Goal: Information Seeking & Learning: Learn about a topic

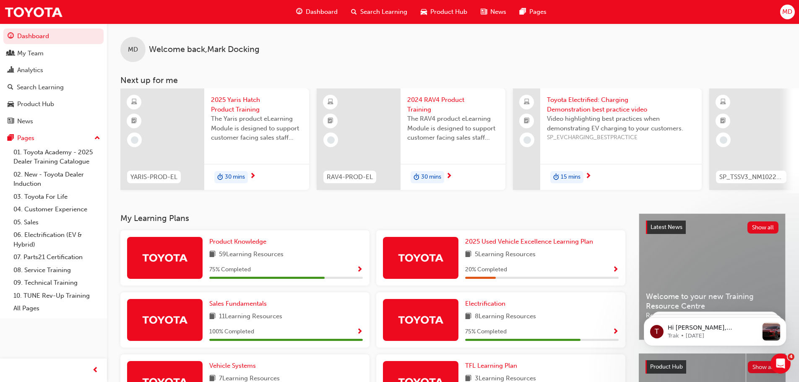
click at [379, 9] on span "Search Learning" at bounding box center [383, 12] width 47 height 10
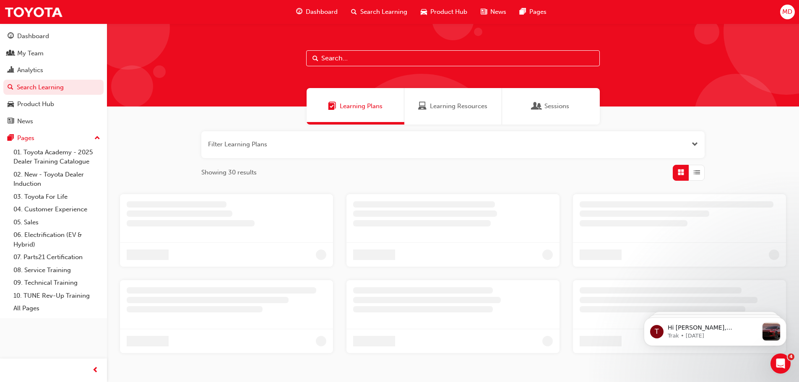
click at [319, 56] on input "text" at bounding box center [453, 58] width 294 height 16
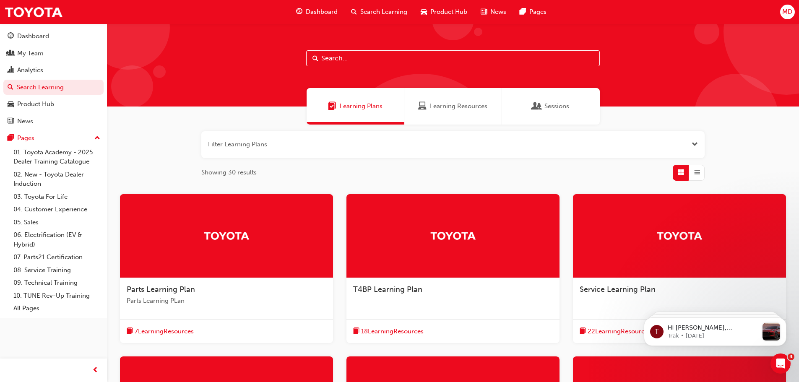
paste input "SP_TSSV3_NM1022_EL"
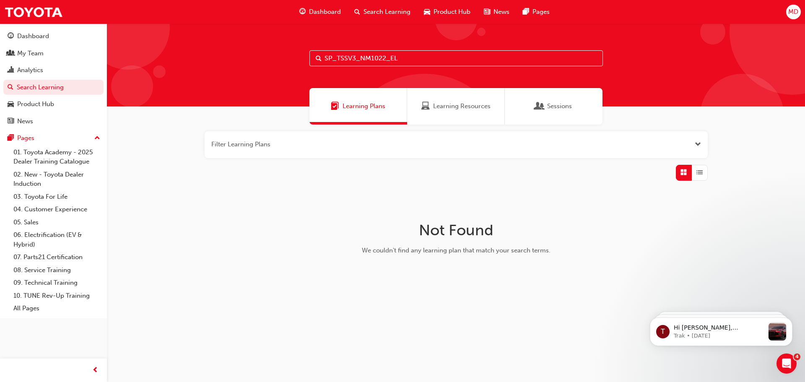
type input "SP_TSSV3_NM1022_EL"
click at [461, 107] on span "Learning Resources" at bounding box center [461, 106] width 57 height 10
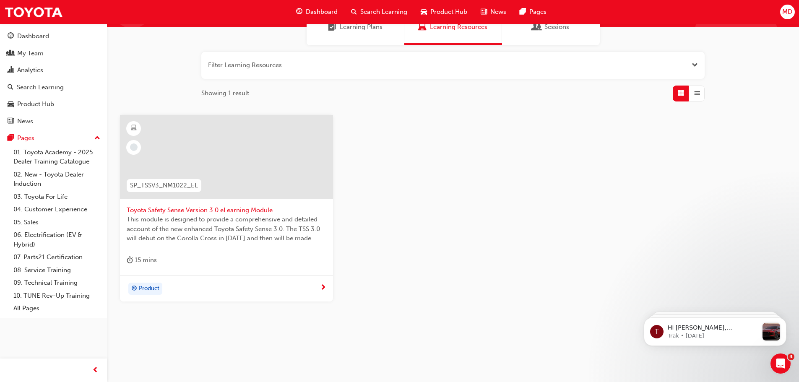
scroll to position [80, 0]
click at [277, 295] on div "Product" at bounding box center [226, 288] width 213 height 26
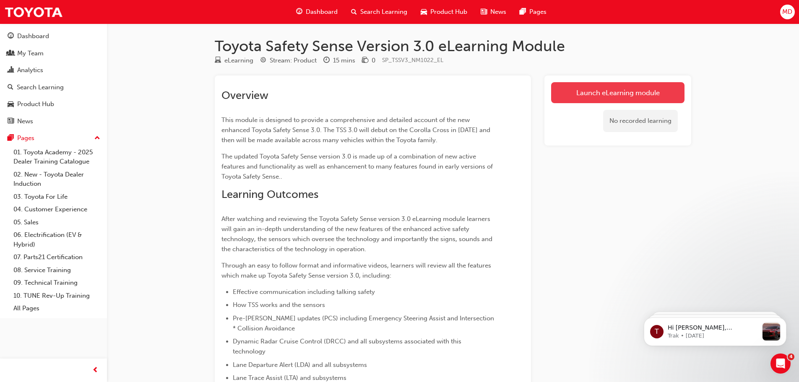
click at [632, 94] on link "Launch eLearning module" at bounding box center [617, 92] width 133 height 21
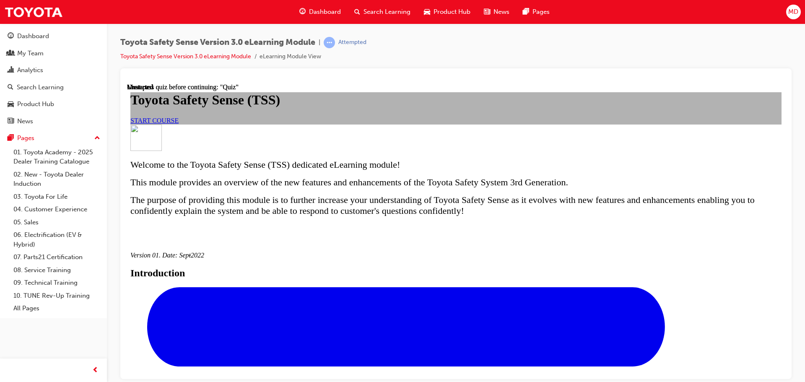
click at [179, 124] on link "START COURSE" at bounding box center [154, 120] width 48 height 7
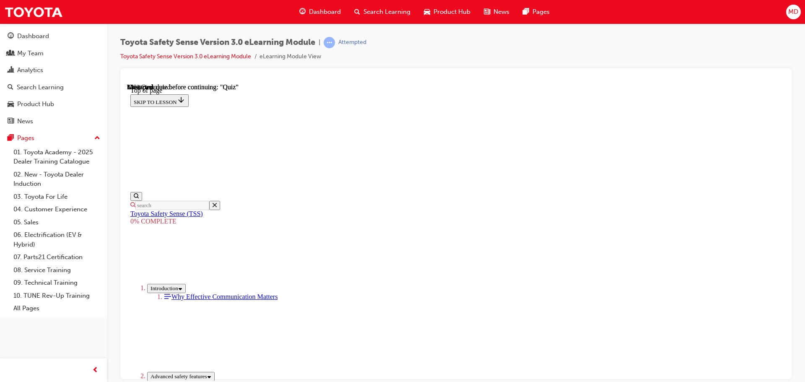
scroll to position [193, 0]
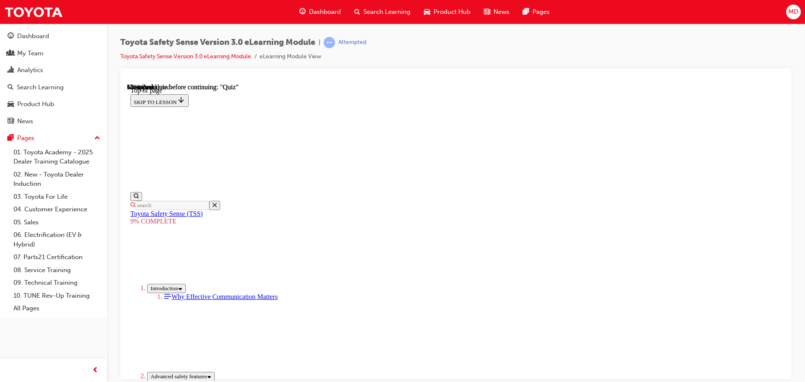
drag, startPoint x: 534, startPoint y: 106, endPoint x: 539, endPoint y: 105, distance: 5.6
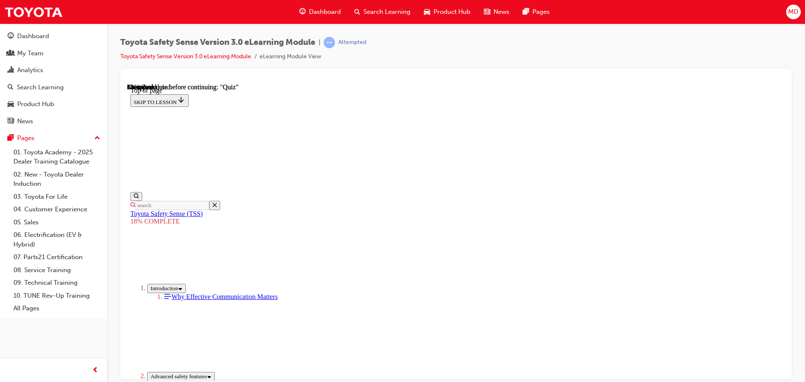
scroll to position [487, 0]
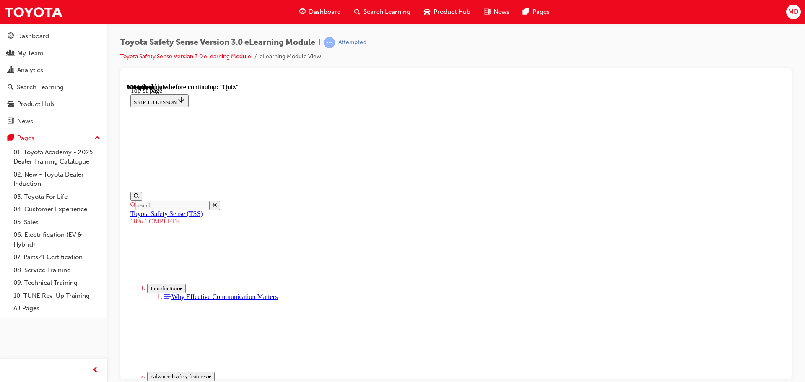
scroll to position [799, 0]
drag, startPoint x: 506, startPoint y: 196, endPoint x: 413, endPoint y: 311, distance: 147.9
drag, startPoint x: 532, startPoint y: 168, endPoint x: 431, endPoint y: 263, distance: 138.3
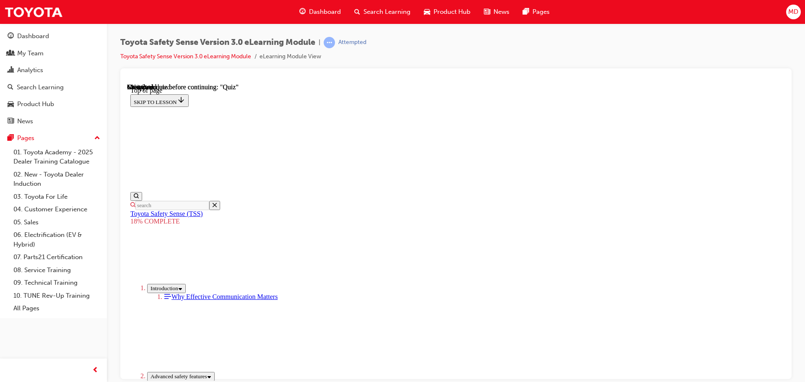
drag, startPoint x: 507, startPoint y: 181, endPoint x: 402, endPoint y: 295, distance: 155.2
drag, startPoint x: 533, startPoint y: 179, endPoint x: 429, endPoint y: 284, distance: 147.1
drag, startPoint x: 529, startPoint y: 171, endPoint x: 416, endPoint y: 279, distance: 156.6
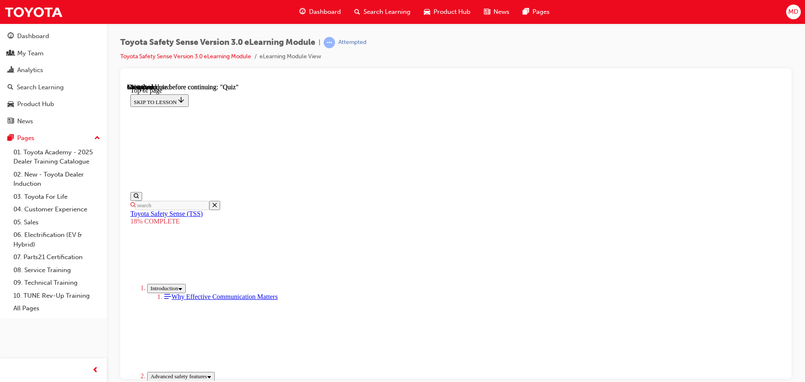
drag, startPoint x: 482, startPoint y: 229, endPoint x: 424, endPoint y: 276, distance: 74.8
drag, startPoint x: 523, startPoint y: 174, endPoint x: 437, endPoint y: 290, distance: 145.1
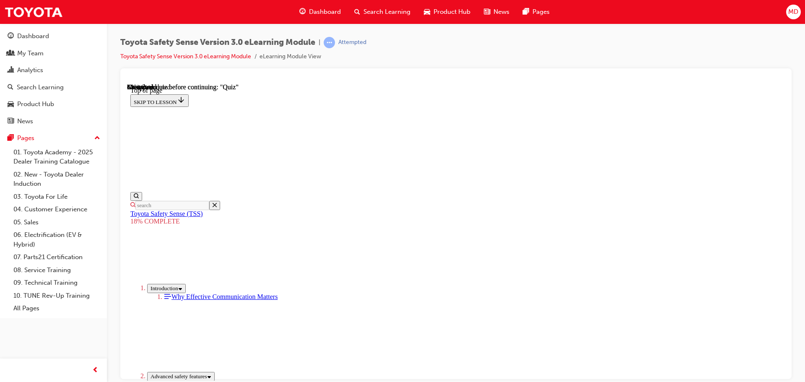
scroll to position [876, 0]
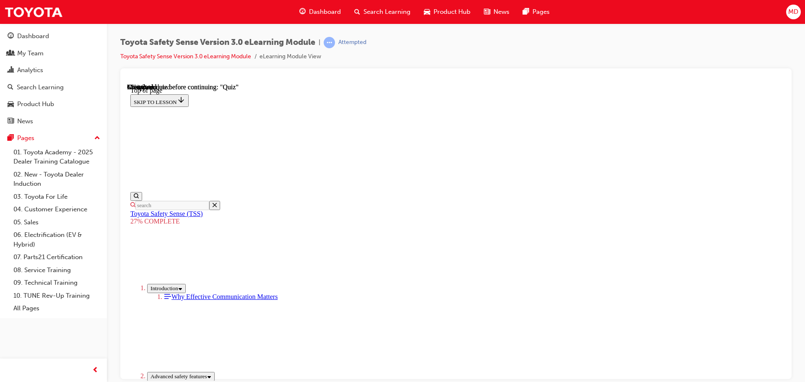
scroll to position [962, 0]
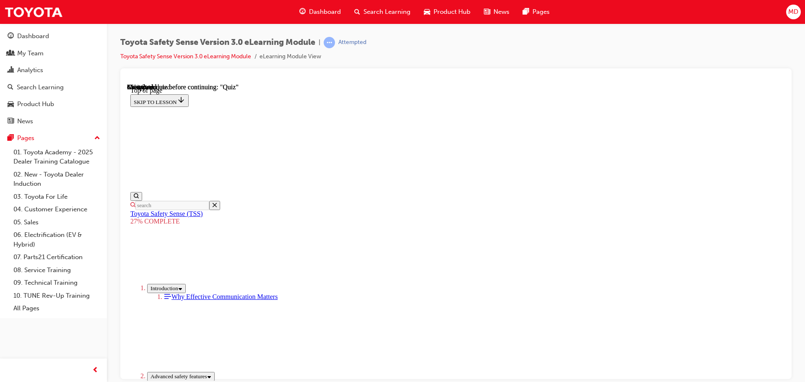
scroll to position [2292, 0]
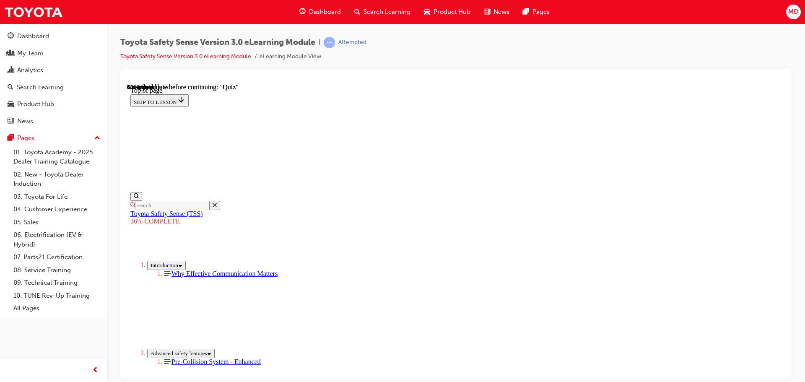
scroll to position [2922, 0]
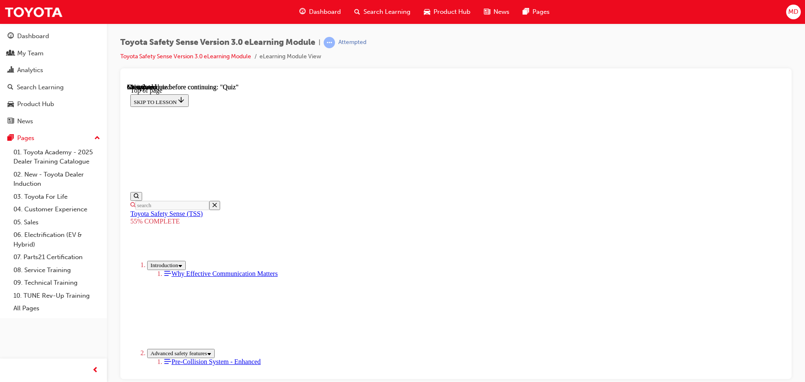
scroll to position [510, 0]
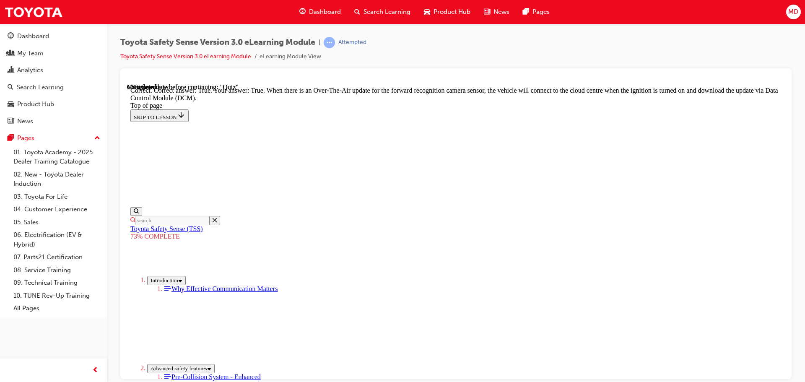
scroll to position [167, 0]
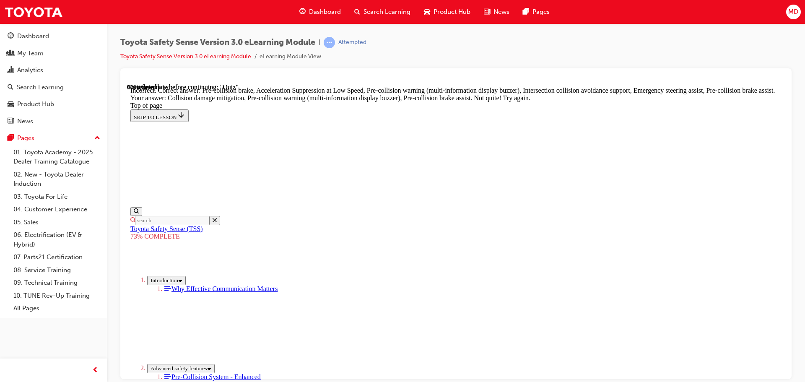
scroll to position [358, 0]
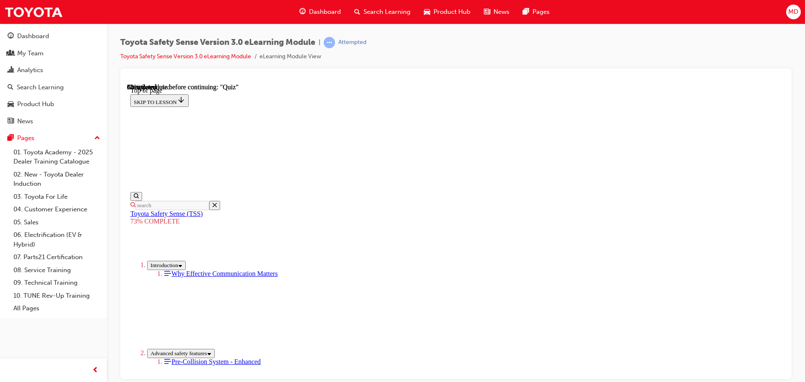
scroll to position [240, 0]
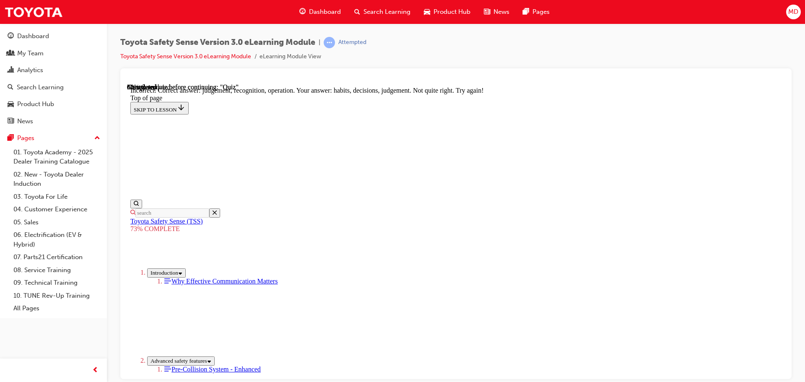
scroll to position [166, 0]
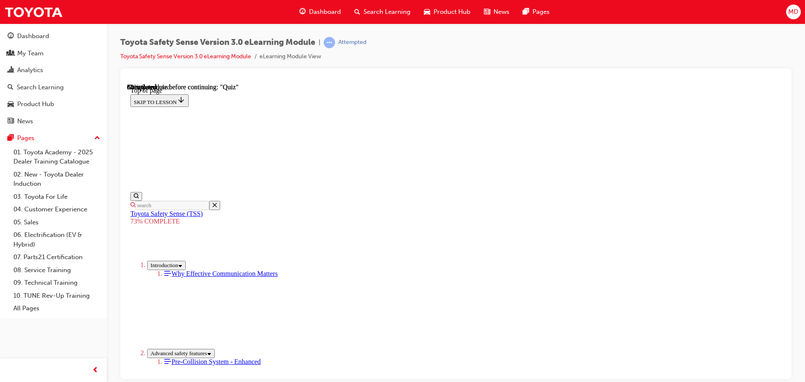
scroll to position [156, 0]
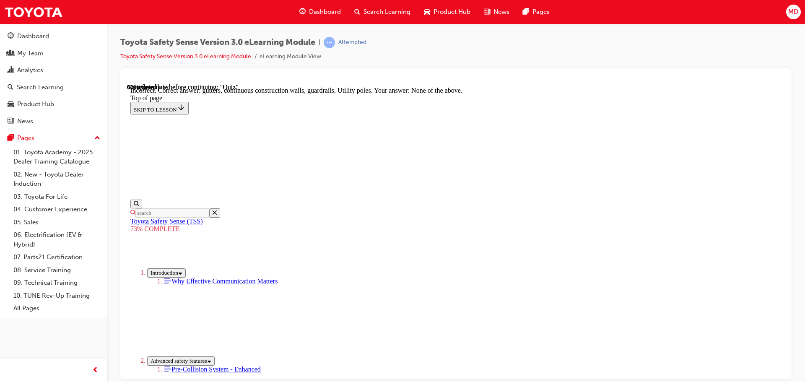
scroll to position [235, 0]
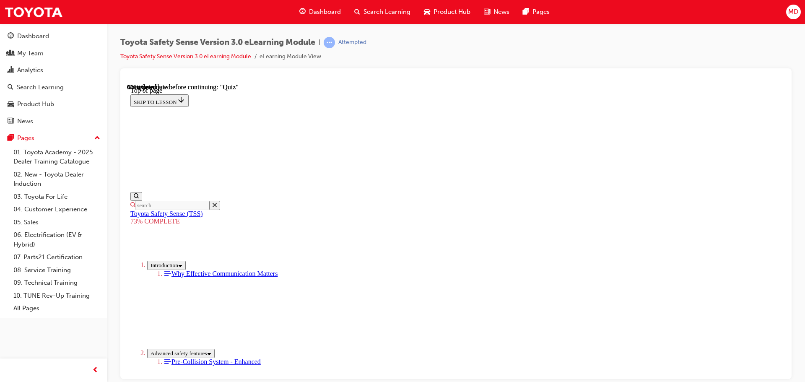
scroll to position [156, 0]
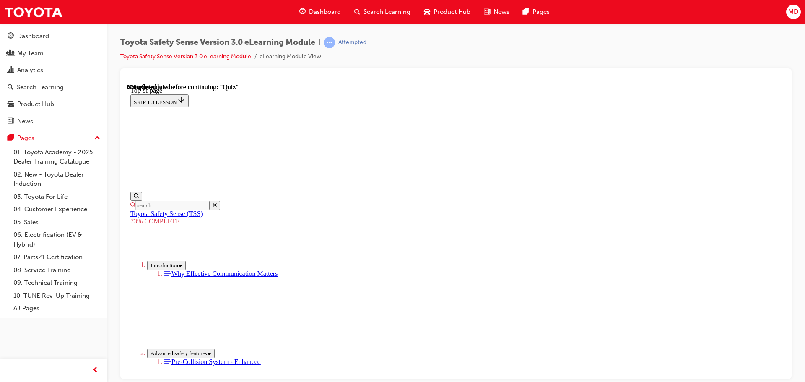
scroll to position [114, 0]
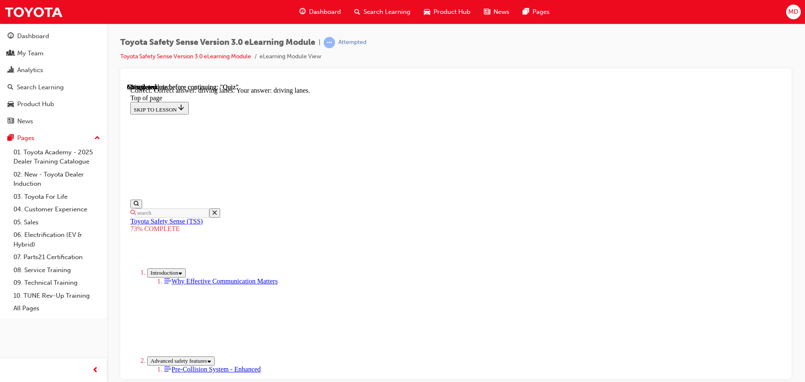
scroll to position [202, 0]
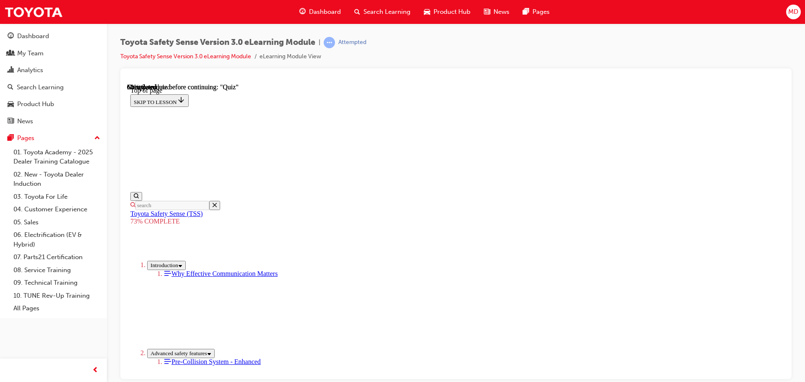
scroll to position [156, 0]
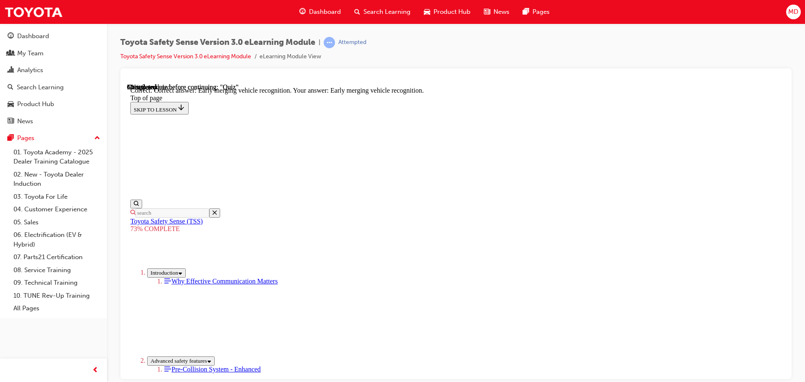
scroll to position [216, 0]
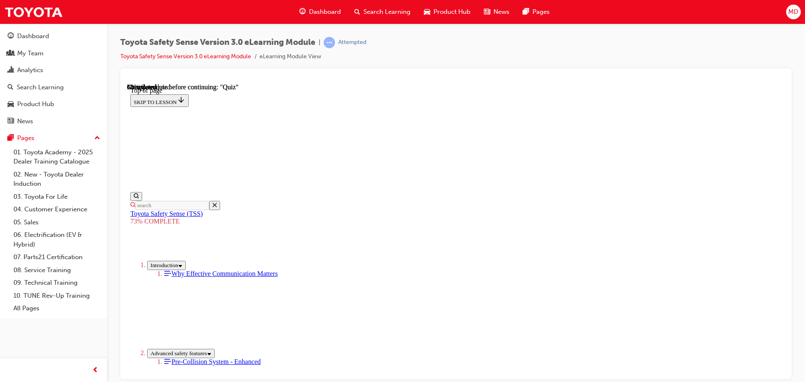
scroll to position [156, 0]
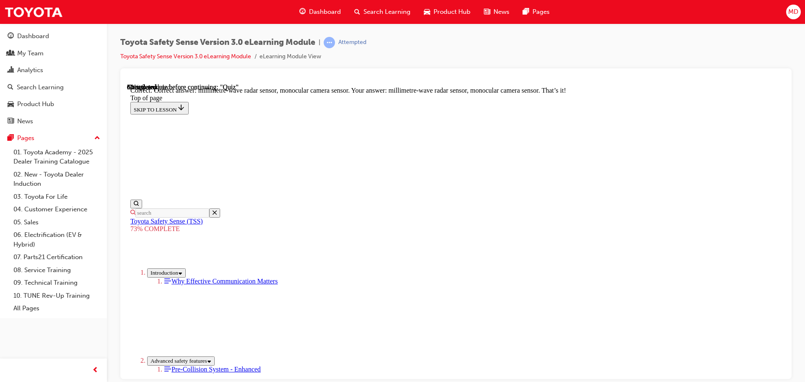
scroll to position [291, 0]
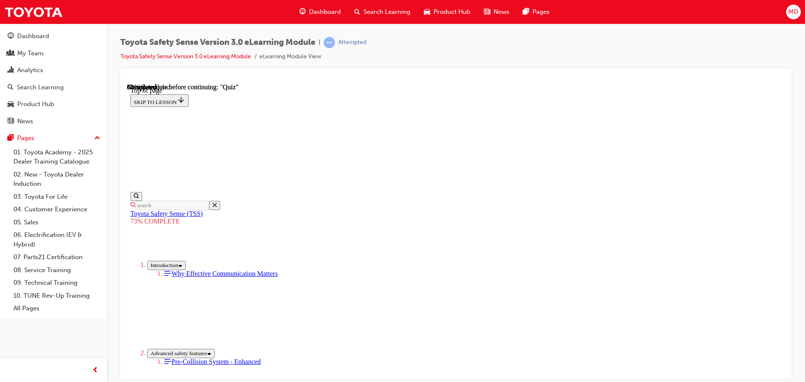
scroll to position [114, 0]
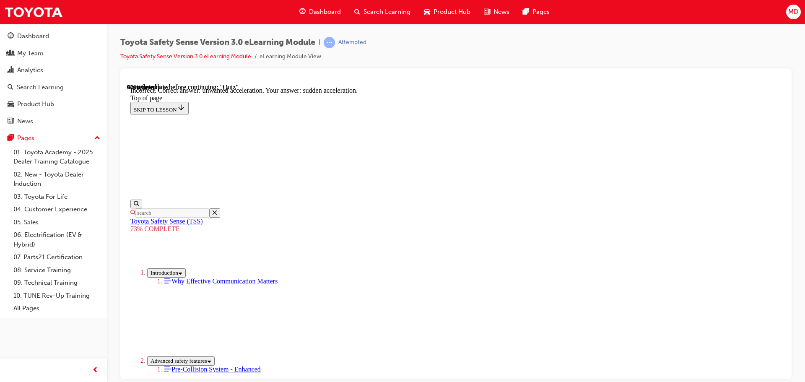
scroll to position [216, 0]
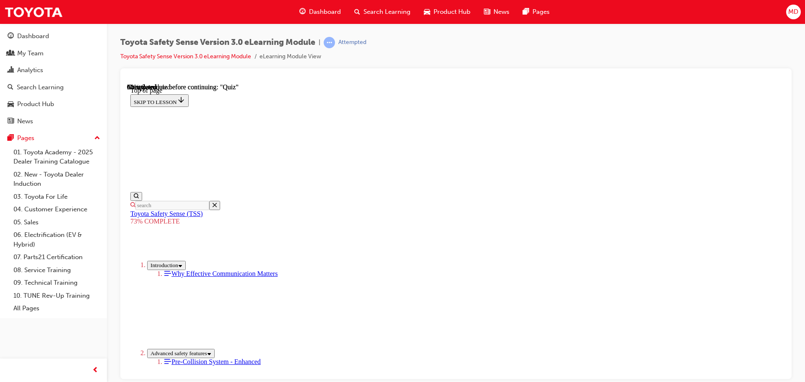
scroll to position [31, 0]
drag, startPoint x: 403, startPoint y: 312, endPoint x: 429, endPoint y: 315, distance: 25.3
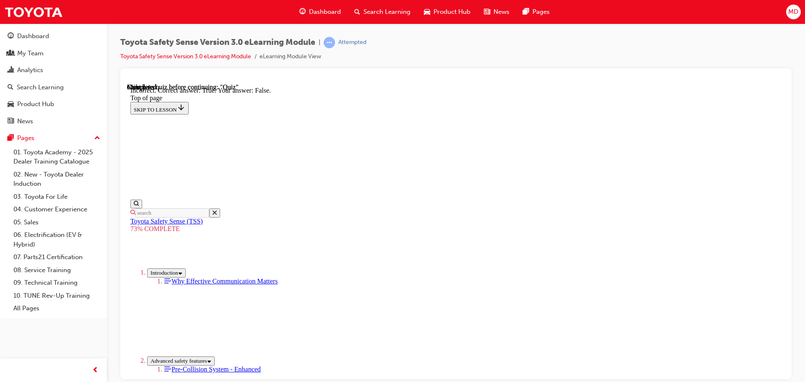
scroll to position [120, 0]
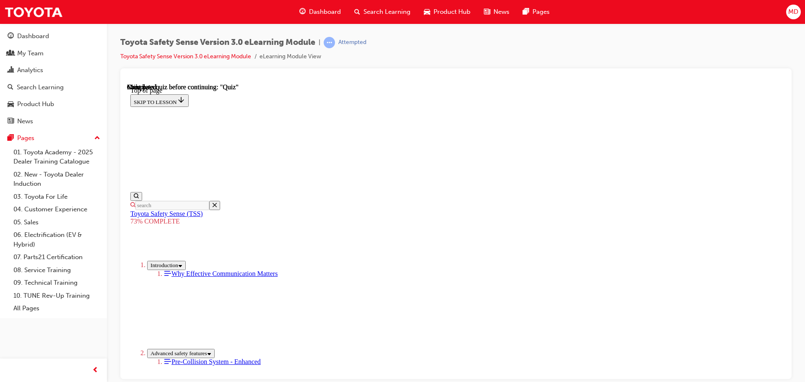
scroll to position [114, 0]
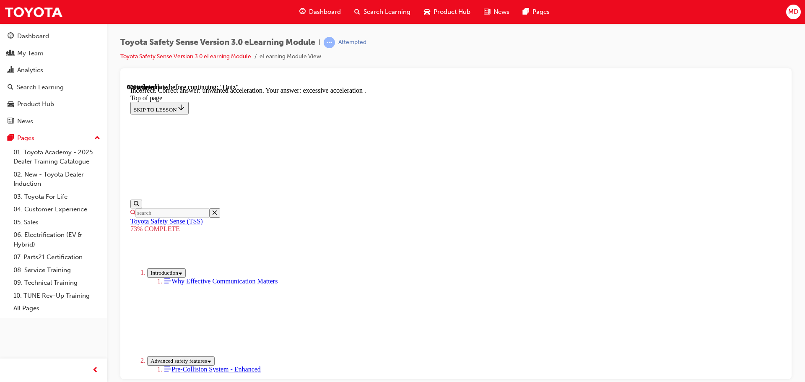
scroll to position [216, 0]
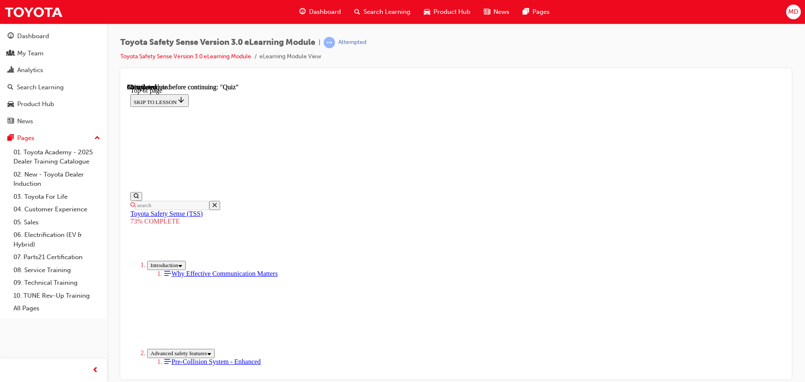
scroll to position [114, 0]
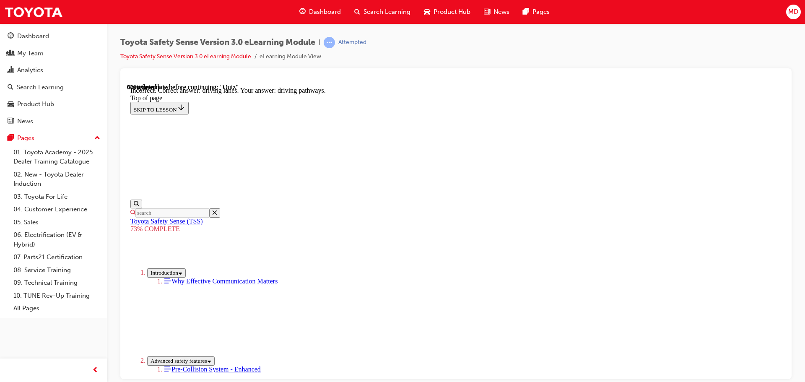
scroll to position [202, 0]
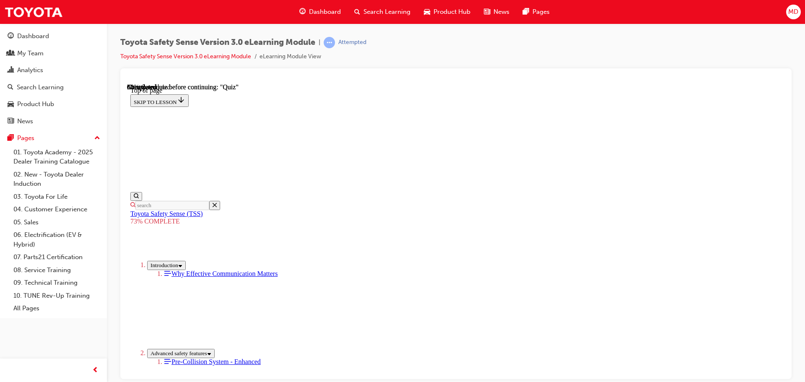
scroll to position [240, 0]
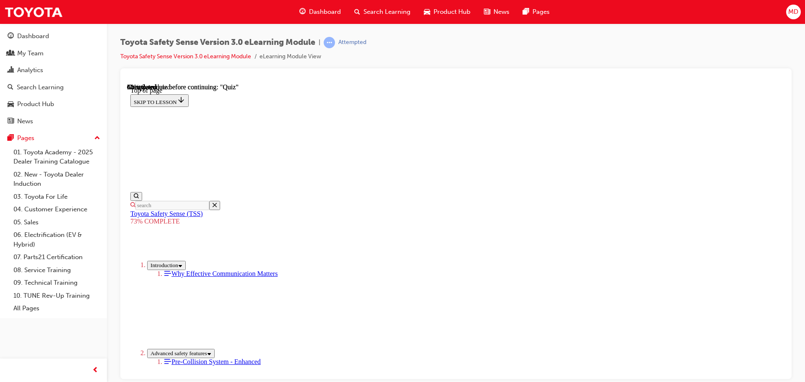
scroll to position [156, 0]
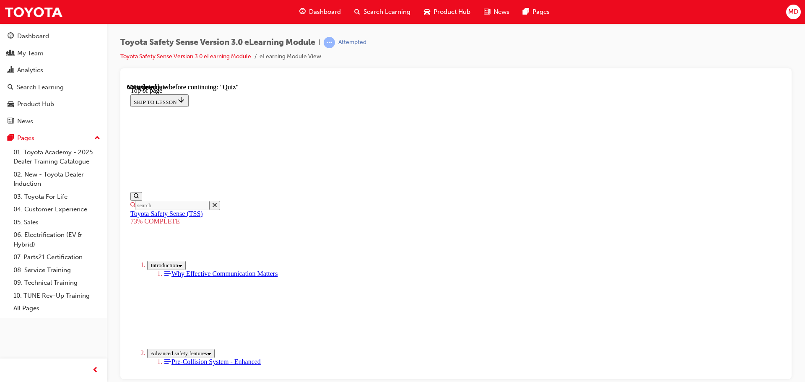
scroll to position [94, 0]
drag, startPoint x: 510, startPoint y: 303, endPoint x: 523, endPoint y: 304, distance: 12.2
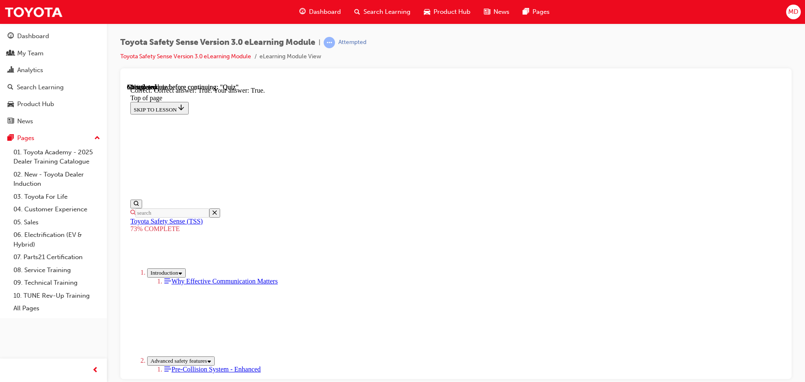
scroll to position [120, 0]
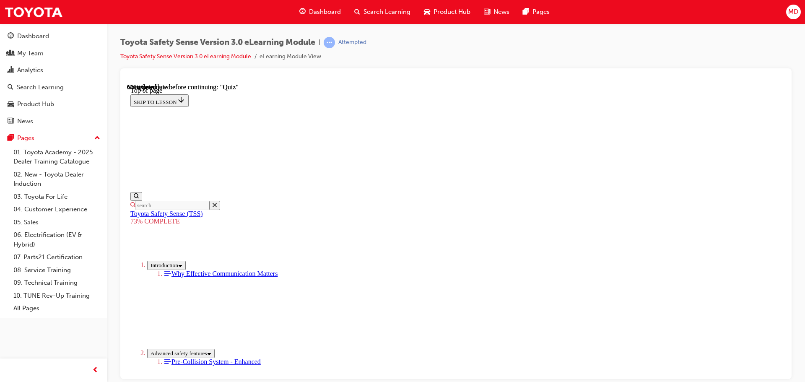
scroll to position [156, 0]
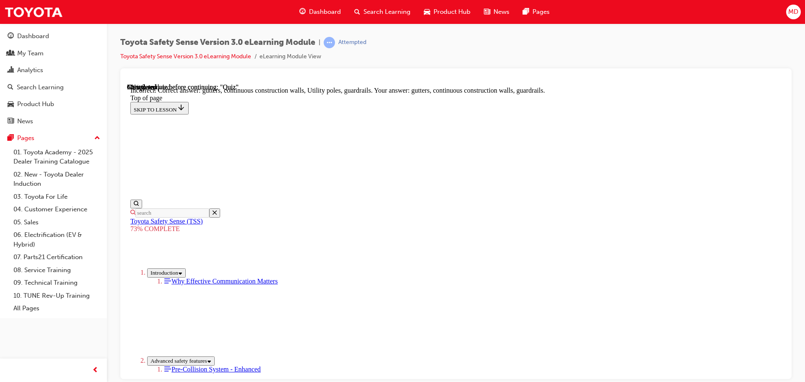
scroll to position [235, 0]
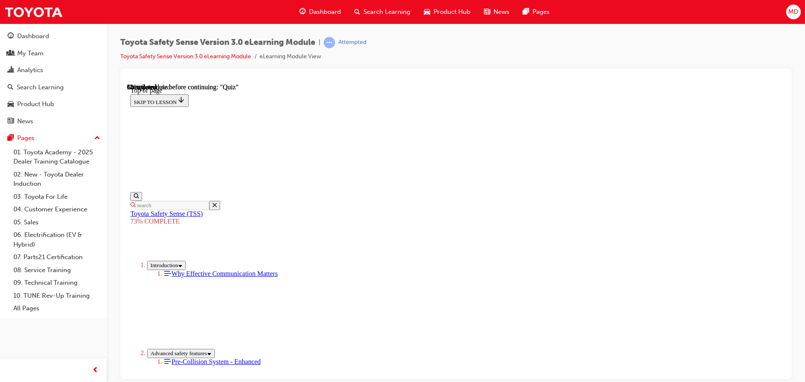
scroll to position [156, 0]
drag, startPoint x: 437, startPoint y: 310, endPoint x: 462, endPoint y: 312, distance: 24.4
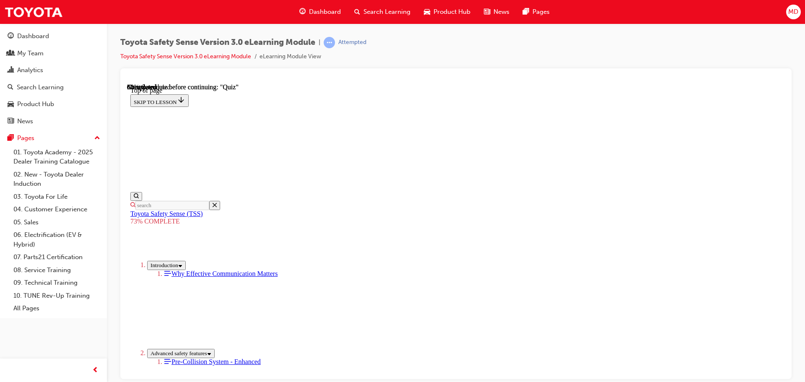
scroll to position [114, 0]
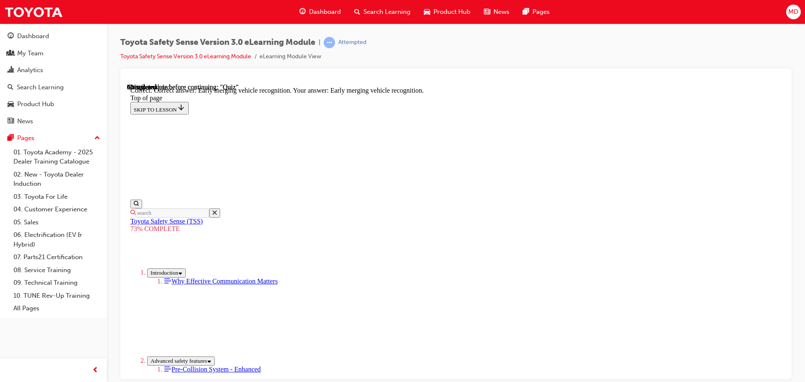
scroll to position [216, 0]
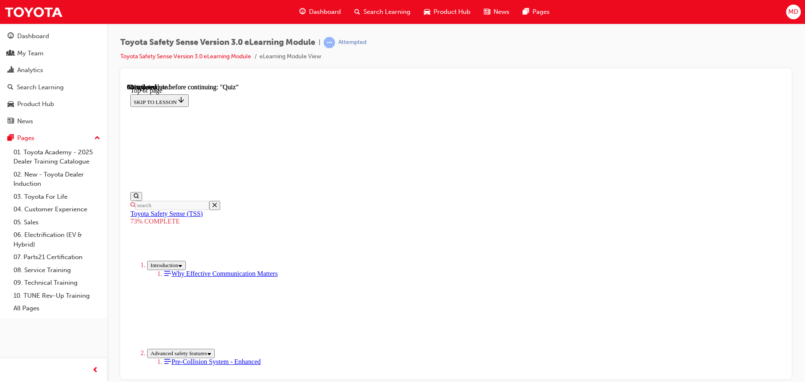
scroll to position [156, 0]
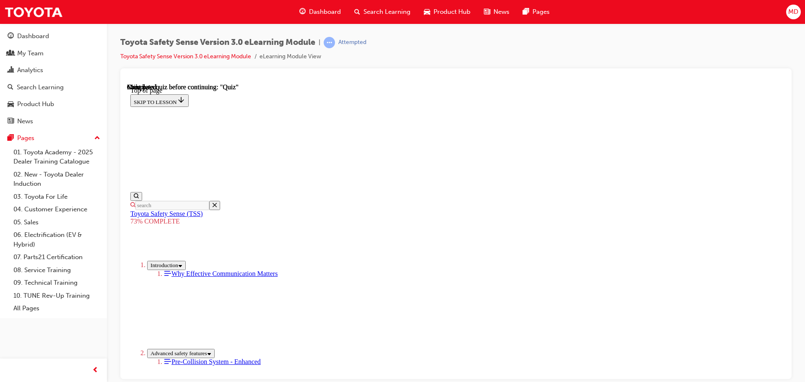
scroll to position [133, 0]
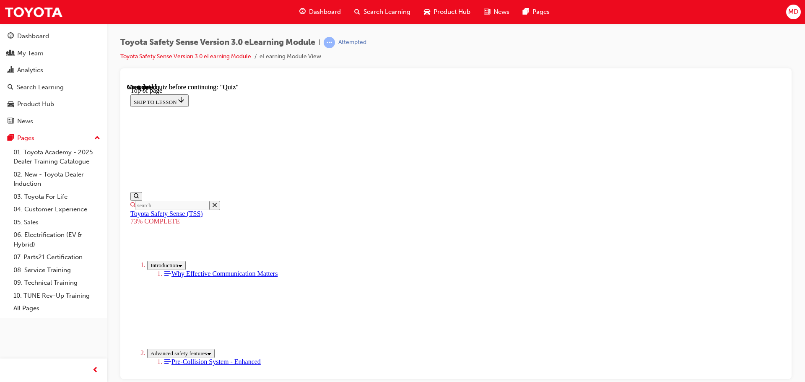
drag, startPoint x: 427, startPoint y: 296, endPoint x: 450, endPoint y: 295, distance: 23.1
drag, startPoint x: 513, startPoint y: 332, endPoint x: 524, endPoint y: 341, distance: 14.3
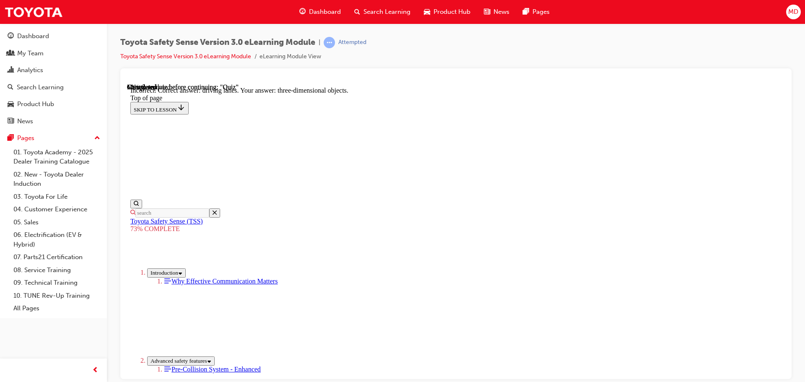
scroll to position [202, 0]
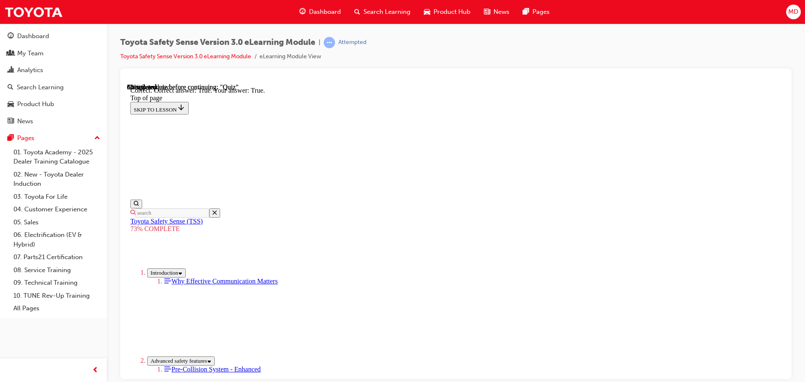
scroll to position [120, 0]
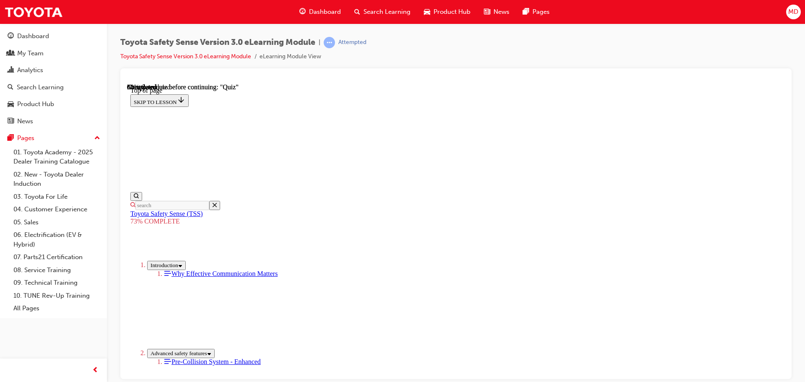
scroll to position [156, 0]
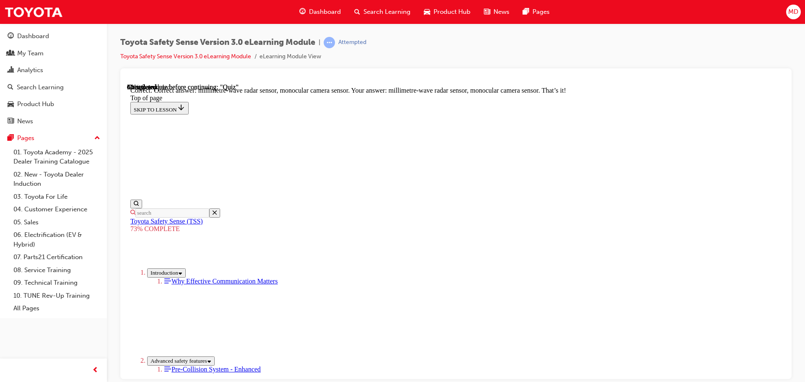
scroll to position [291, 0]
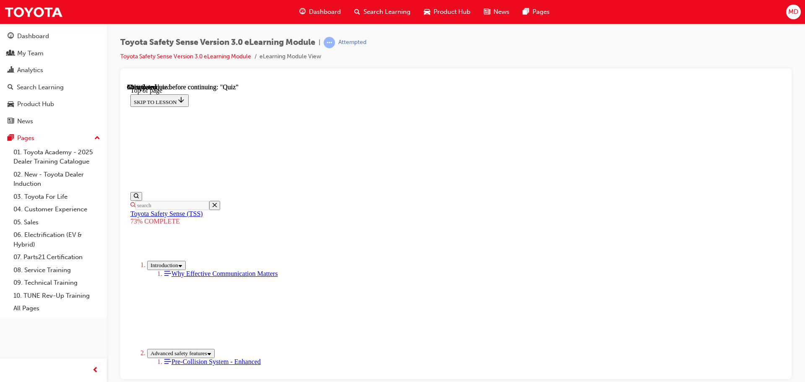
scroll to position [241, 0]
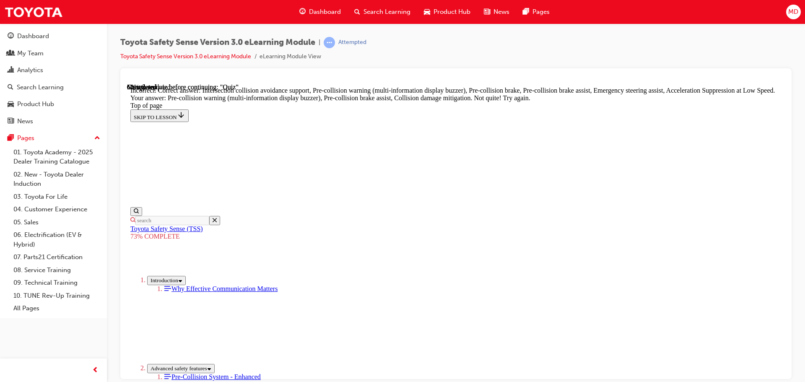
scroll to position [226, 0]
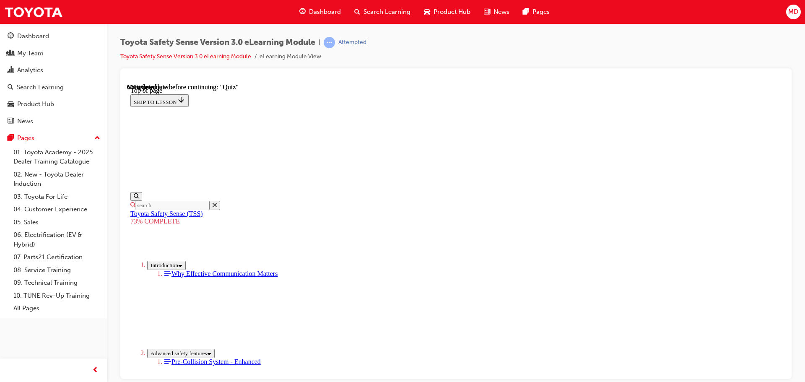
scroll to position [156, 0]
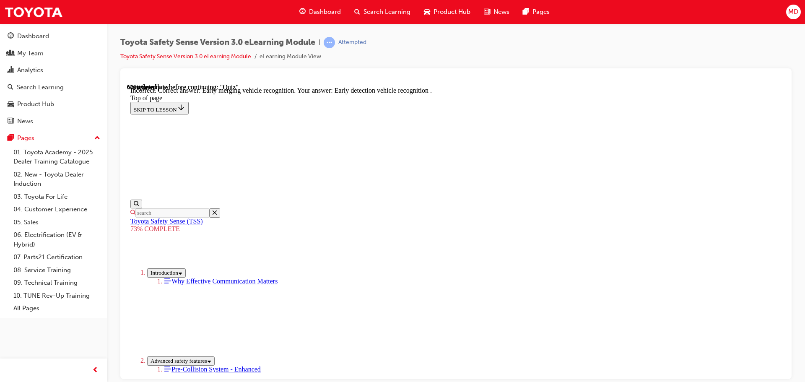
scroll to position [216, 0]
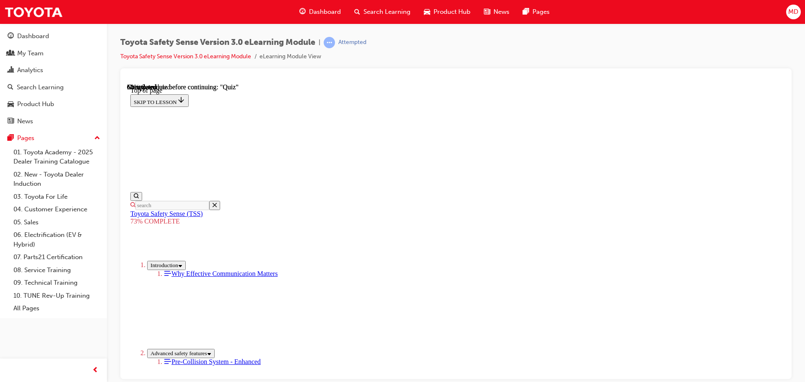
scroll to position [114, 0]
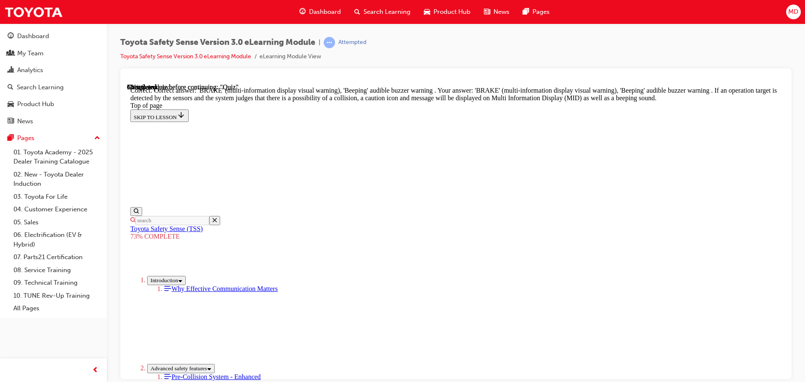
scroll to position [300, 0]
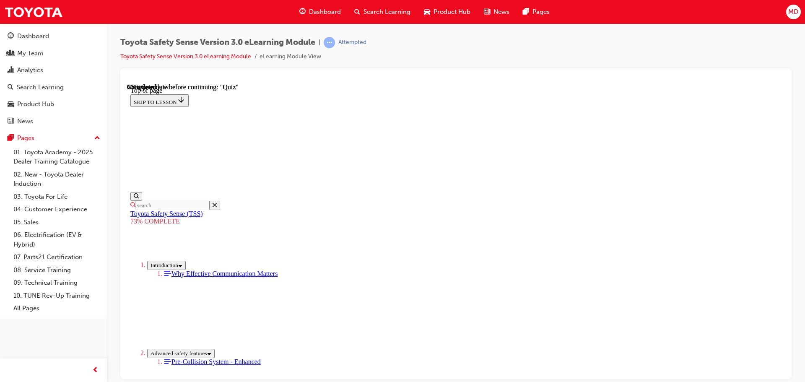
scroll to position [114, 0]
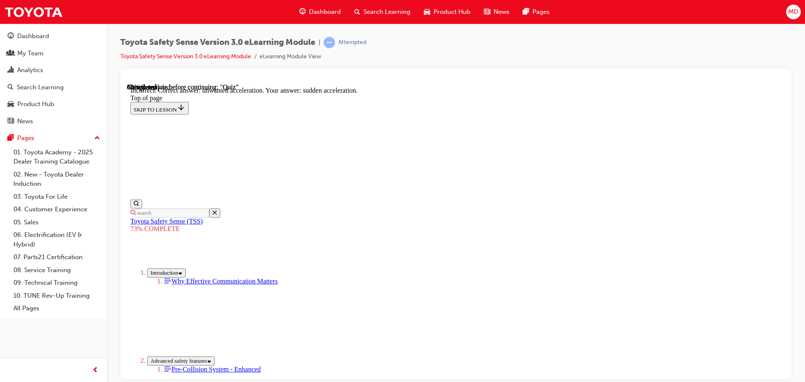
scroll to position [216, 0]
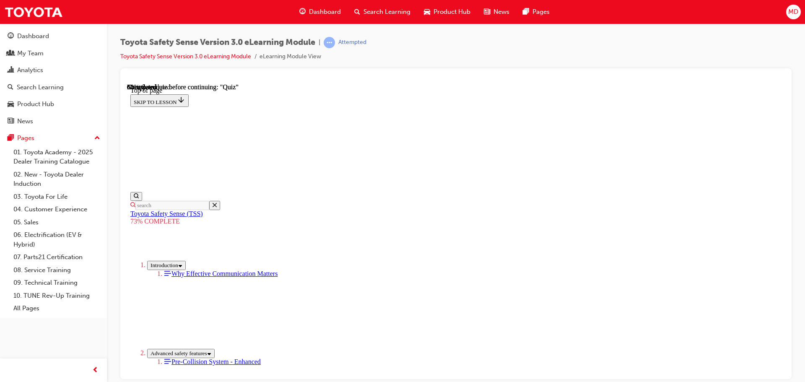
scroll to position [31, 0]
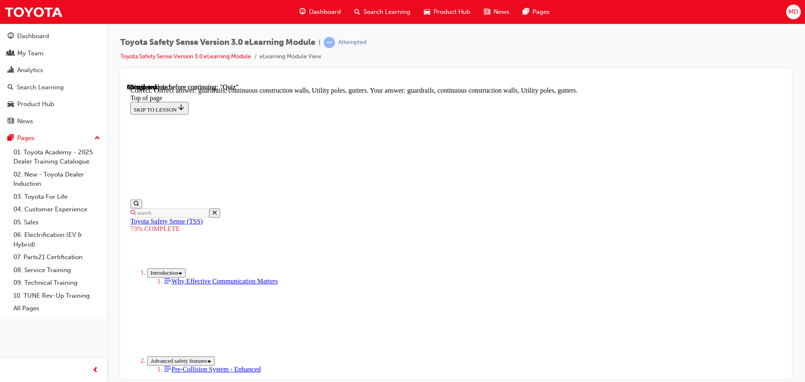
scroll to position [235, 0]
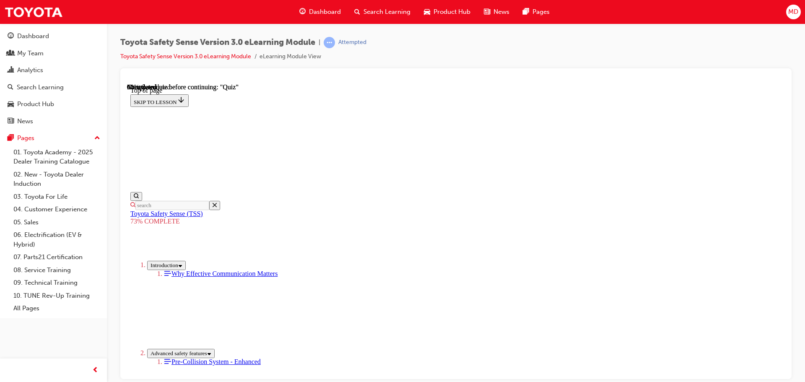
drag, startPoint x: 419, startPoint y: 287, endPoint x: 427, endPoint y: 290, distance: 8.0
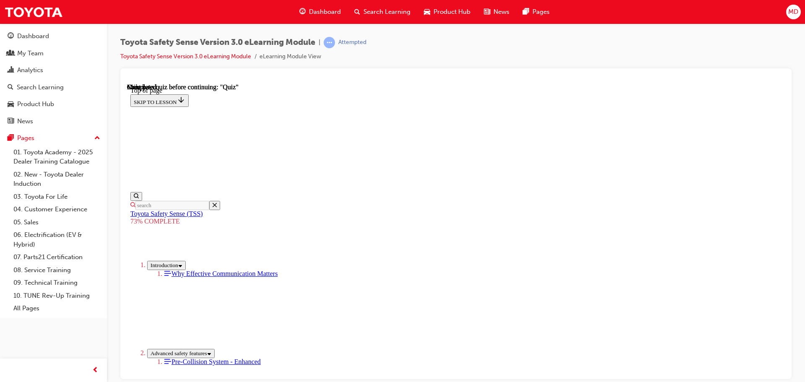
scroll to position [114, 0]
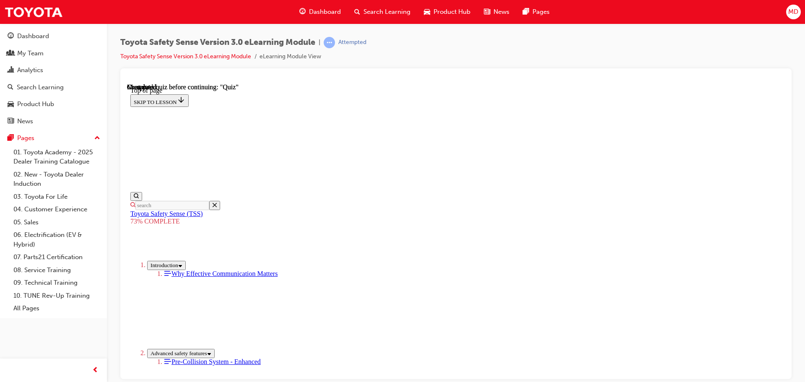
drag, startPoint x: 415, startPoint y: 317, endPoint x: 420, endPoint y: 317, distance: 5.1
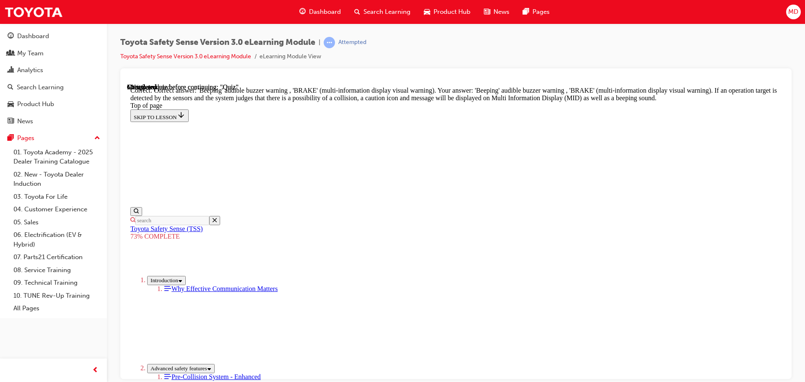
drag, startPoint x: 415, startPoint y: 283, endPoint x: 442, endPoint y: 300, distance: 31.3
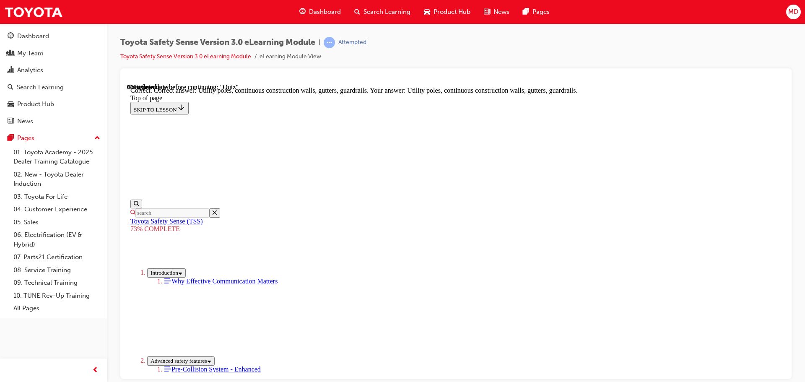
scroll to position [235, 0]
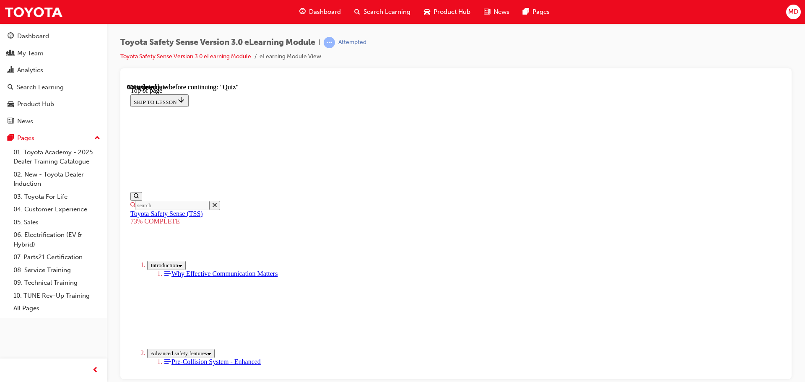
scroll to position [114, 0]
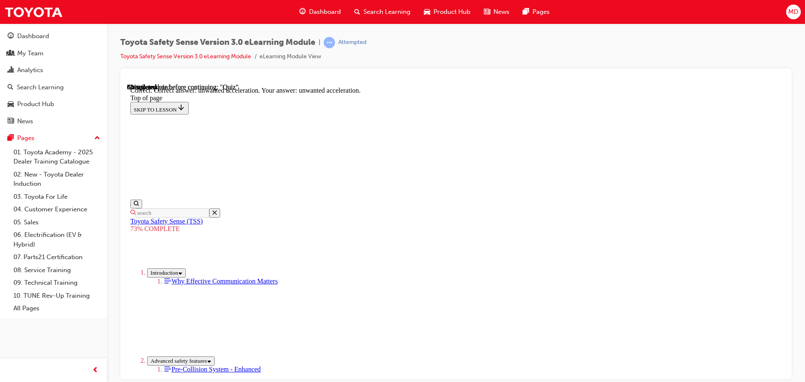
scroll to position [216, 0]
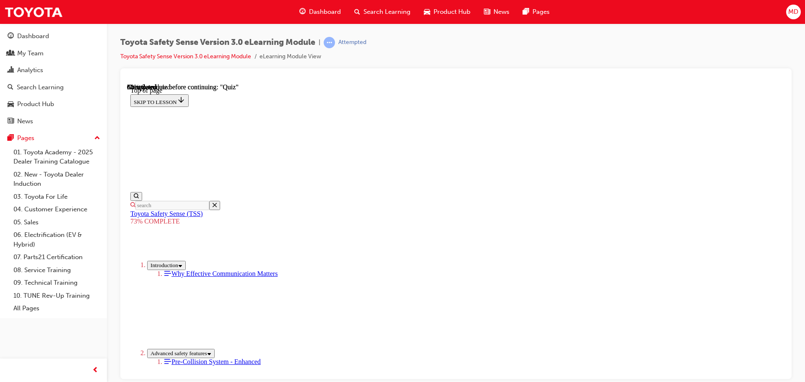
drag, startPoint x: 414, startPoint y: 315, endPoint x: 427, endPoint y: 315, distance: 13.0
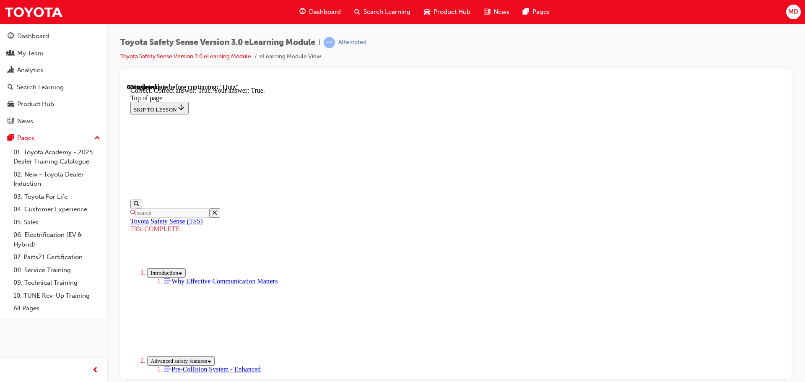
scroll to position [120, 0]
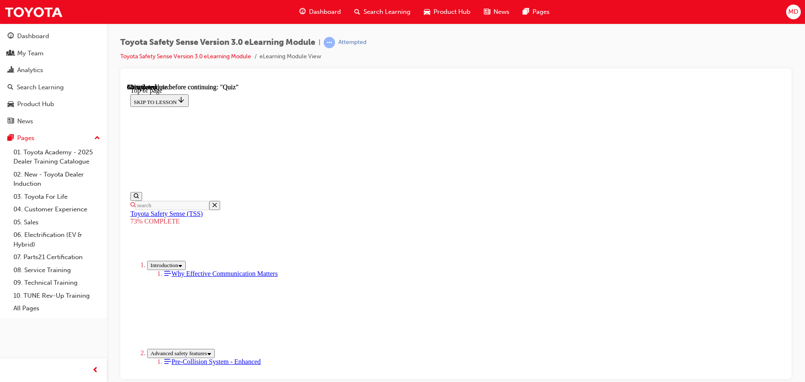
scroll to position [0, 0]
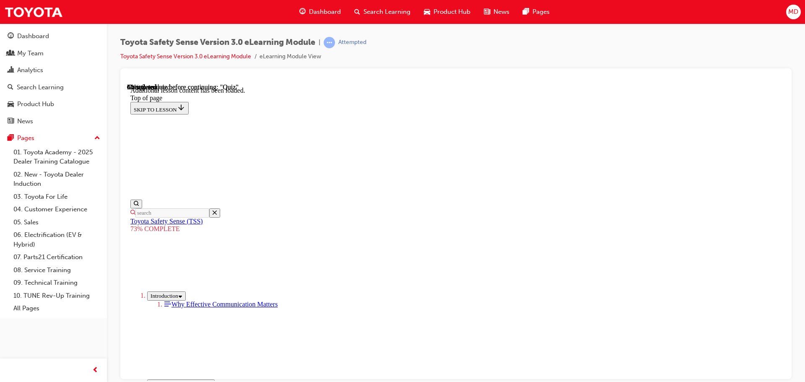
scroll to position [529, 0]
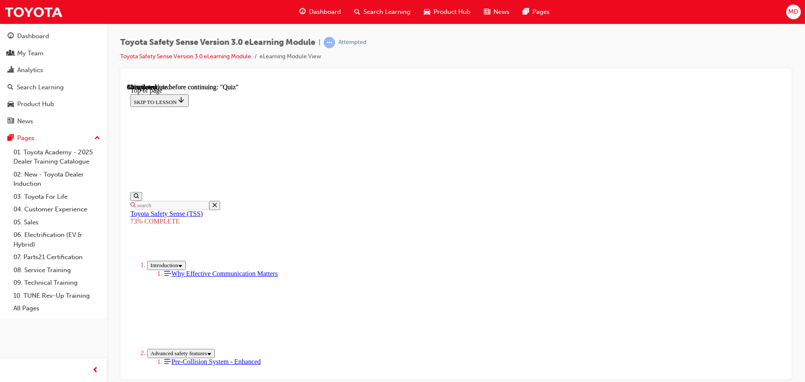
scroll to position [235, 0]
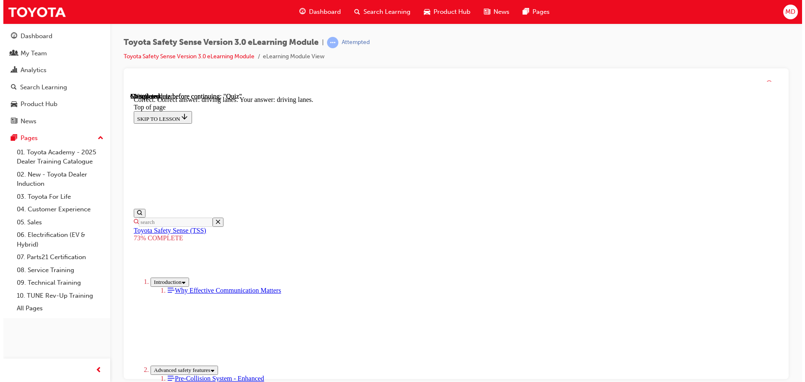
scroll to position [202, 0]
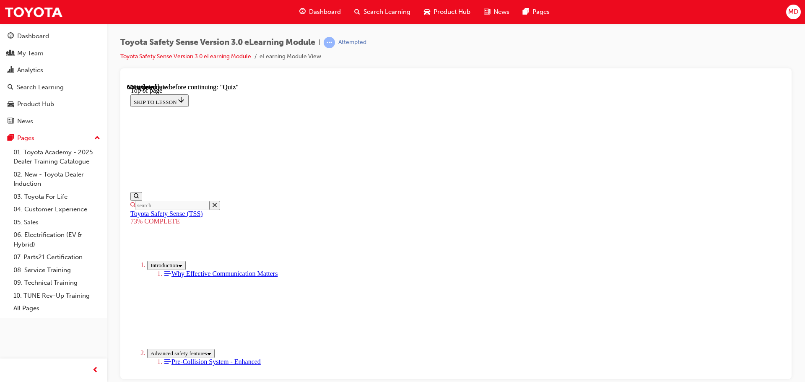
scroll to position [156, 0]
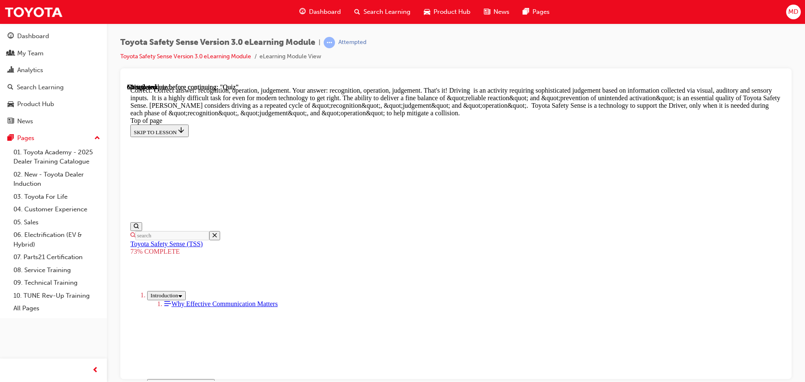
scroll to position [433, 0]
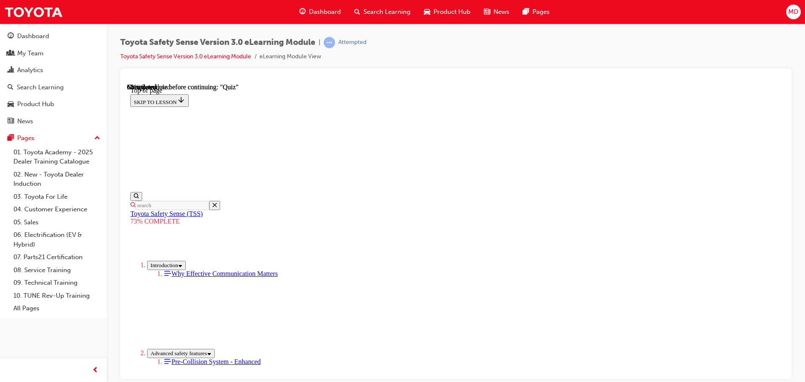
scroll to position [130, 0]
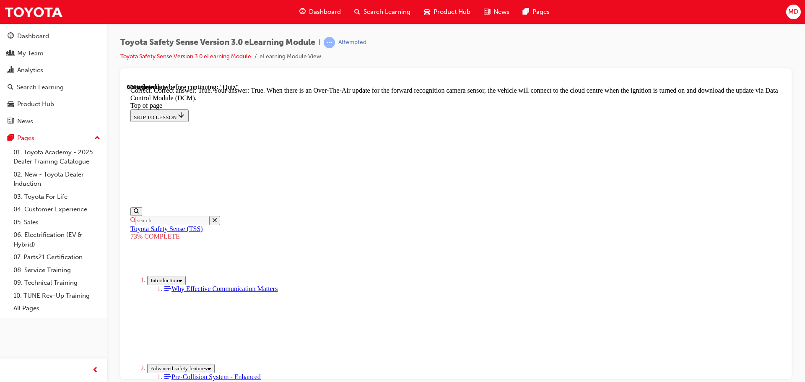
scroll to position [167, 0]
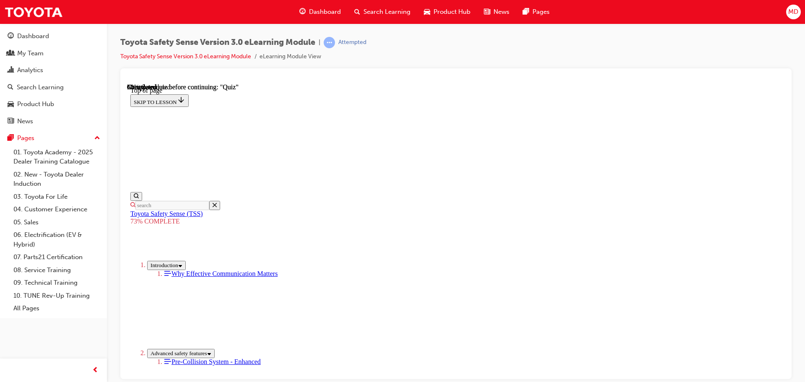
scroll to position [114, 0]
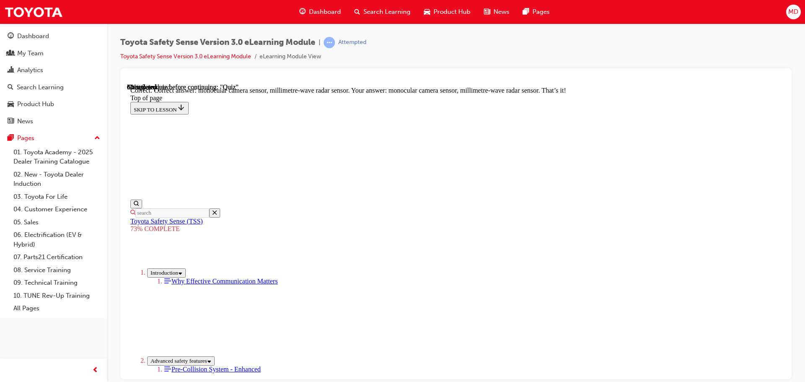
scroll to position [291, 0]
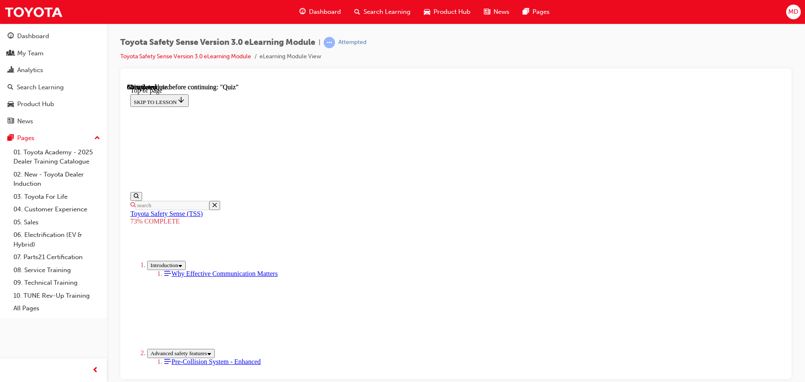
scroll to position [248, 0]
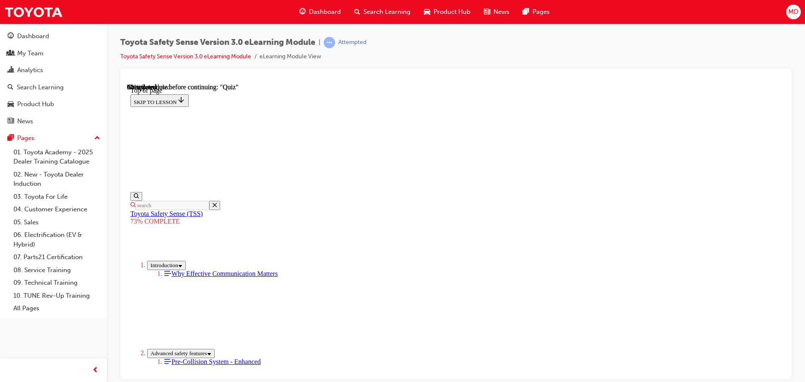
scroll to position [156, 0]
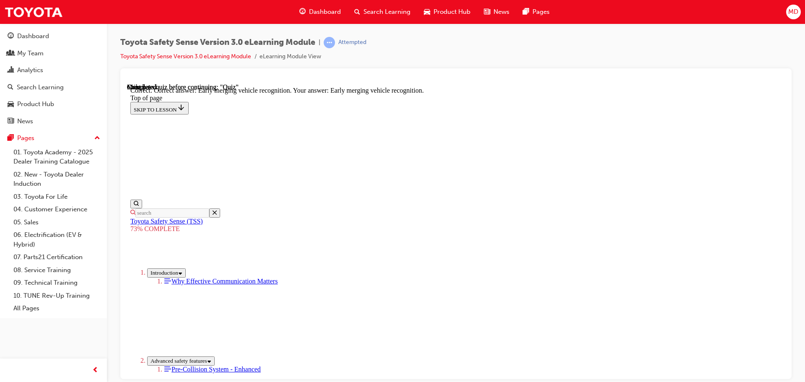
scroll to position [216, 0]
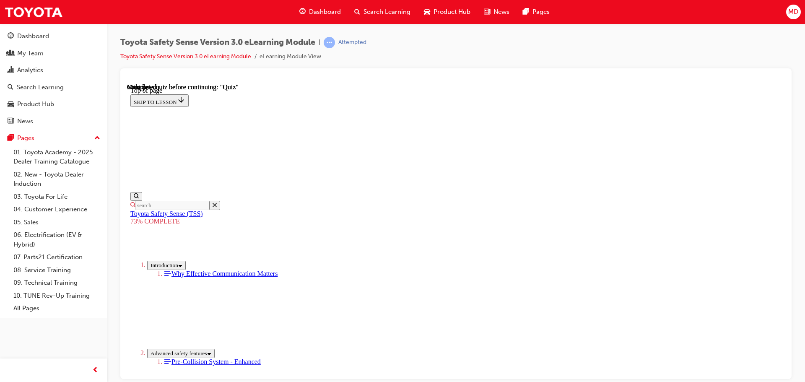
scroll to position [133, 0]
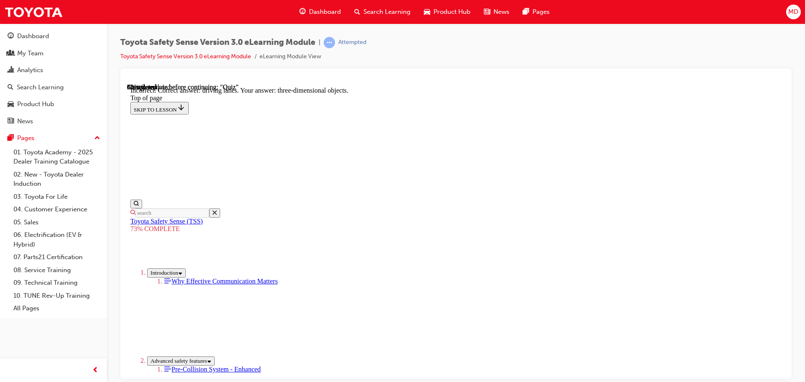
scroll to position [202, 0]
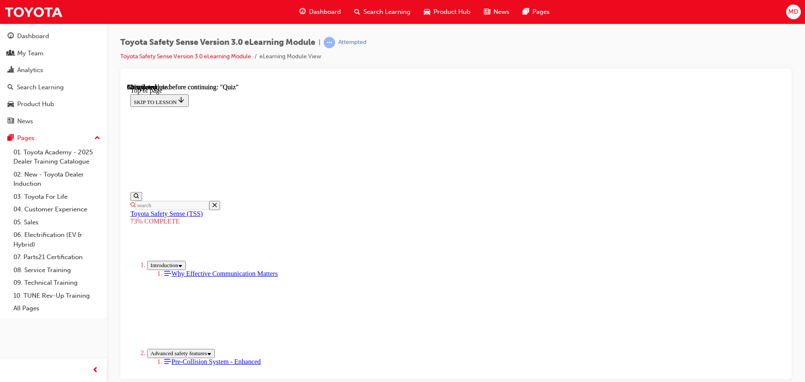
scroll to position [190, 0]
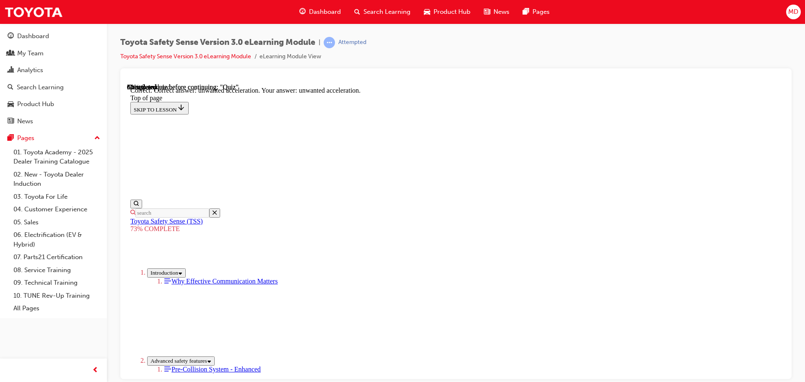
scroll to position [216, 0]
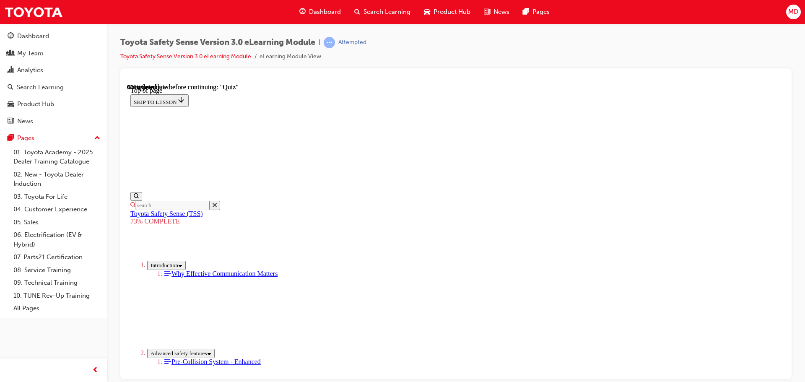
scroll to position [156, 0]
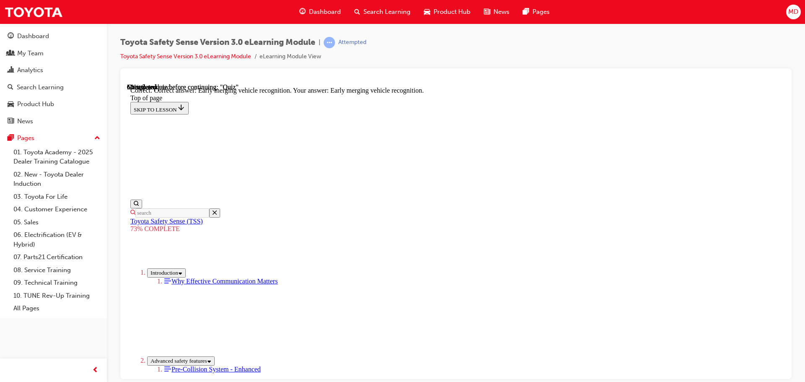
scroll to position [216, 0]
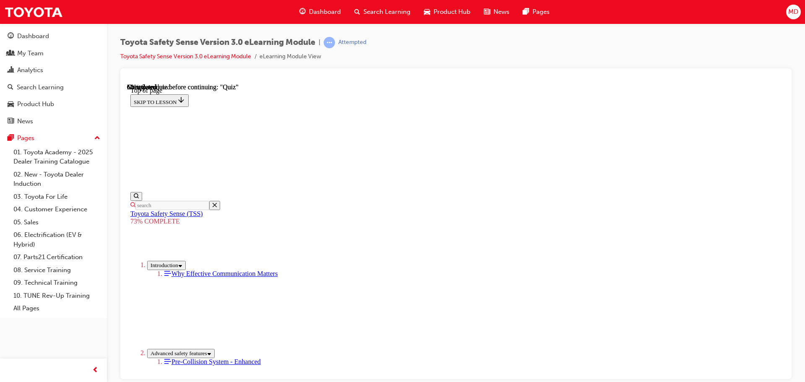
scroll to position [114, 0]
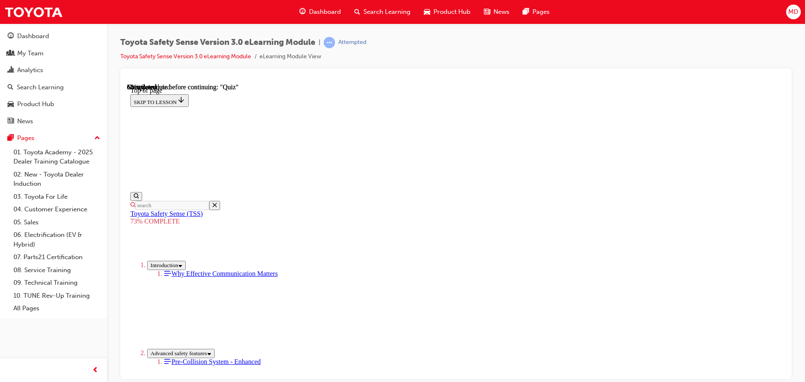
scroll to position [156, 0]
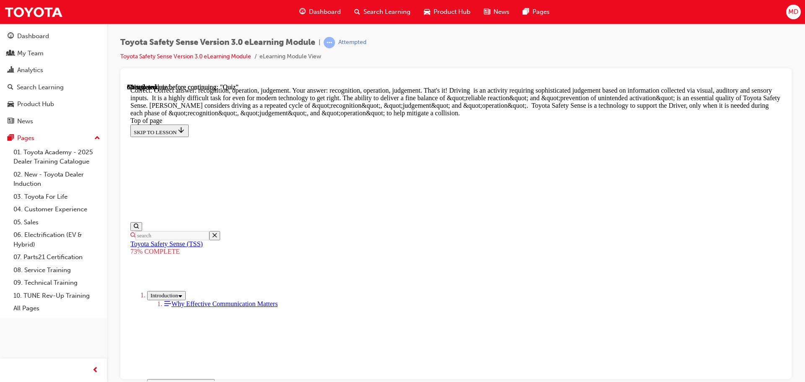
scroll to position [433, 0]
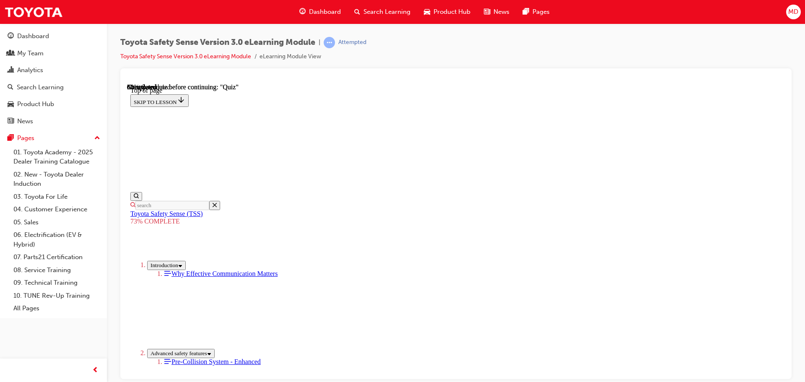
scroll to position [31, 0]
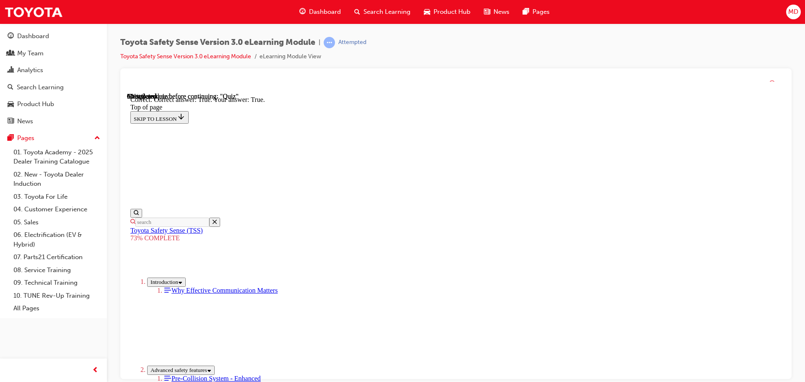
scroll to position [120, 0]
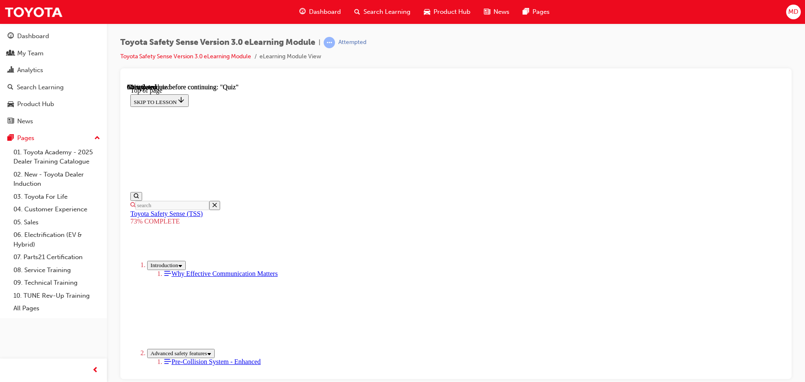
scroll to position [174, 0]
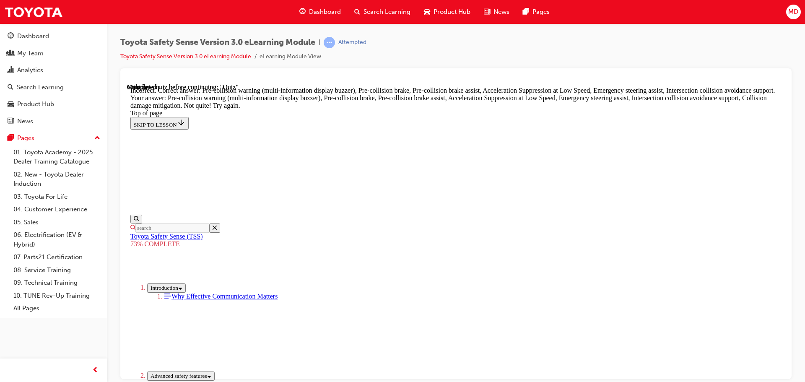
scroll to position [228, 0]
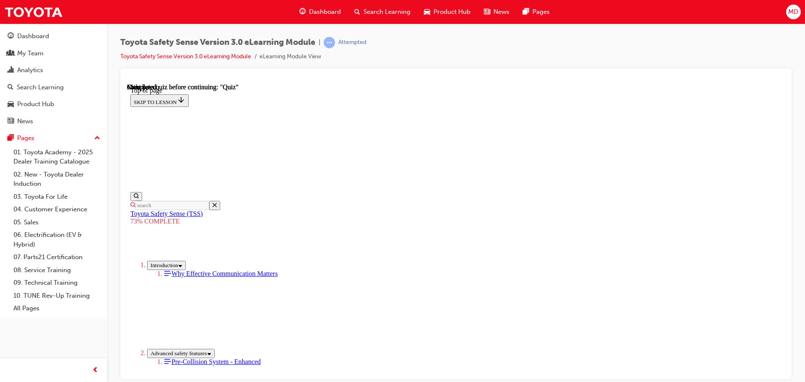
scroll to position [133, 0]
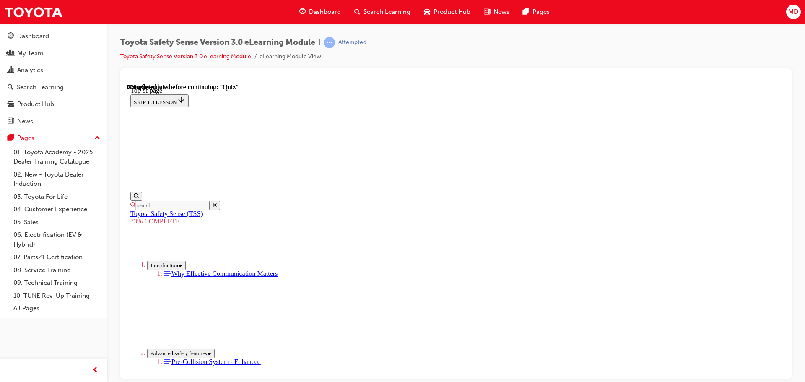
scroll to position [143, 0]
drag, startPoint x: 419, startPoint y: 260, endPoint x: 423, endPoint y: 288, distance: 28.7
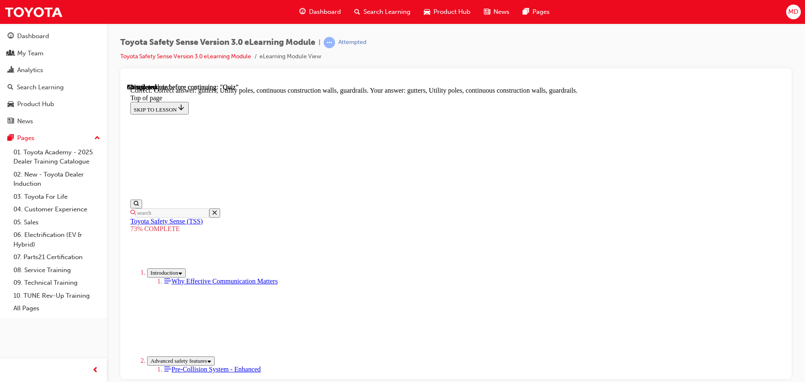
scroll to position [235, 0]
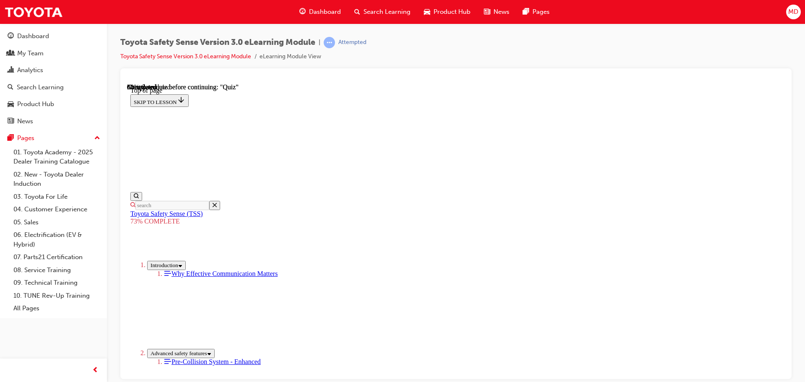
scroll to position [156, 0]
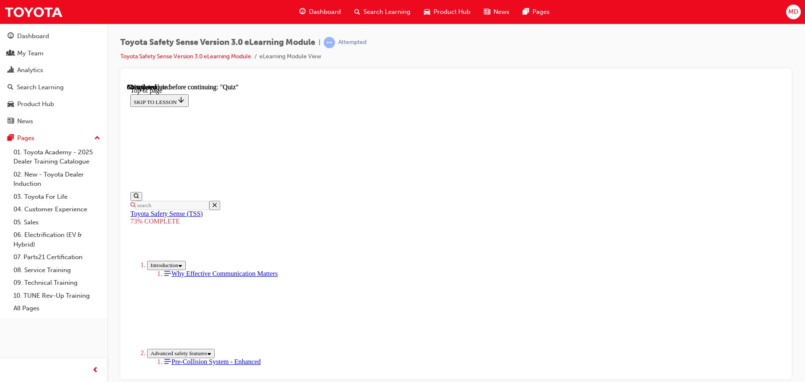
drag, startPoint x: 384, startPoint y: 344, endPoint x: 433, endPoint y: 317, distance: 55.9
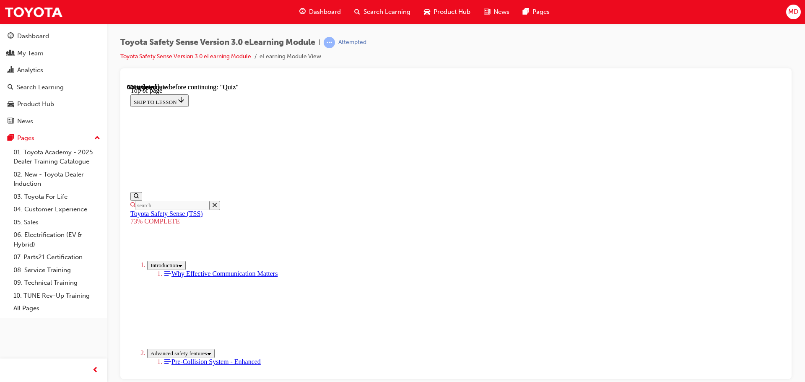
scroll to position [198, 0]
drag, startPoint x: 385, startPoint y: 143, endPoint x: 405, endPoint y: 145, distance: 19.4
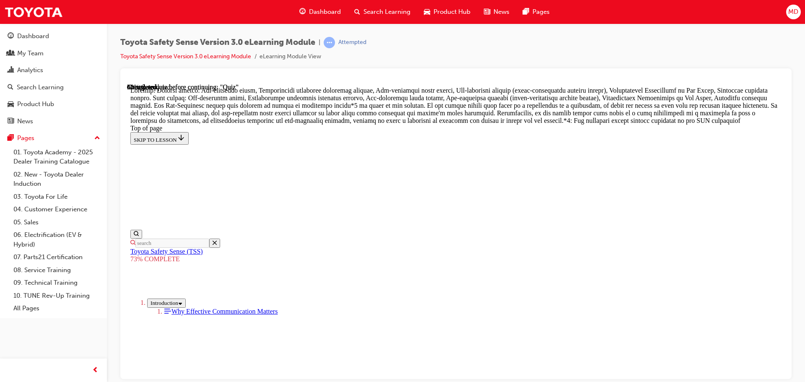
scroll to position [492, 0]
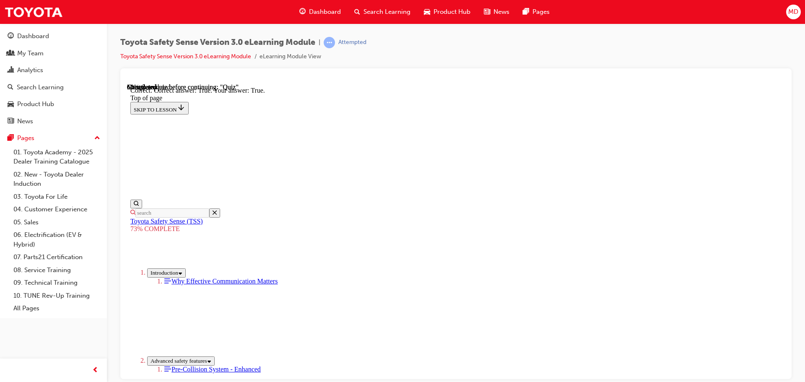
scroll to position [120, 0]
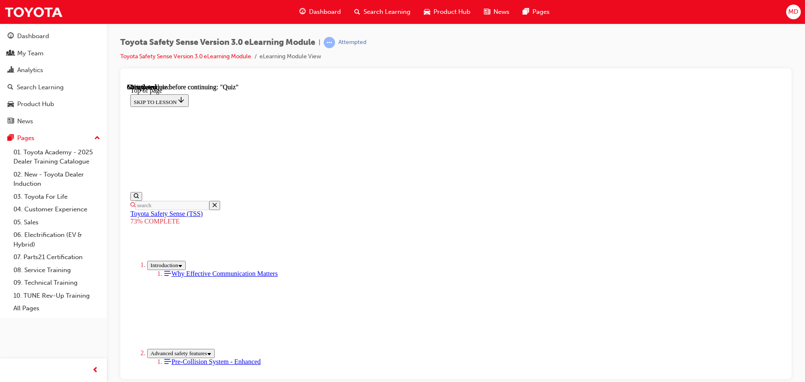
scroll to position [156, 0]
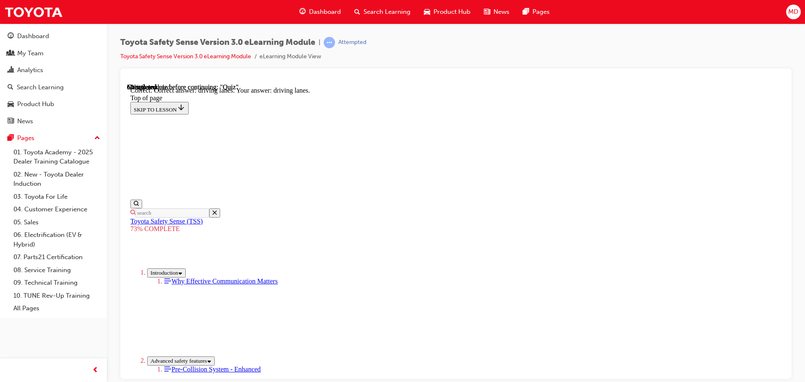
scroll to position [202, 0]
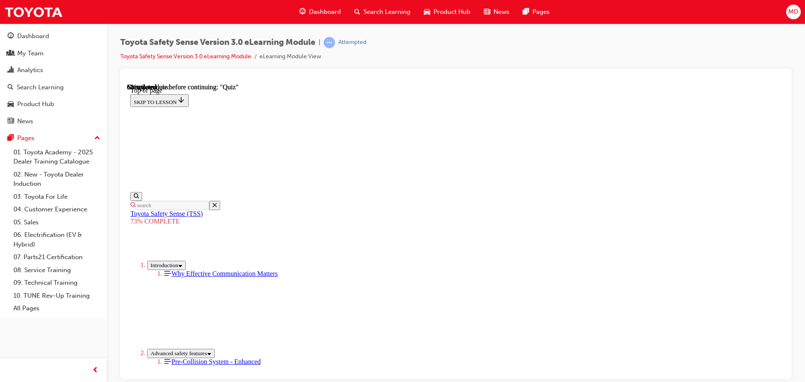
scroll to position [114, 0]
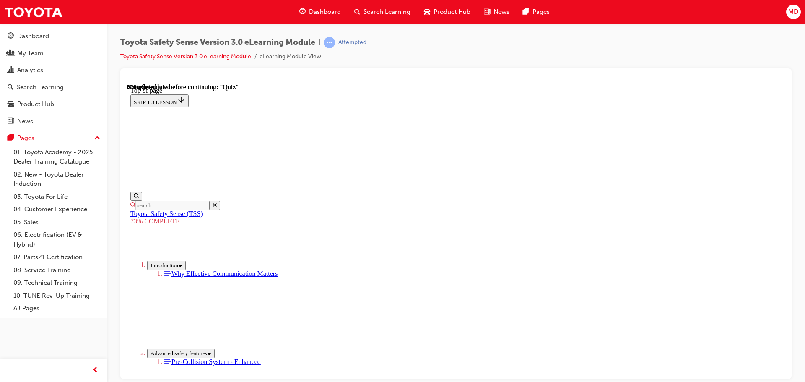
scroll to position [114, 0]
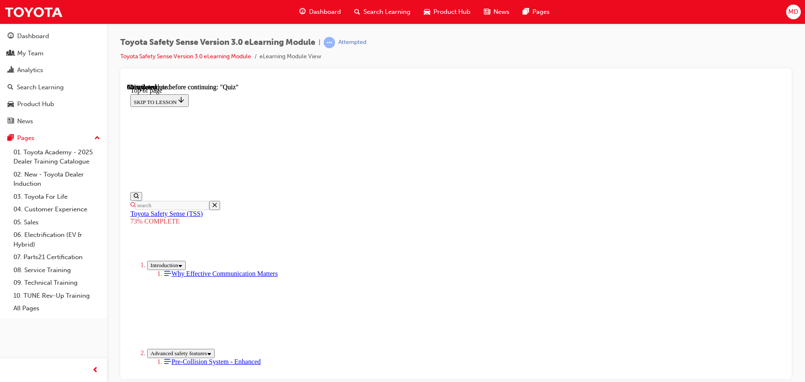
scroll to position [156, 0]
drag, startPoint x: 385, startPoint y: 289, endPoint x: 401, endPoint y: 286, distance: 15.7
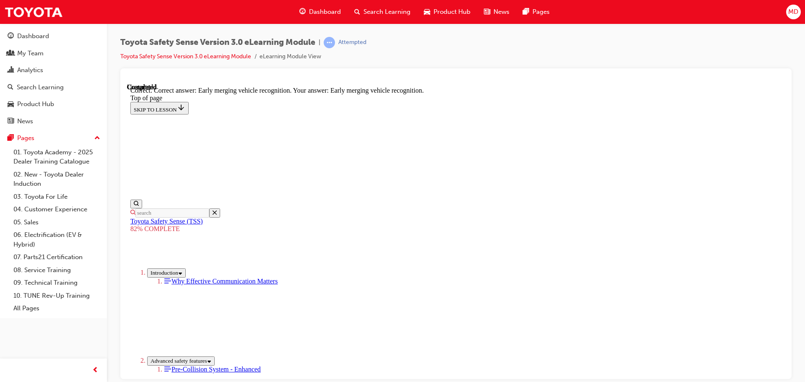
scroll to position [216, 0]
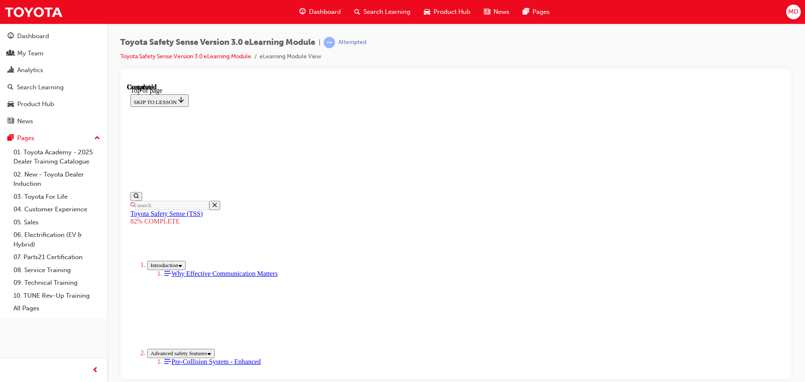
scroll to position [133, 0]
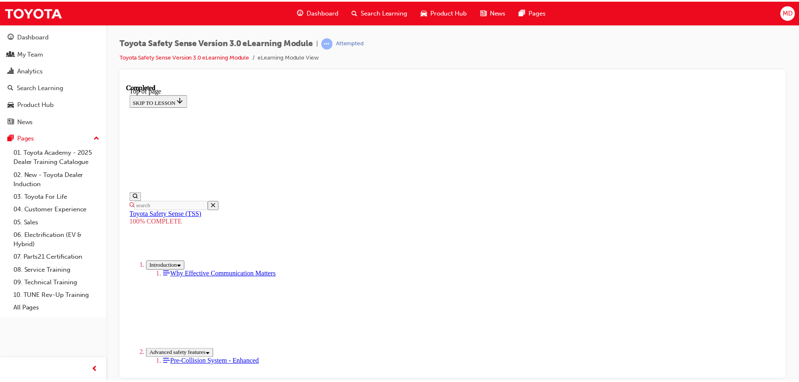
scroll to position [369, 0]
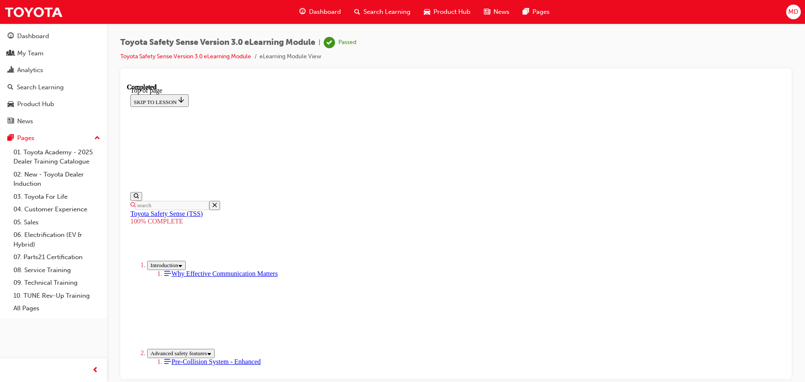
click at [382, 9] on span "Search Learning" at bounding box center [387, 12] width 47 height 10
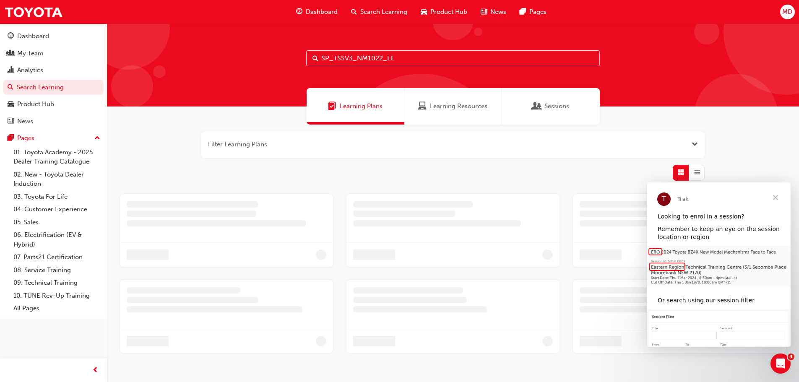
click at [413, 56] on input "SP_TSSV3_NM1022_EL" at bounding box center [453, 58] width 294 height 16
drag, startPoint x: 402, startPoint y: 57, endPoint x: 179, endPoint y: 48, distance: 223.3
click at [265, 55] on div "SP_TSSV3_NM1022_EL" at bounding box center [453, 64] width 692 height 83
paste input "CORS-PROD-"
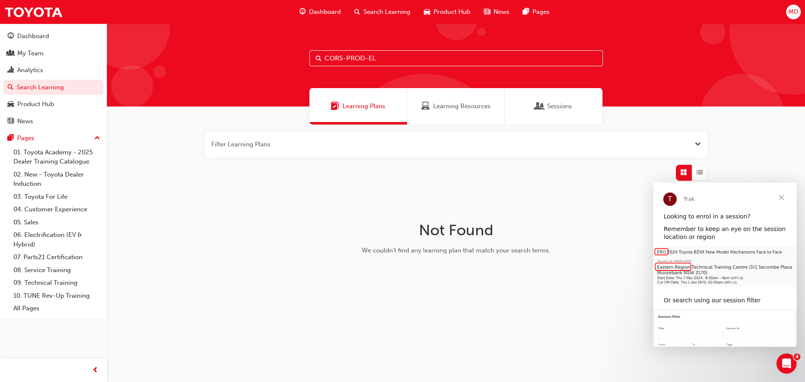
type input "CORS-PROD-EL"
click at [463, 109] on span "Learning Resources" at bounding box center [461, 106] width 57 height 10
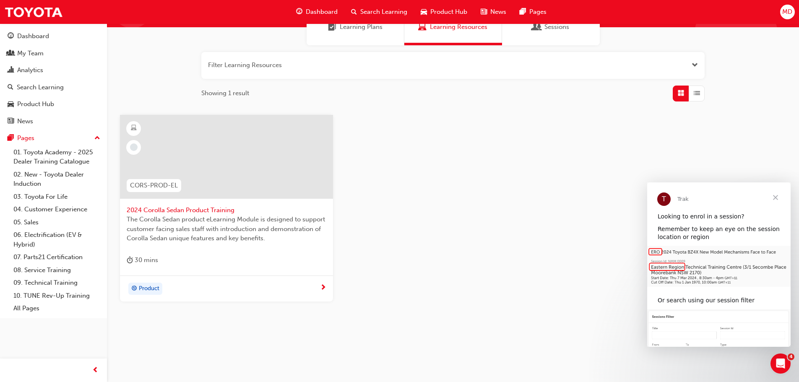
scroll to position [80, 0]
click at [324, 280] on div "Product" at bounding box center [226, 288] width 213 height 26
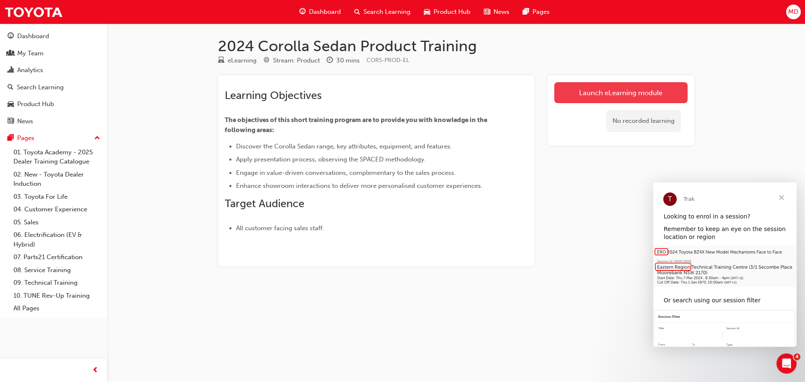
click at [581, 95] on link "Launch eLearning module" at bounding box center [620, 92] width 133 height 21
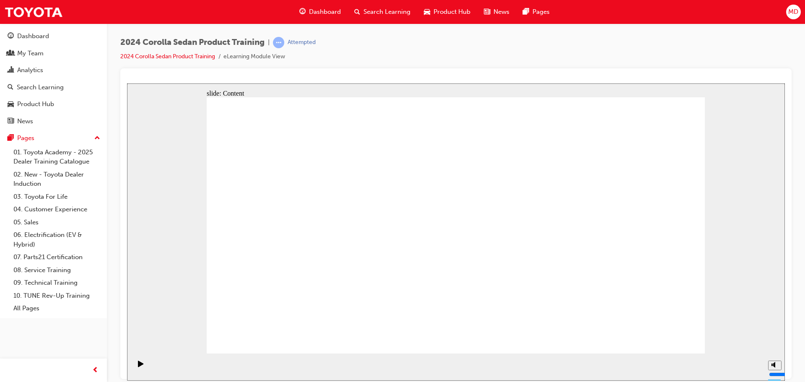
click at [778, 338] on button "Mute (Ctrl+Alt+M)" at bounding box center [774, 334] width 13 height 10
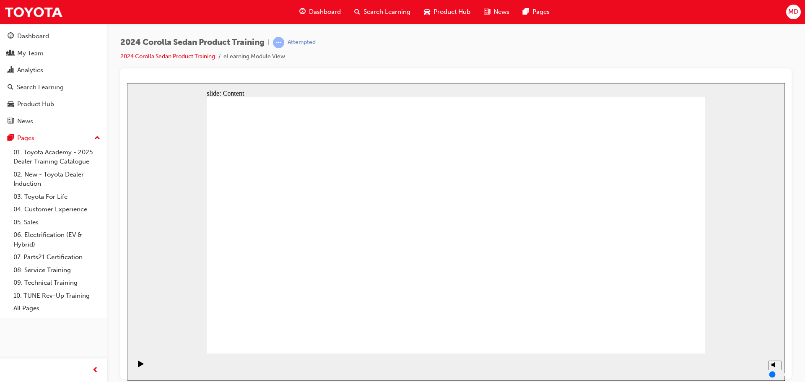
click at [140, 367] on icon "Play (Ctrl+Alt+P)" at bounding box center [141, 363] width 6 height 7
click at [140, 367] on icon "Play (Ctrl+Alt+P)" at bounding box center [140, 363] width 5 height 6
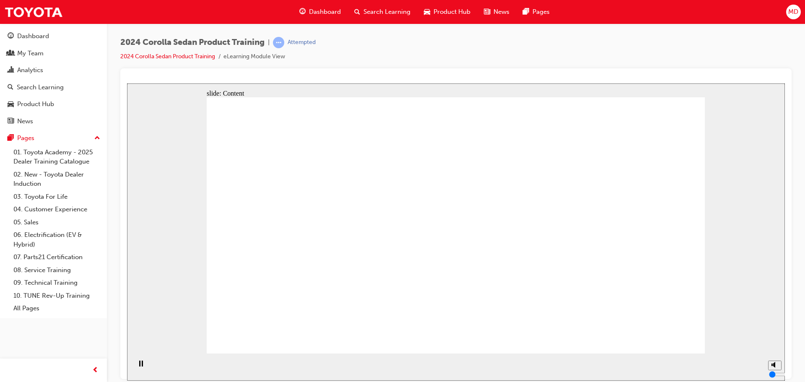
drag, startPoint x: 409, startPoint y: 202, endPoint x: 488, endPoint y: 194, distance: 79.3
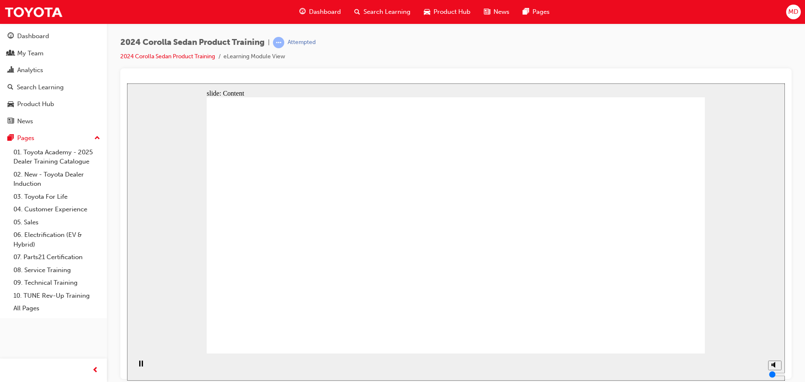
click at [774, 335] on circle "Unmute (Ctrl+Alt+M)" at bounding box center [775, 333] width 3 height 3
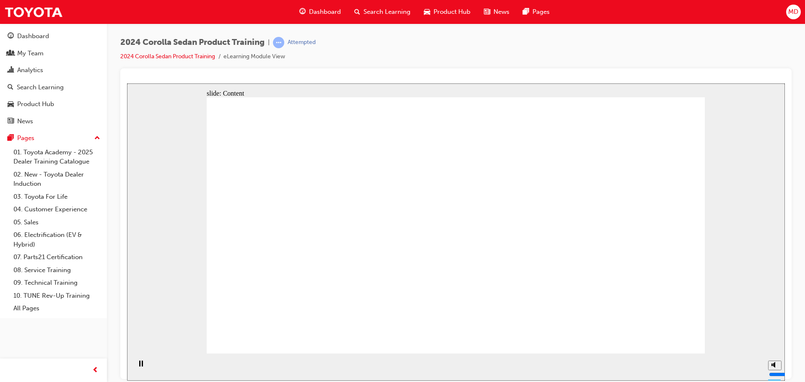
drag, startPoint x: 667, startPoint y: 328, endPoint x: 663, endPoint y: 333, distance: 6.2
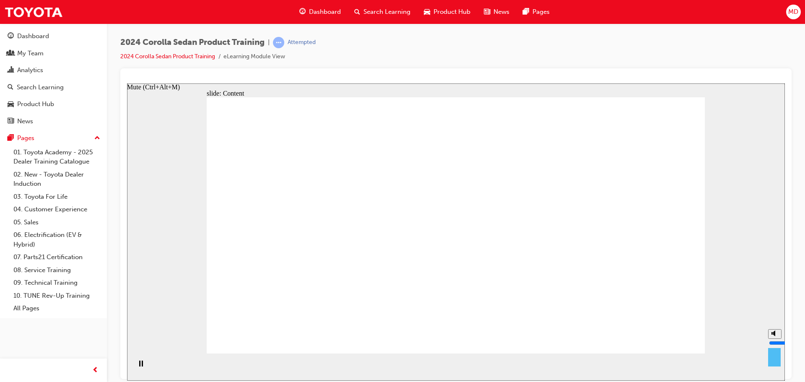
click at [776, 336] on icon "Mute (Ctrl+Alt+M)" at bounding box center [775, 333] width 7 height 6
type input "0"
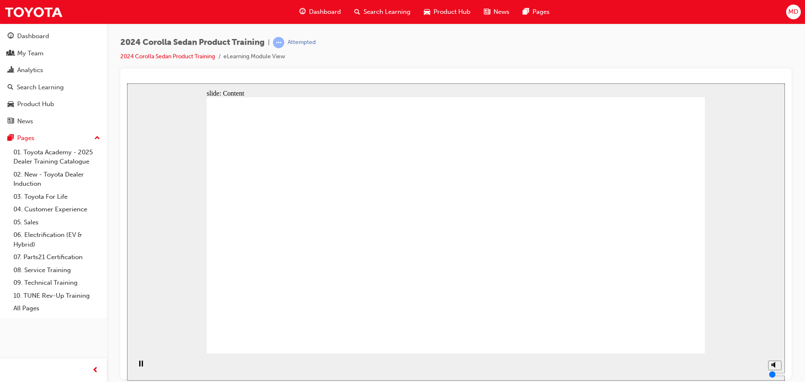
drag, startPoint x: 324, startPoint y: 223, endPoint x: 320, endPoint y: 233, distance: 10.7
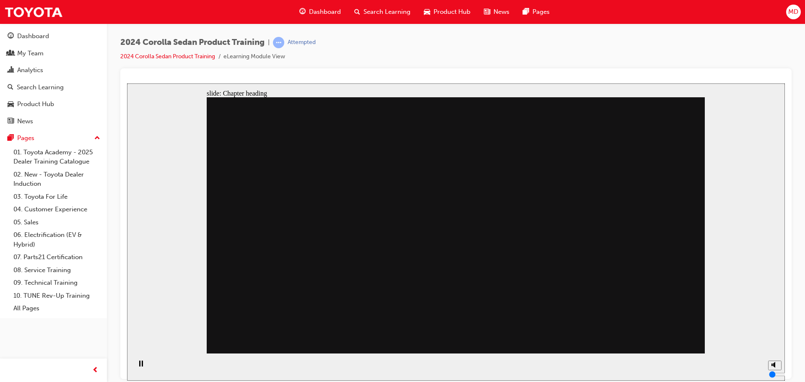
drag, startPoint x: 584, startPoint y: 207, endPoint x: 561, endPoint y: 217, distance: 25.0
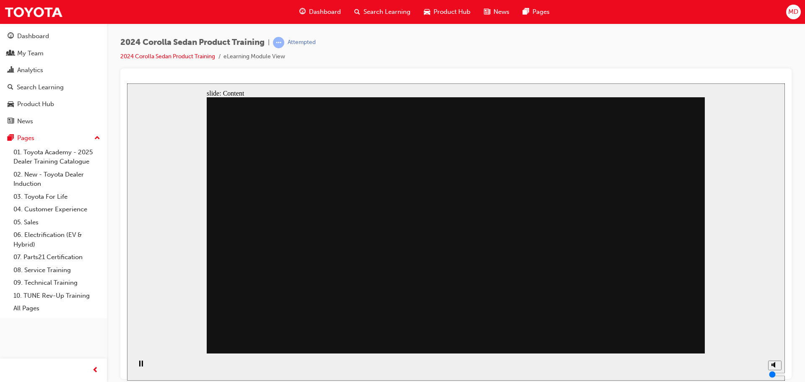
drag, startPoint x: 556, startPoint y: 272, endPoint x: 466, endPoint y: 280, distance: 90.1
drag, startPoint x: 457, startPoint y: 277, endPoint x: 347, endPoint y: 254, distance: 112.3
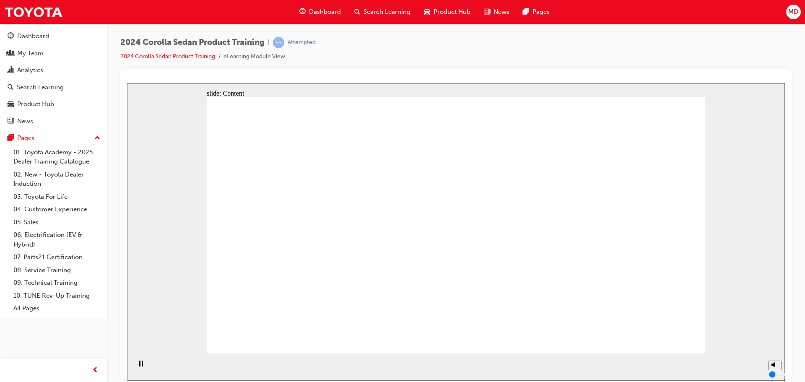
drag, startPoint x: 329, startPoint y: 233, endPoint x: 346, endPoint y: 227, distance: 18.3
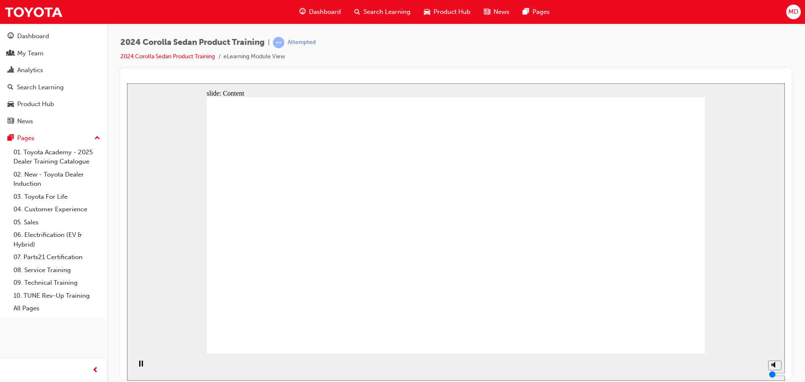
radio input "true"
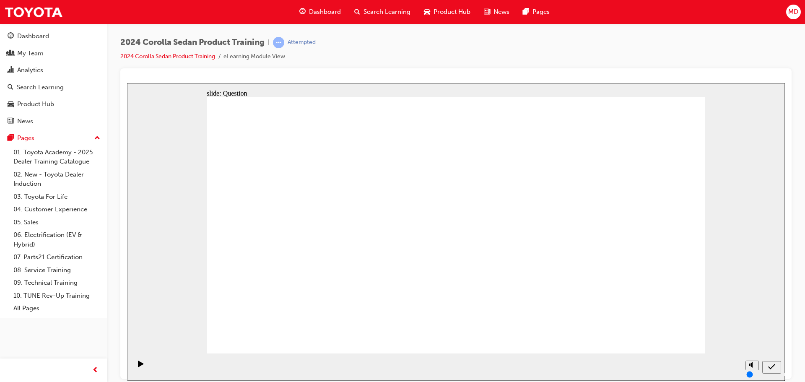
radio input "true"
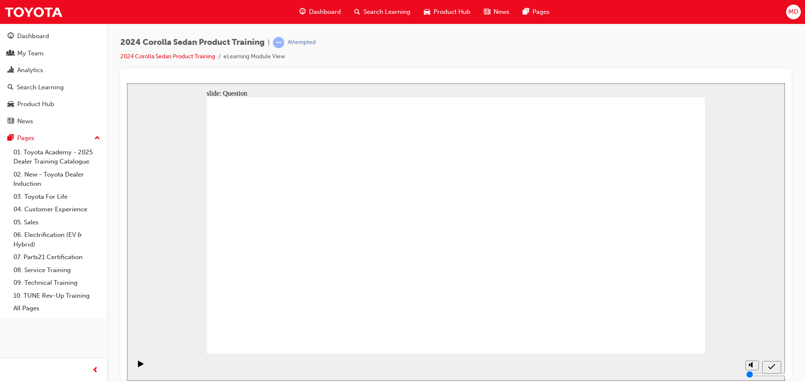
radio input "true"
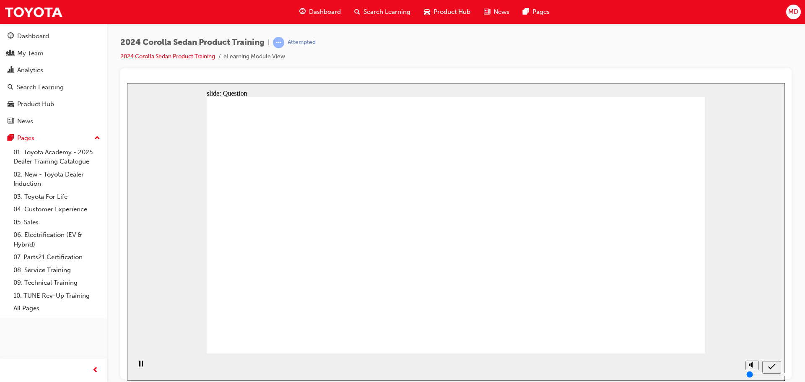
radio input "true"
drag, startPoint x: 324, startPoint y: 299, endPoint x: 499, endPoint y: 218, distance: 193.3
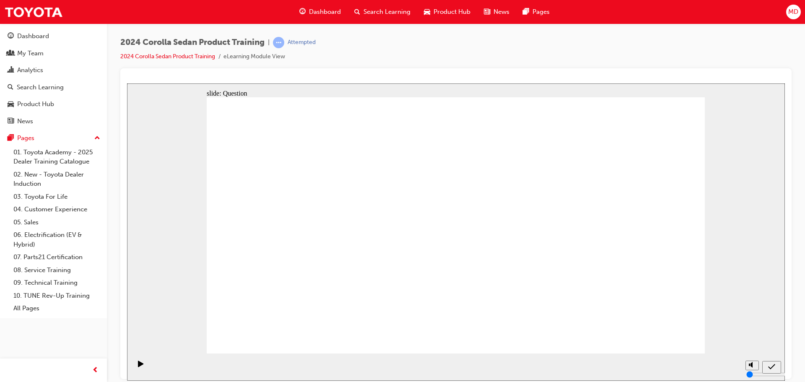
drag, startPoint x: 498, startPoint y: 218, endPoint x: 329, endPoint y: 312, distance: 193.2
drag, startPoint x: 579, startPoint y: 221, endPoint x: 409, endPoint y: 299, distance: 187.3
drag, startPoint x: 403, startPoint y: 212, endPoint x: 502, endPoint y: 278, distance: 118.5
drag, startPoint x: 328, startPoint y: 209, endPoint x: 576, endPoint y: 295, distance: 262.2
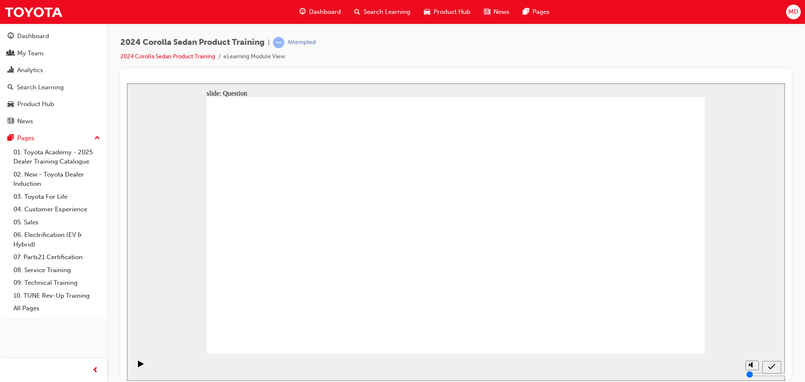
drag, startPoint x: 647, startPoint y: 329, endPoint x: 658, endPoint y: 336, distance: 12.4
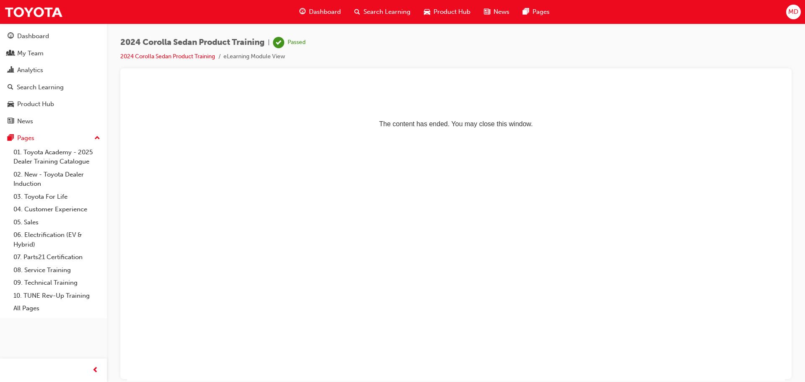
click at [435, 11] on span "Product Hub" at bounding box center [452, 12] width 37 height 10
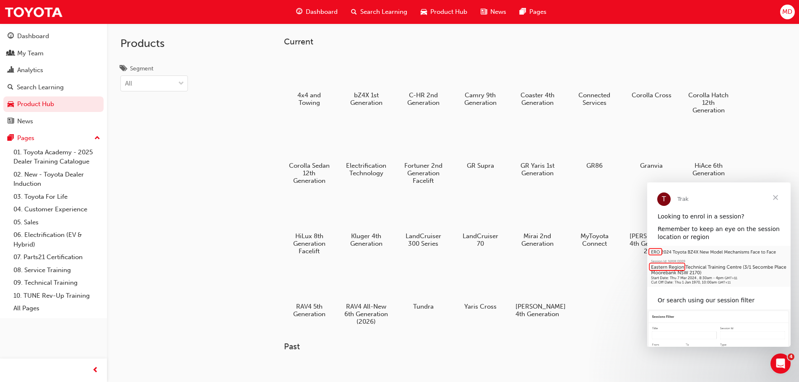
click at [367, 12] on span "Search Learning" at bounding box center [383, 12] width 47 height 10
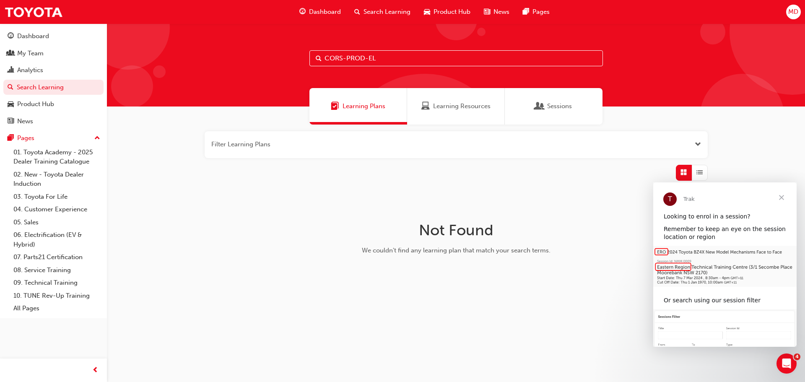
drag, startPoint x: 385, startPoint y: 59, endPoint x: 278, endPoint y: 65, distance: 107.5
click at [278, 65] on div "CORS-PROD-EL" at bounding box center [456, 64] width 698 height 83
paste input "H"
type input "CORH-PROD-EL"
click at [456, 104] on span "Learning Resources" at bounding box center [461, 106] width 57 height 10
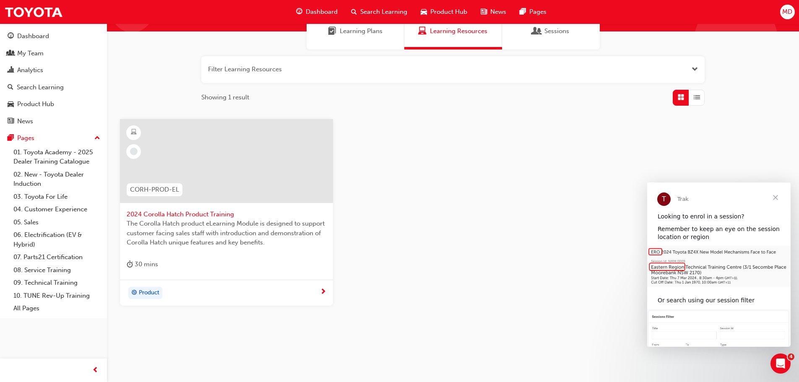
scroll to position [80, 0]
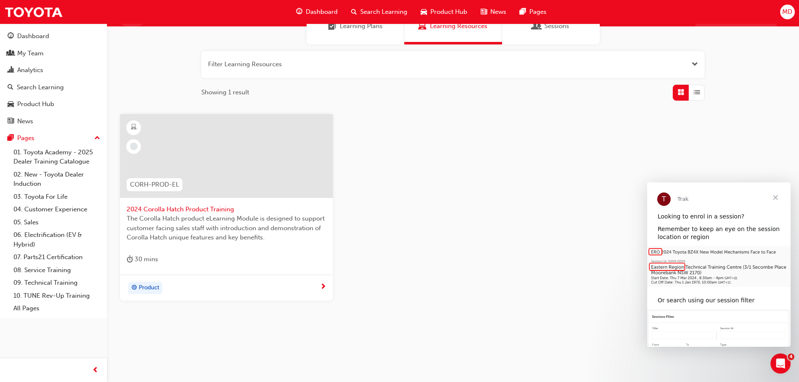
click at [196, 251] on div "2024 Corolla Hatch Product Training The Corolla Hatch product eLearning Module …" at bounding box center [226, 194] width 213 height 161
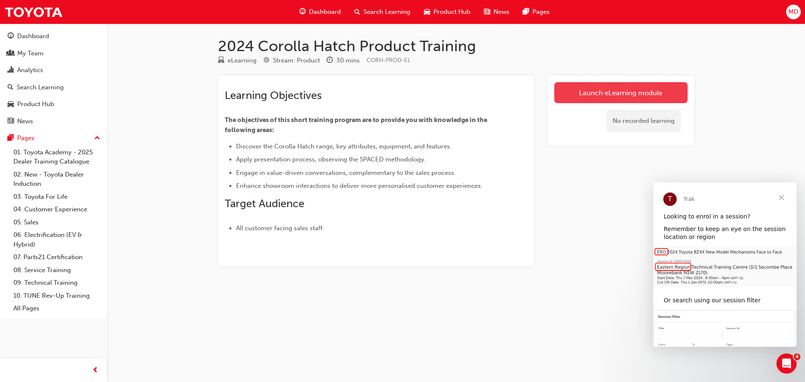
click at [578, 89] on link "Launch eLearning module" at bounding box center [620, 92] width 133 height 21
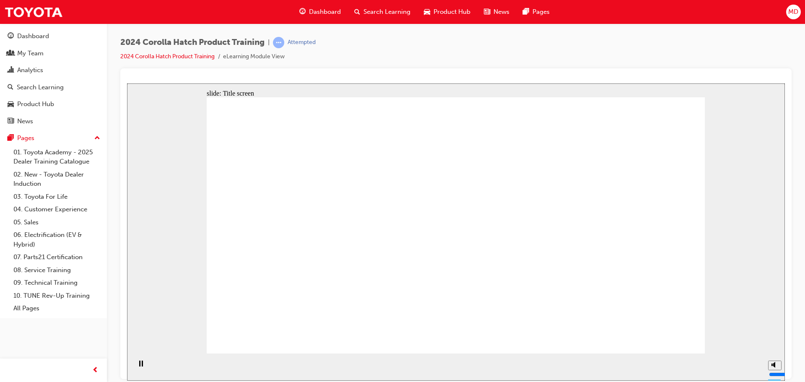
drag, startPoint x: 457, startPoint y: 335, endPoint x: 458, endPoint y: 323, distance: 11.8
click at [775, 336] on polygon "Mute (Ctrl+Alt+M)" at bounding box center [774, 333] width 2 height 6
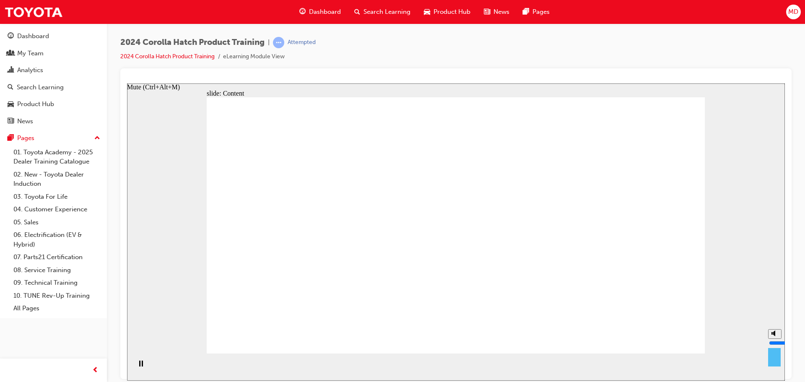
type input "0"
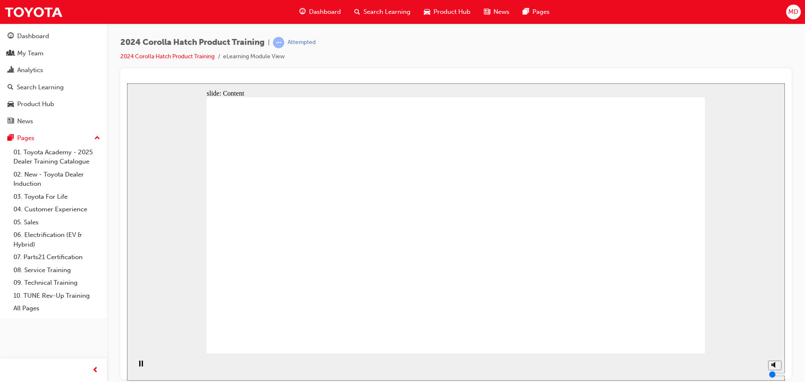
drag, startPoint x: 652, startPoint y: 333, endPoint x: 659, endPoint y: 336, distance: 7.0
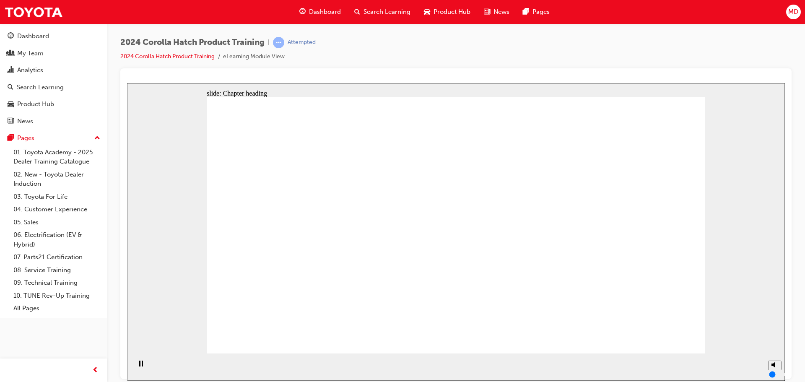
drag, startPoint x: 441, startPoint y: 247, endPoint x: 440, endPoint y: 253, distance: 5.9
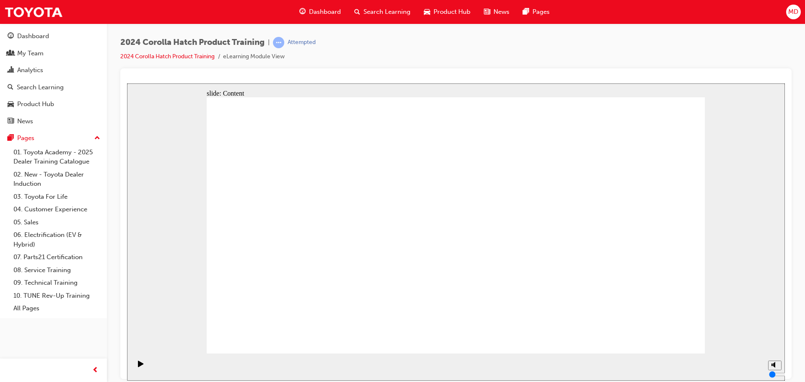
drag, startPoint x: 333, startPoint y: 188, endPoint x: 334, endPoint y: 206, distance: 17.7
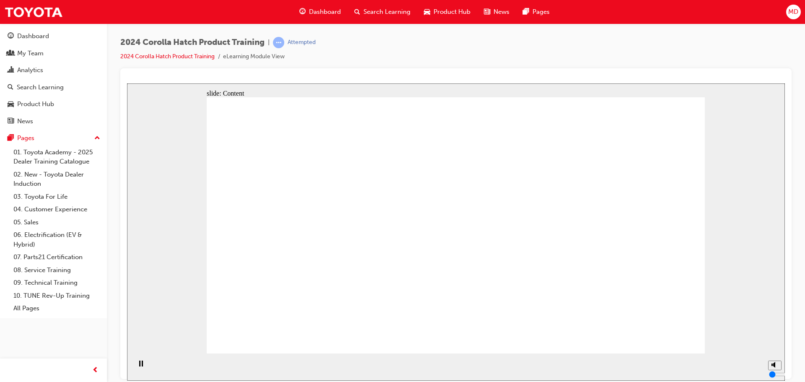
drag, startPoint x: 335, startPoint y: 216, endPoint x: 335, endPoint y: 223, distance: 7.1
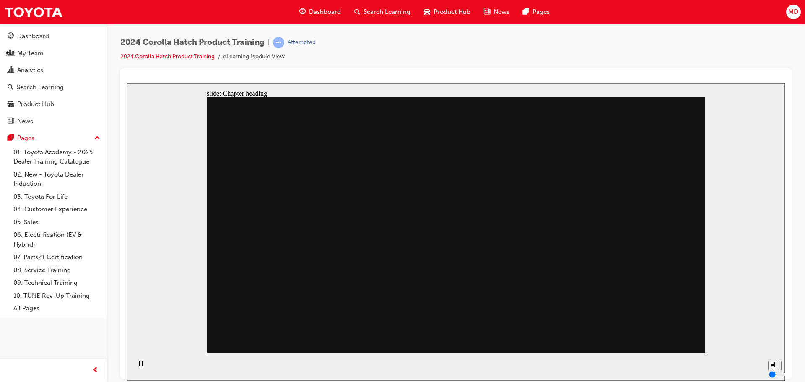
drag, startPoint x: 327, startPoint y: 189, endPoint x: 490, endPoint y: 150, distance: 167.3
drag, startPoint x: 567, startPoint y: 182, endPoint x: 582, endPoint y: 243, distance: 62.2
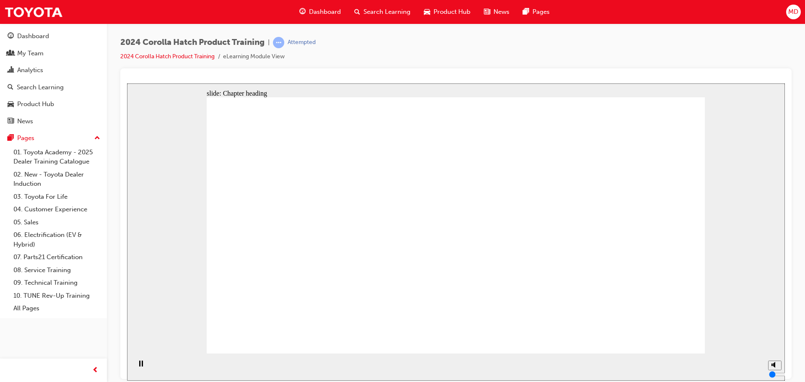
drag, startPoint x: 386, startPoint y: 184, endPoint x: 347, endPoint y: 221, distance: 53.4
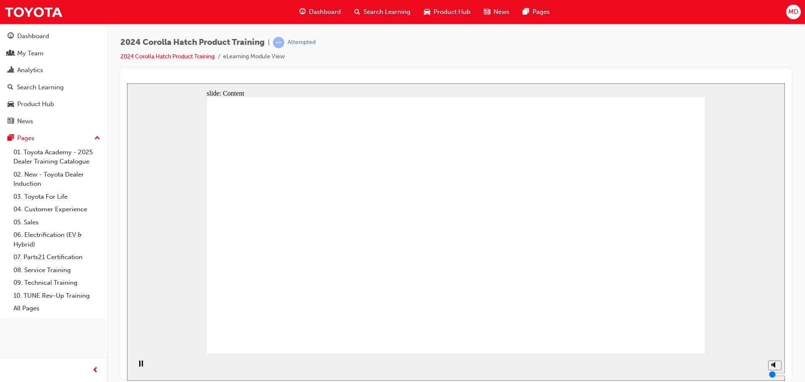
drag, startPoint x: 397, startPoint y: 199, endPoint x: 377, endPoint y: 212, distance: 24.0
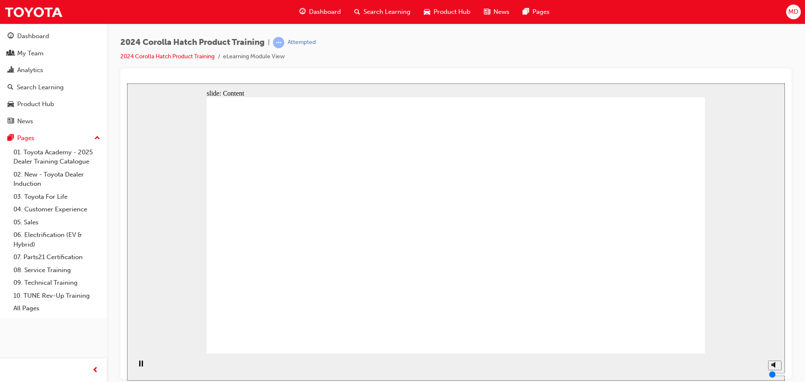
drag, startPoint x: 294, startPoint y: 245, endPoint x: 301, endPoint y: 247, distance: 7.4
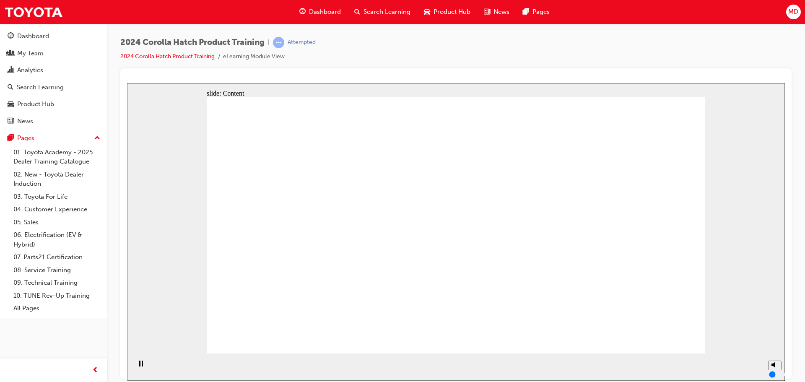
drag, startPoint x: 651, startPoint y: 331, endPoint x: 646, endPoint y: 332, distance: 5.1
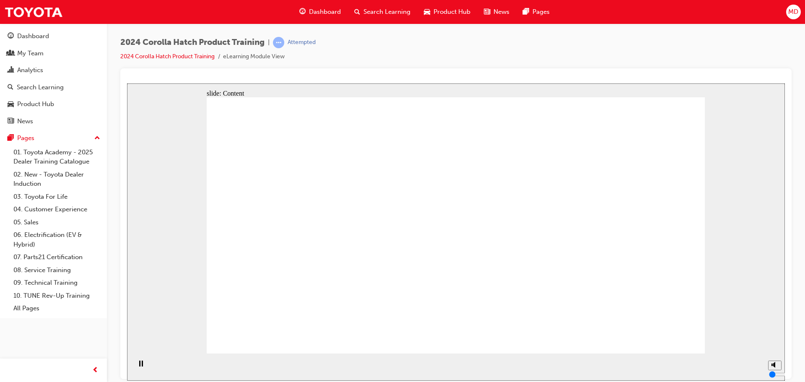
drag, startPoint x: 587, startPoint y: 241, endPoint x: 602, endPoint y: 248, distance: 16.3
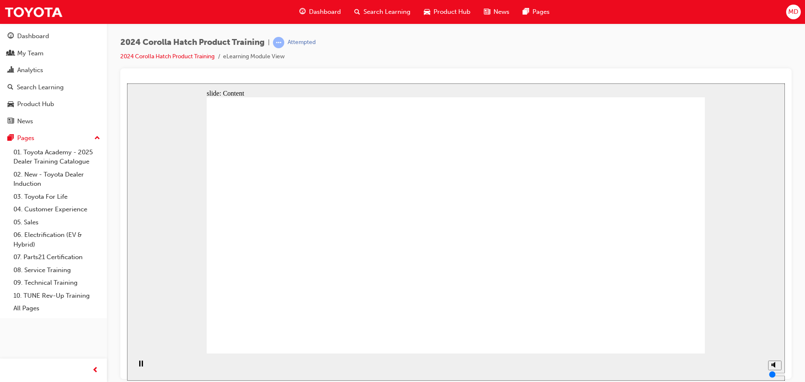
click at [671, 356] on section "Playback Speed 2 1.75 1.5 1.25 Normal" at bounding box center [456, 366] width 658 height 27
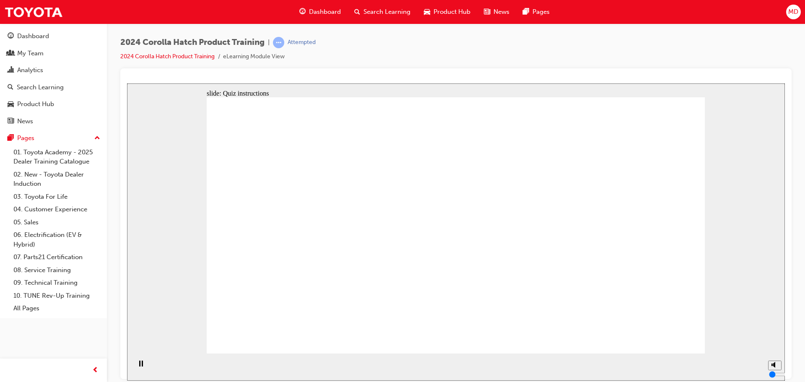
radio input "true"
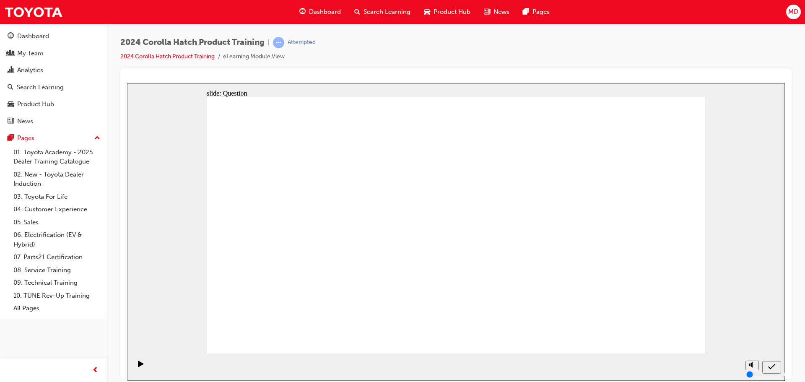
radio input "true"
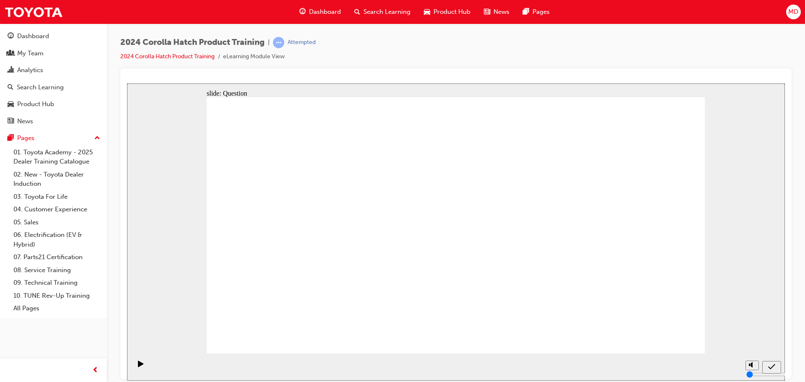
radio input "true"
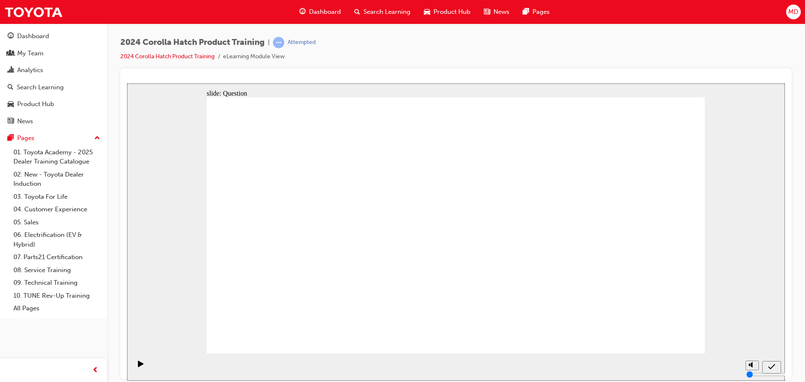
drag, startPoint x: 388, startPoint y: 212, endPoint x: 302, endPoint y: 292, distance: 117.5
drag, startPoint x: 537, startPoint y: 227, endPoint x: 542, endPoint y: 302, distance: 75.2
drag, startPoint x: 621, startPoint y: 233, endPoint x: 622, endPoint y: 309, distance: 75.5
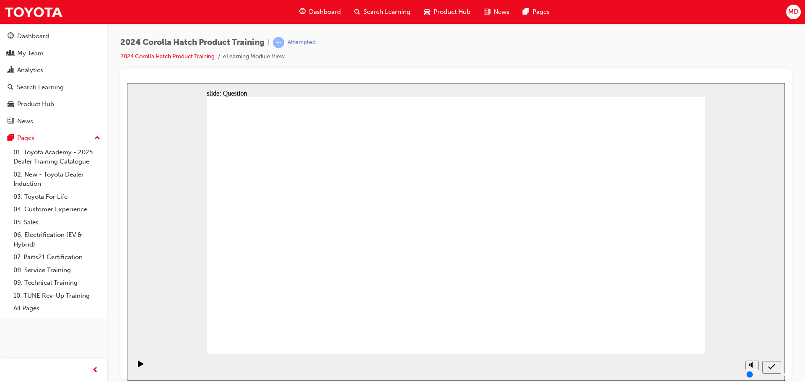
drag, startPoint x: 439, startPoint y: 229, endPoint x: 452, endPoint y: 301, distance: 72.5
drag, startPoint x: 321, startPoint y: 244, endPoint x: 452, endPoint y: 310, distance: 146.5
drag, startPoint x: 463, startPoint y: 290, endPoint x: 356, endPoint y: 284, distance: 107.9
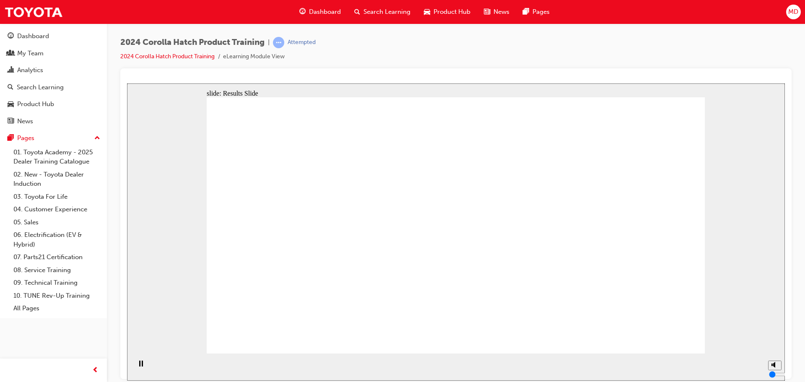
radio input "true"
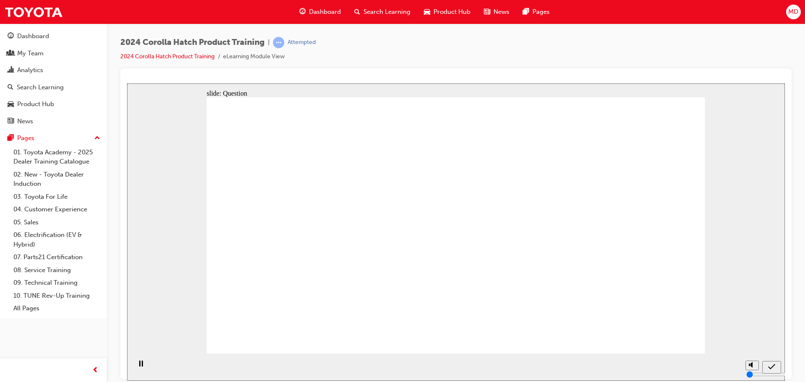
radio input "true"
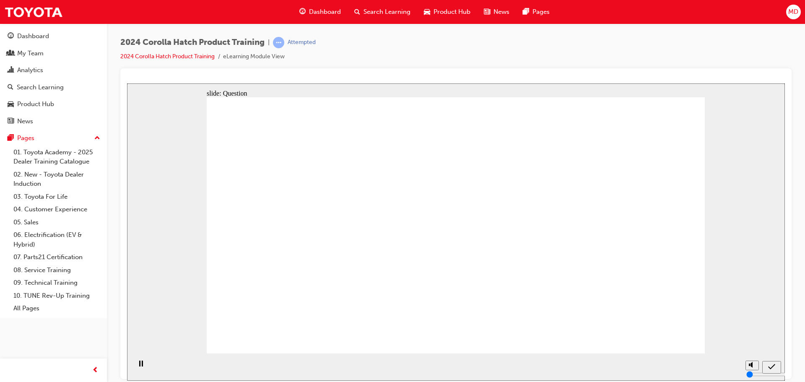
radio input "true"
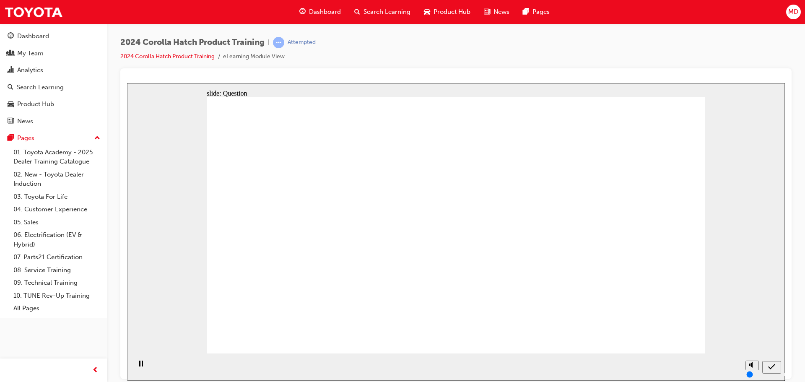
drag, startPoint x: 635, startPoint y: 205, endPoint x: 640, endPoint y: 291, distance: 86.1
drag, startPoint x: 460, startPoint y: 217, endPoint x: 544, endPoint y: 295, distance: 114.5
drag, startPoint x: 377, startPoint y: 197, endPoint x: 288, endPoint y: 271, distance: 116.1
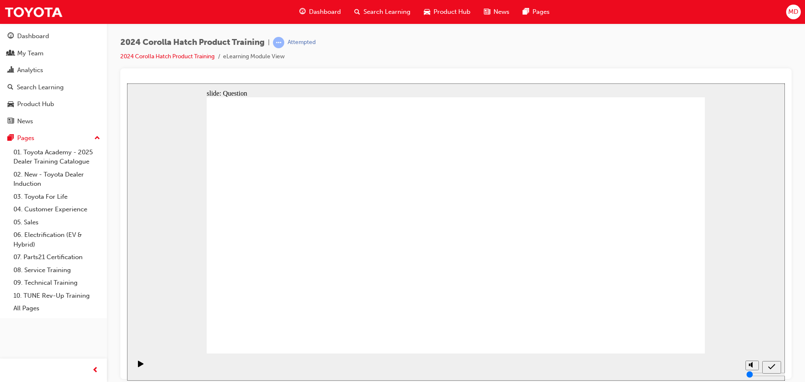
drag, startPoint x: 289, startPoint y: 213, endPoint x: 360, endPoint y: 289, distance: 103.9
drag, startPoint x: 537, startPoint y: 219, endPoint x: 460, endPoint y: 303, distance: 113.4
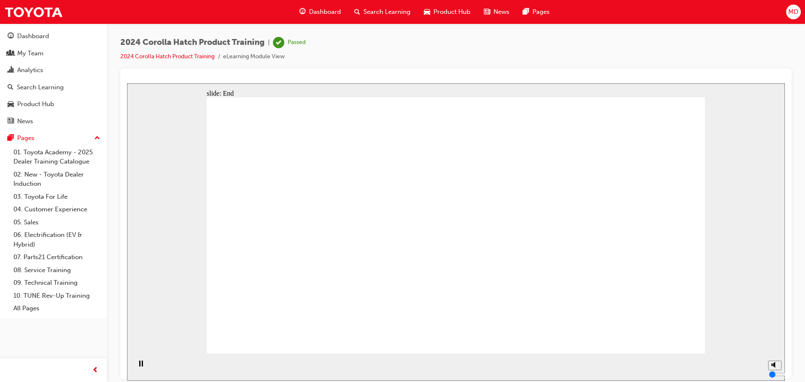
click at [380, 12] on span "Search Learning" at bounding box center [387, 12] width 47 height 10
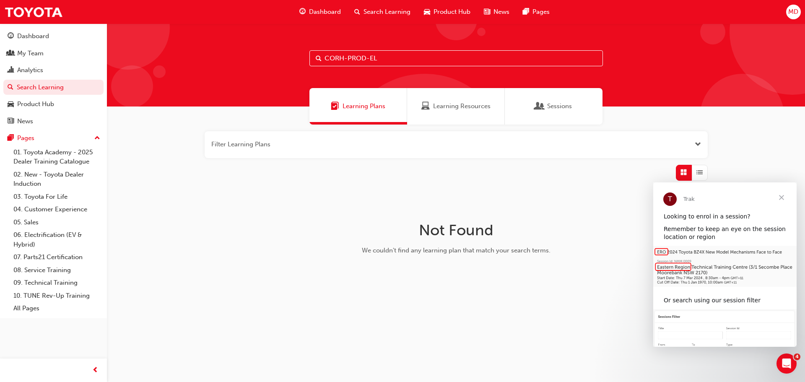
drag, startPoint x: 384, startPoint y: 59, endPoint x: 170, endPoint y: 89, distance: 215.9
click at [170, 89] on div "CORH-PROD-EL Learning Plans Learning Resources Sessions Filter Learning Plans N…" at bounding box center [456, 172] width 698 height 299
paste input "SP_GRCOROLLA_FL1224"
type input "SP_GRCOROLLA_FL1224"
click at [461, 102] on span "Learning Resources" at bounding box center [461, 106] width 57 height 10
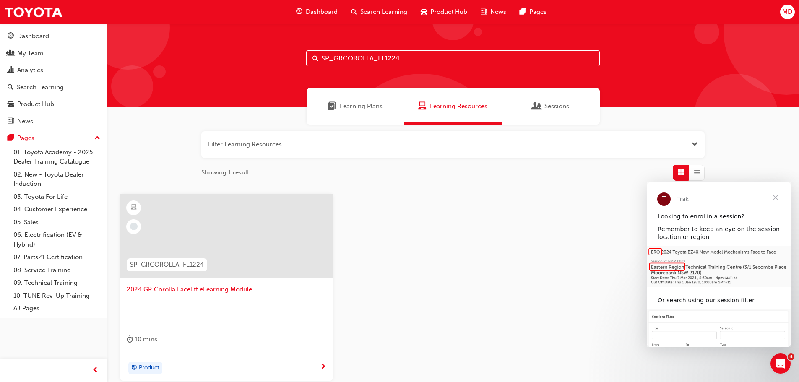
click at [230, 287] on span "2024 GR Corolla Facelift eLearning Module" at bounding box center [227, 290] width 200 height 10
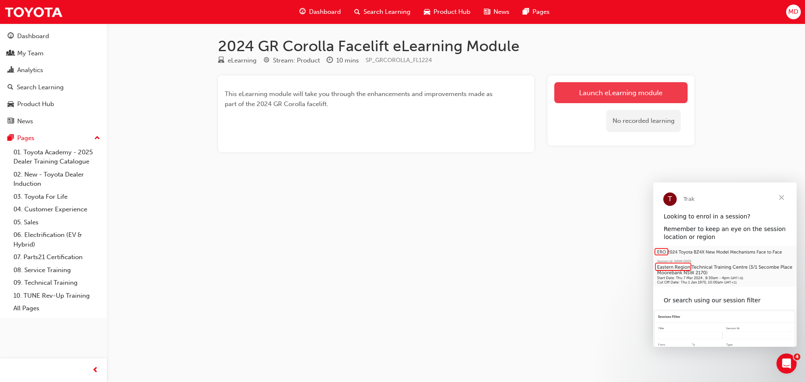
click at [653, 94] on link "Launch eLearning module" at bounding box center [620, 92] width 133 height 21
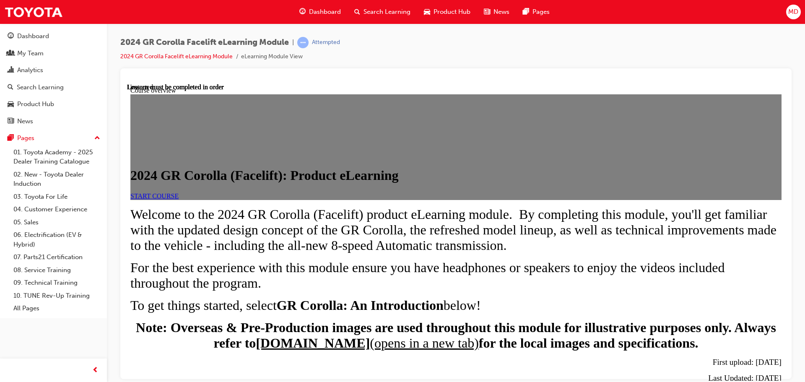
click at [179, 199] on span "START COURSE" at bounding box center [154, 195] width 48 height 7
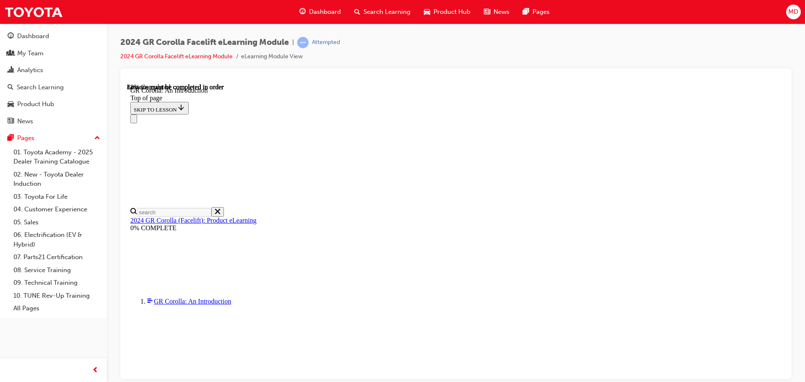
scroll to position [1217, 0]
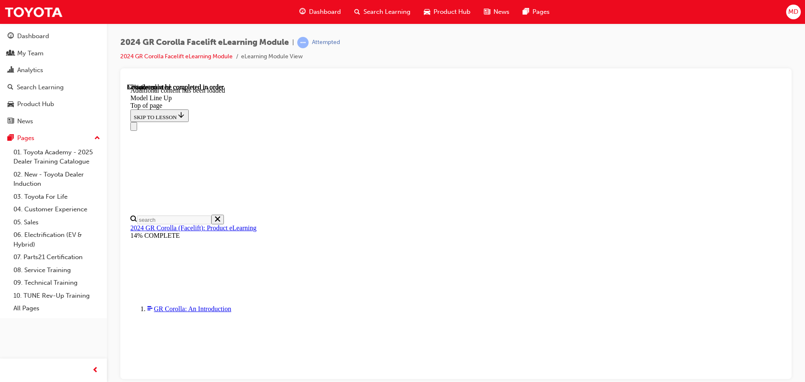
scroll to position [211, 0]
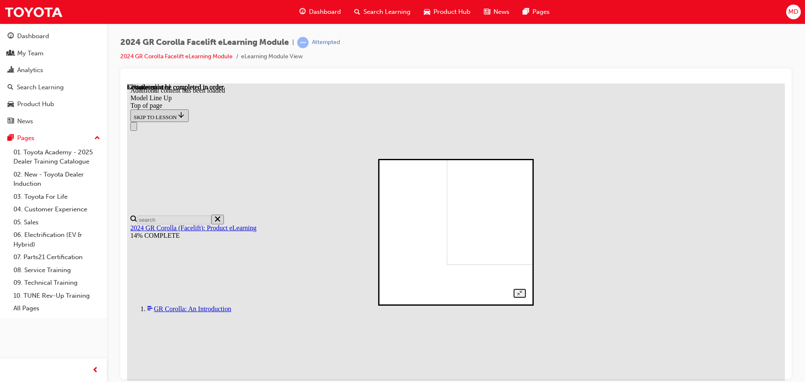
click at [526, 271] on div at bounding box center [456, 231] width 140 height 131
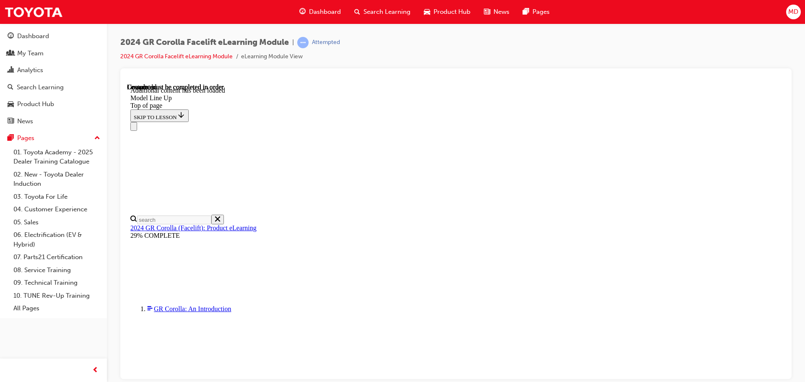
scroll to position [568, 0]
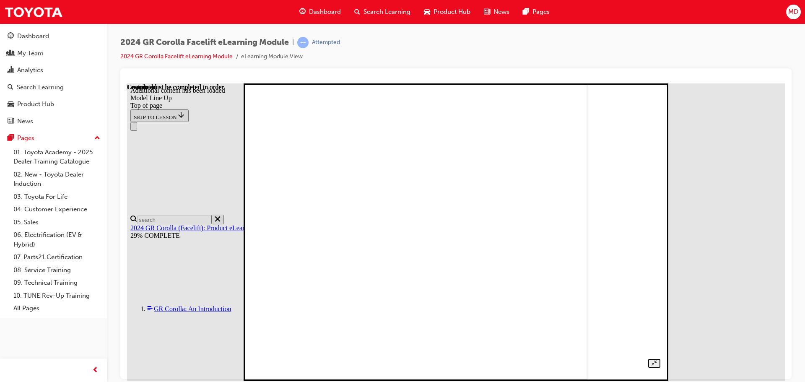
click at [494, 213] on img at bounding box center [389, 230] width 396 height 297
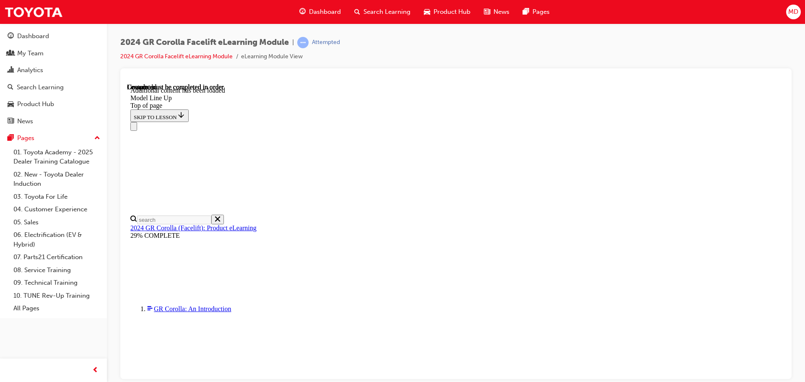
scroll to position [1030, 0]
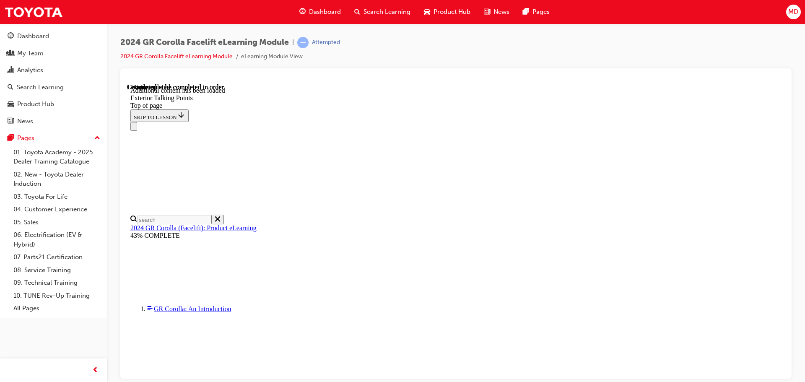
drag, startPoint x: 690, startPoint y: 253, endPoint x: 650, endPoint y: 256, distance: 39.9
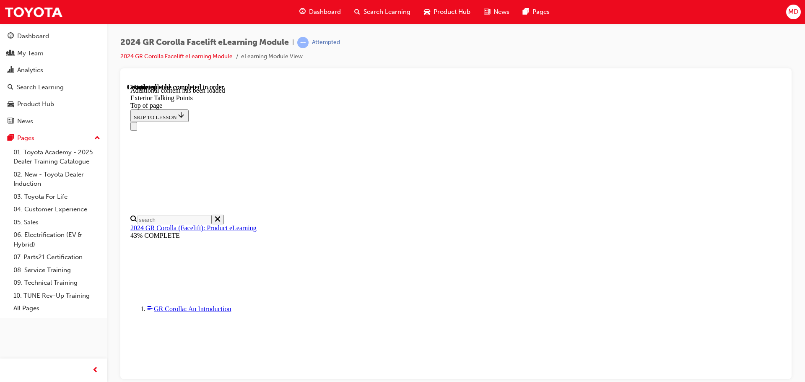
drag, startPoint x: 402, startPoint y: 278, endPoint x: 413, endPoint y: 275, distance: 11.4
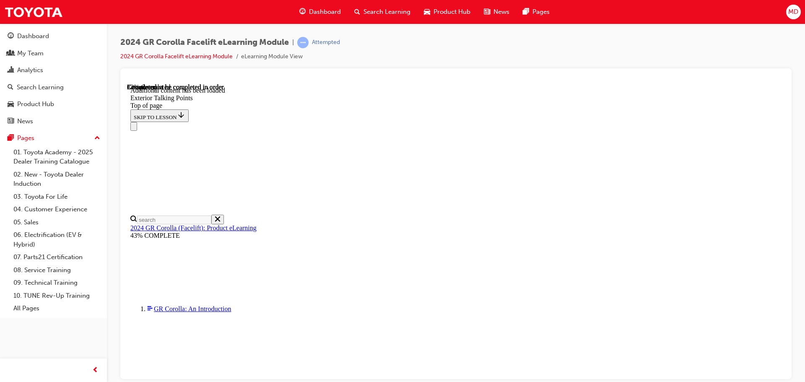
drag, startPoint x: 604, startPoint y: 244, endPoint x: 590, endPoint y: 238, distance: 15.2
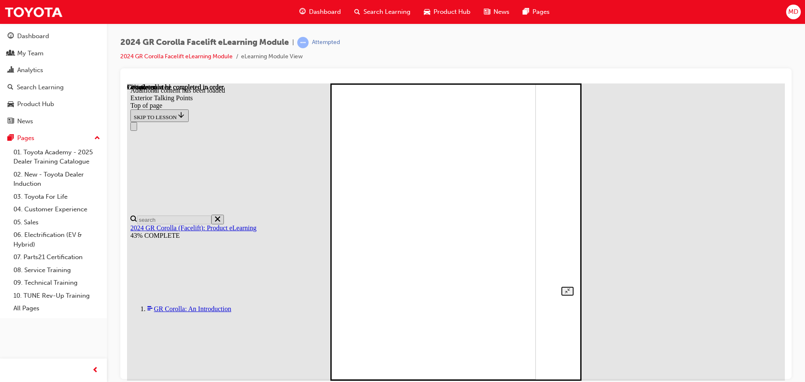
click at [500, 226] on img at bounding box center [424, 230] width 223 height 297
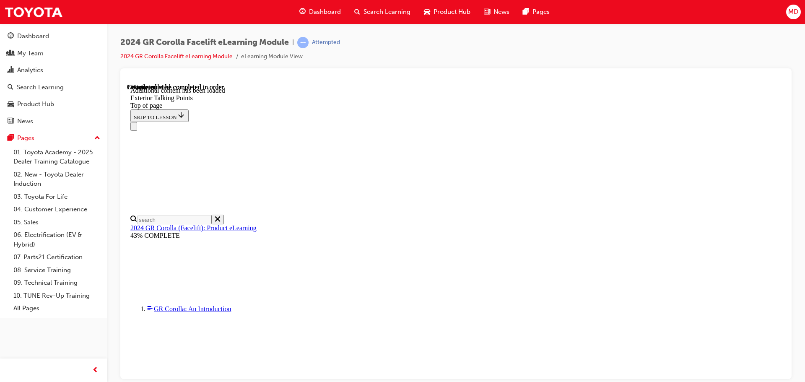
scroll to position [1959, 0]
drag, startPoint x: 495, startPoint y: 182, endPoint x: 505, endPoint y: 192, distance: 14.5
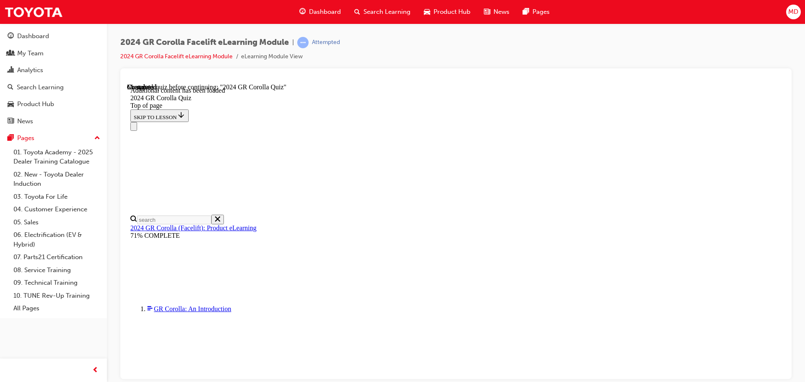
drag, startPoint x: 415, startPoint y: 253, endPoint x: 426, endPoint y: 255, distance: 11.0
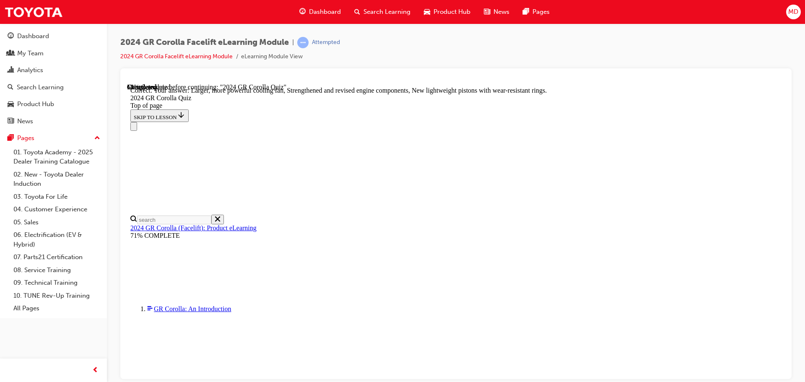
scroll to position [338, 0]
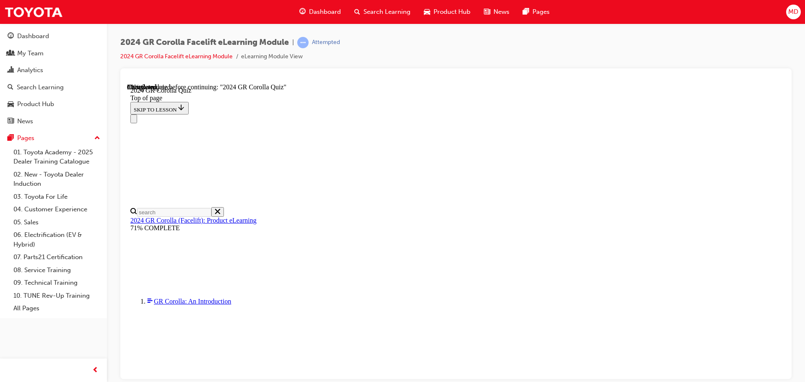
scroll to position [84, 0]
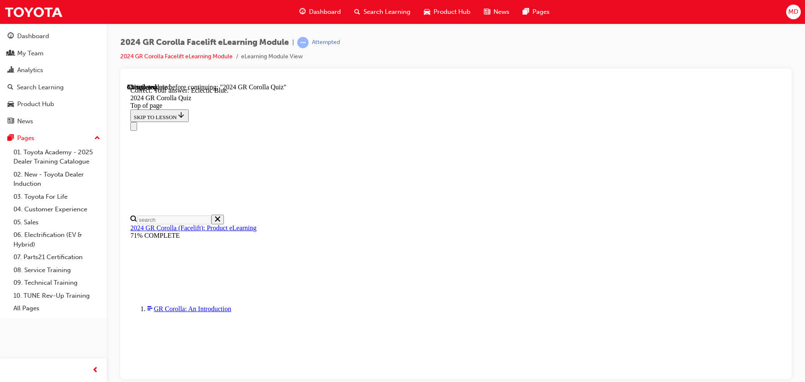
scroll to position [157, 0]
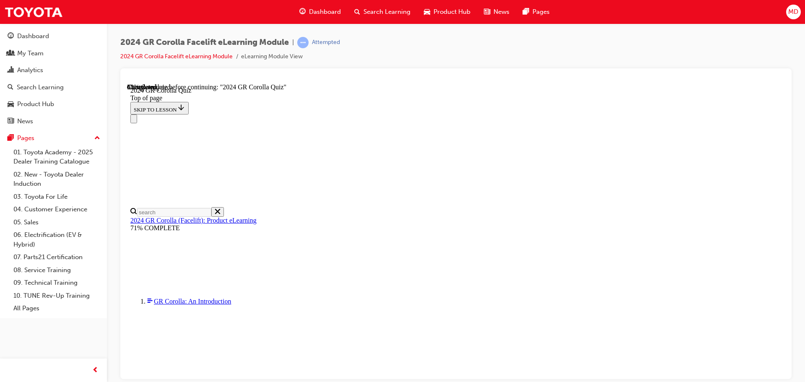
scroll to position [168, 0]
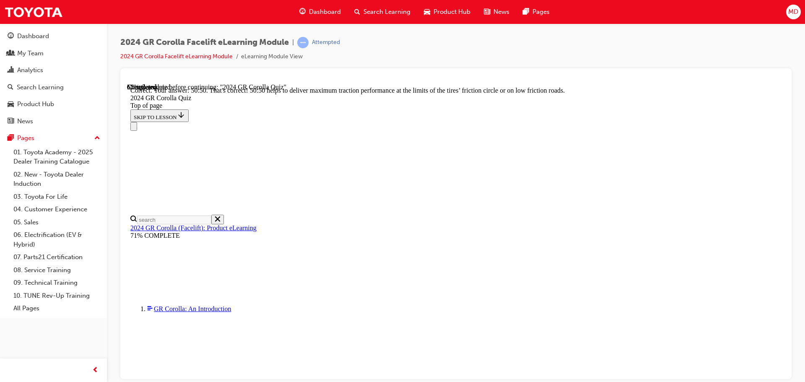
scroll to position [355, 0]
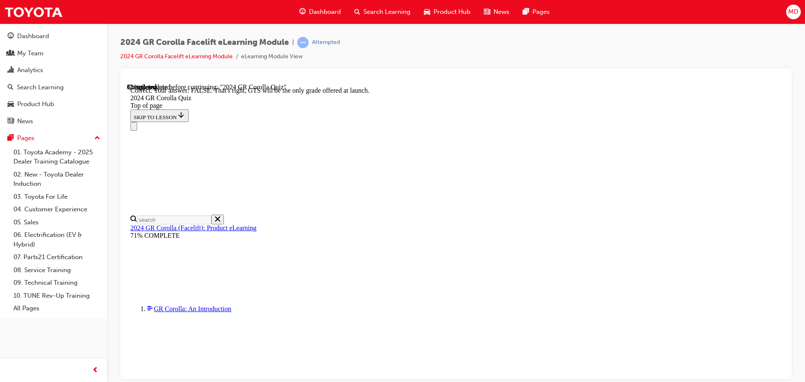
scroll to position [132, 0]
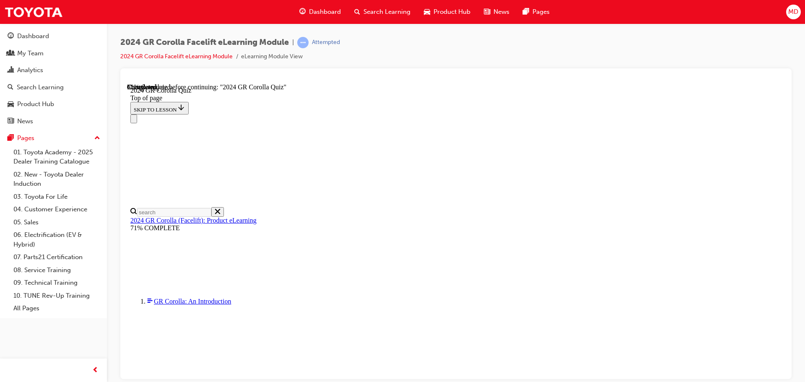
scroll to position [245, 0]
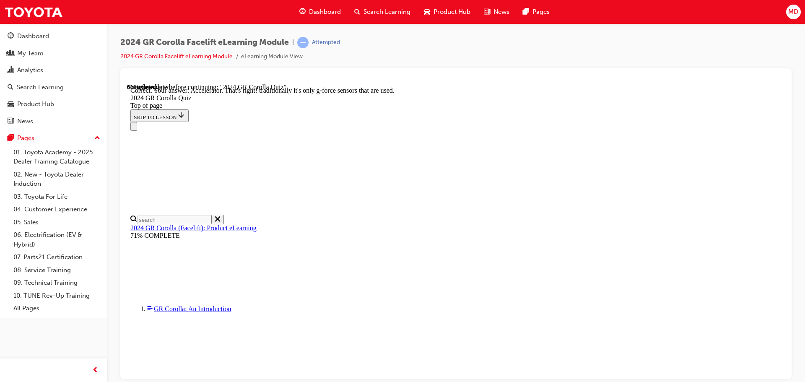
scroll to position [359, 0]
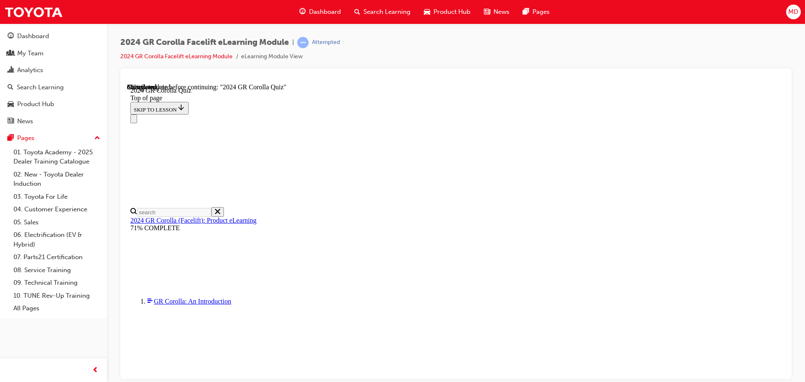
scroll to position [84, 0]
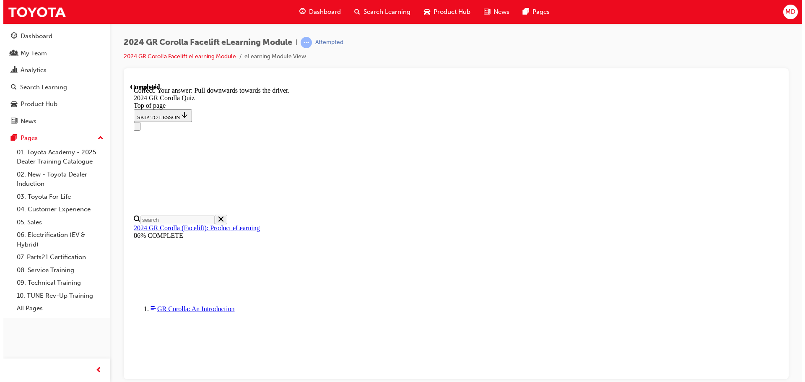
scroll to position [147, 0]
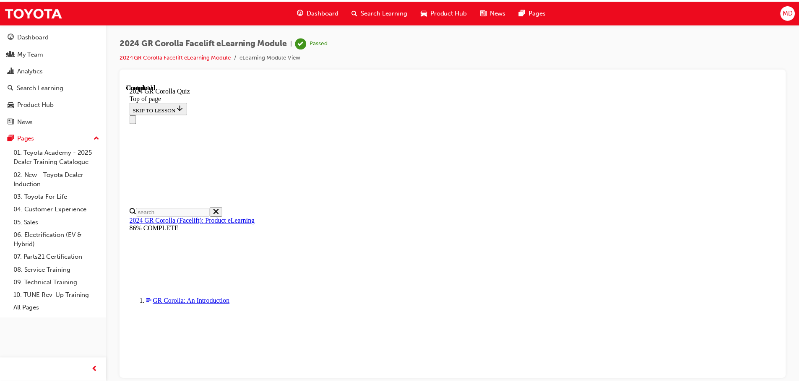
scroll to position [164, 0]
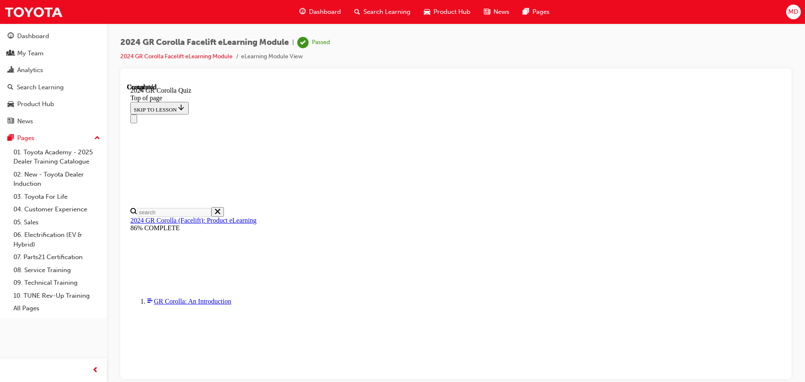
click at [393, 16] on span "Search Learning" at bounding box center [387, 12] width 47 height 10
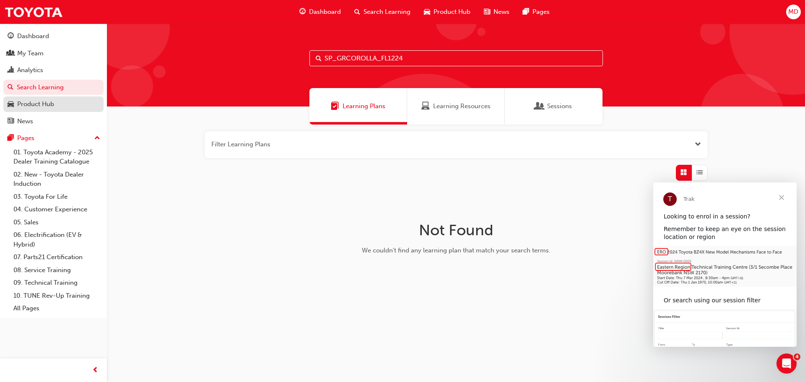
click at [34, 101] on div "Product Hub" at bounding box center [35, 104] width 37 height 10
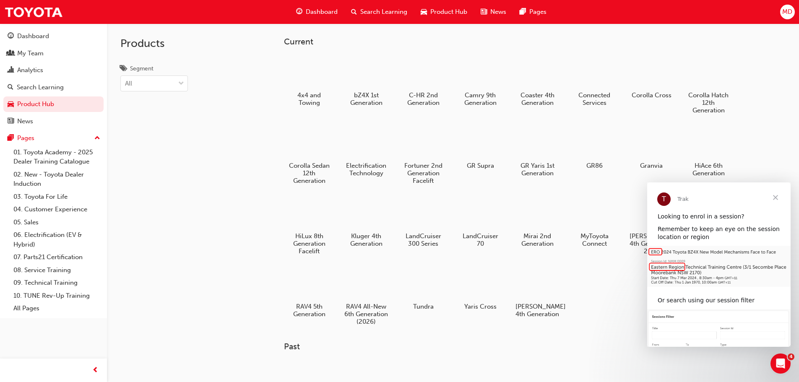
click at [781, 200] on span "Close" at bounding box center [775, 197] width 30 height 30
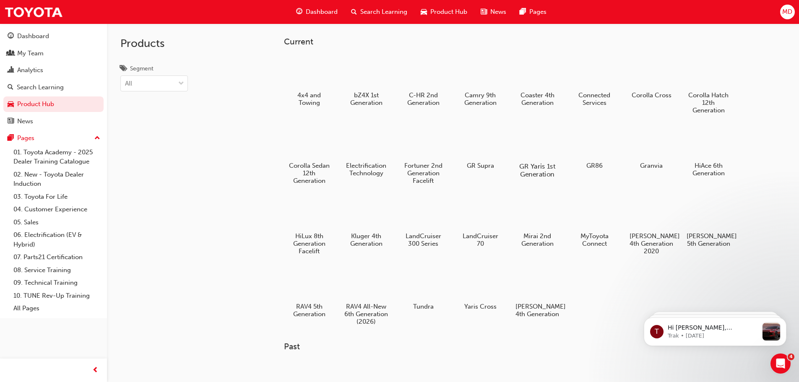
click at [541, 148] on div at bounding box center [537, 142] width 47 height 34
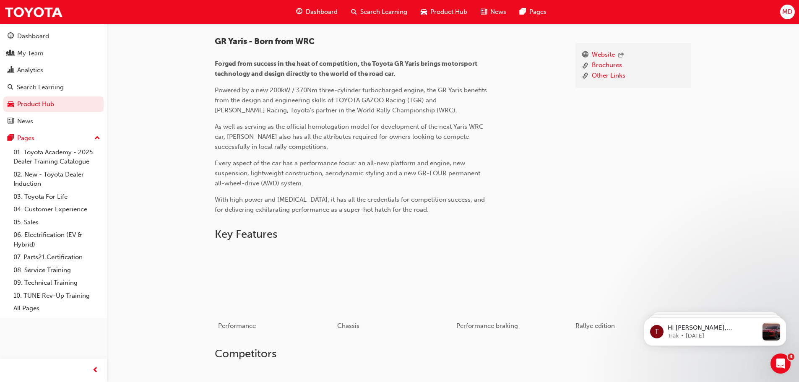
scroll to position [133, 0]
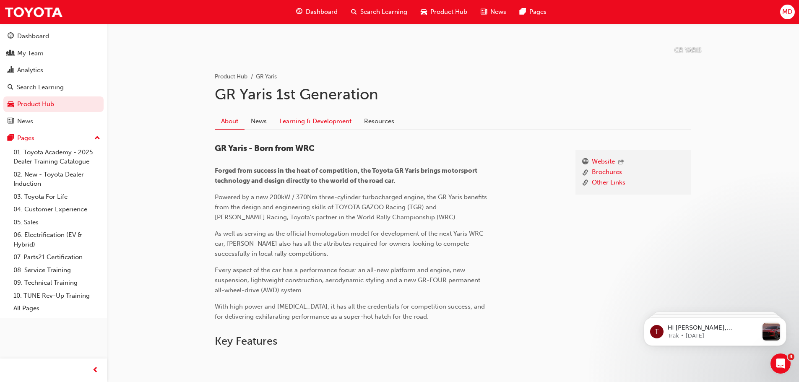
click at [301, 124] on link "Learning & Development" at bounding box center [315, 121] width 85 height 16
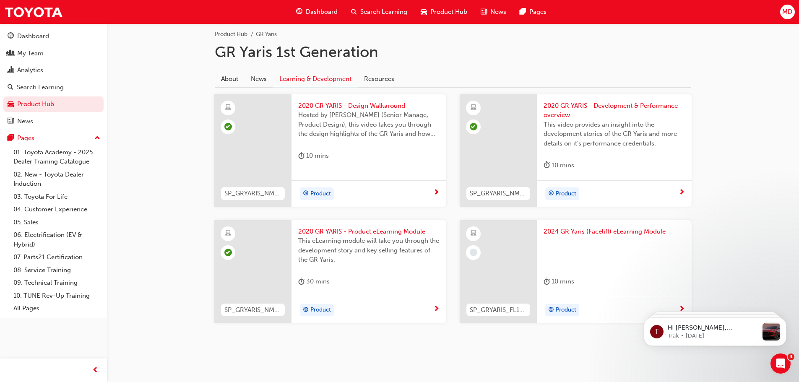
scroll to position [177, 0]
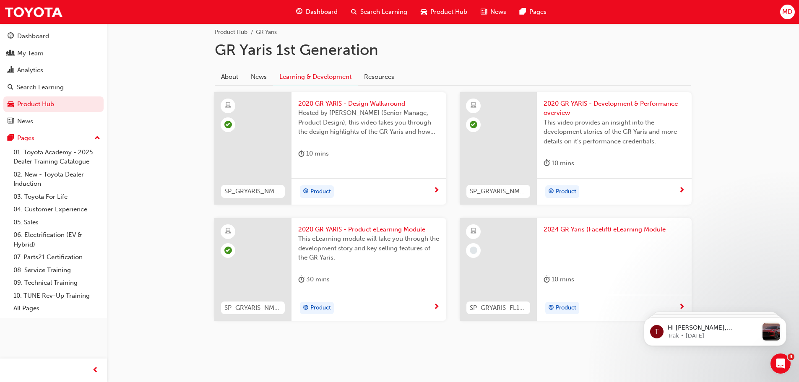
click at [479, 250] on div at bounding box center [473, 250] width 15 height 15
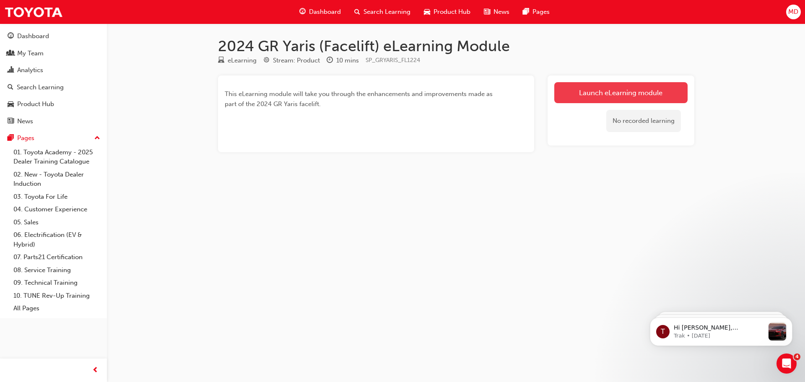
click at [641, 88] on link "Launch eLearning module" at bounding box center [620, 92] width 133 height 21
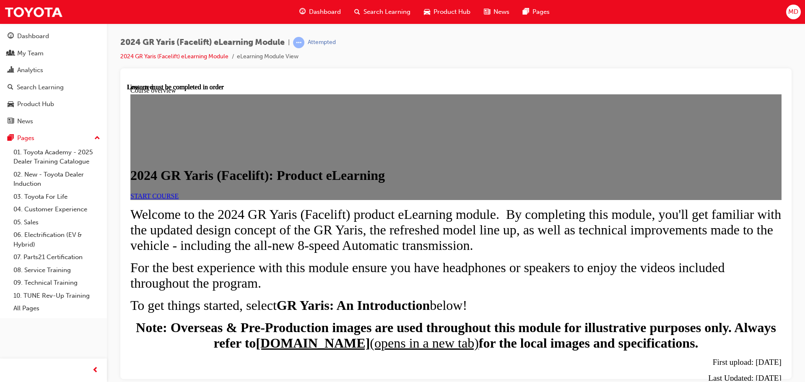
click at [179, 199] on link "START COURSE" at bounding box center [154, 195] width 48 height 7
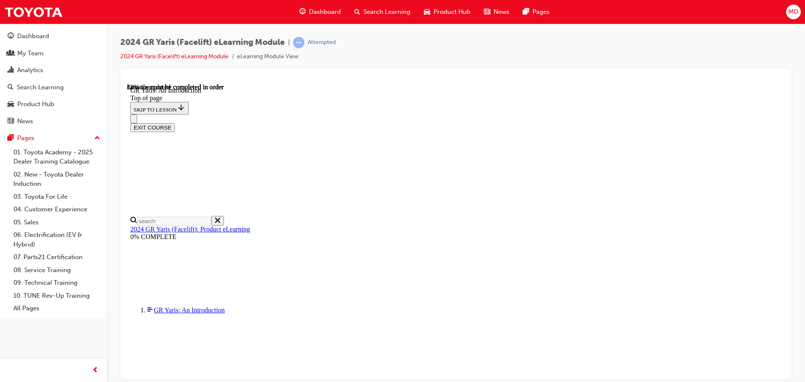
scroll to position [1280, 0]
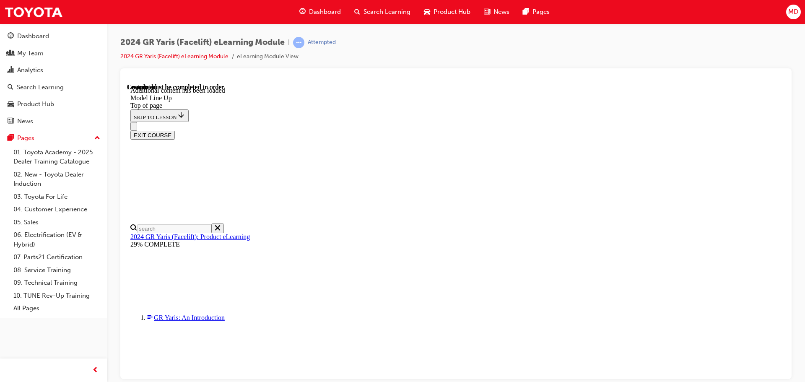
scroll to position [1334, 0]
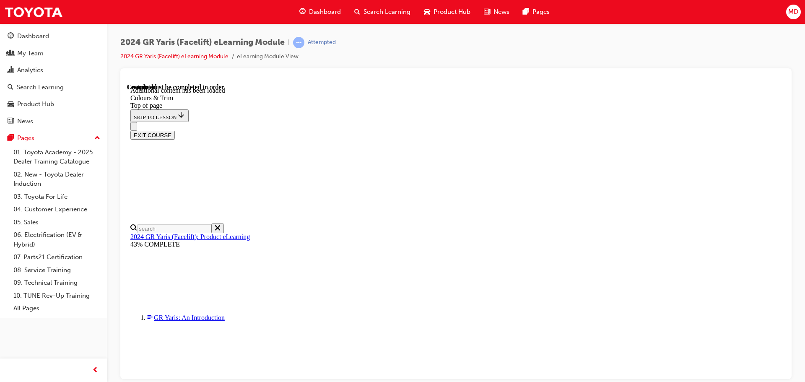
scroll to position [415, 0]
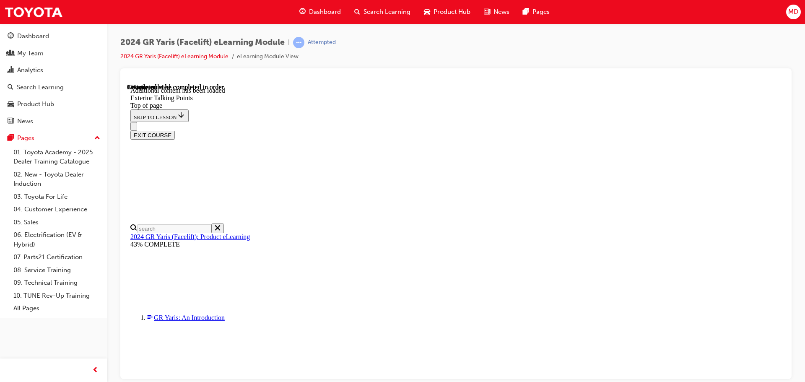
scroll to position [731, 0]
click at [523, 122] on div "EXIT COURSE" at bounding box center [452, 131] width 645 height 18
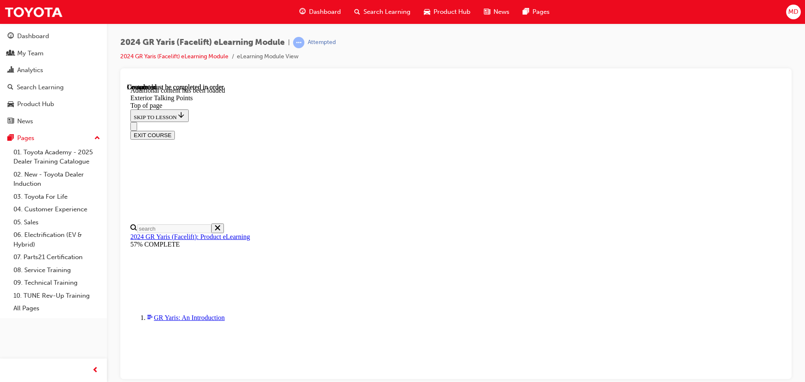
click at [619, 122] on div "EXIT COURSE" at bounding box center [452, 131] width 645 height 18
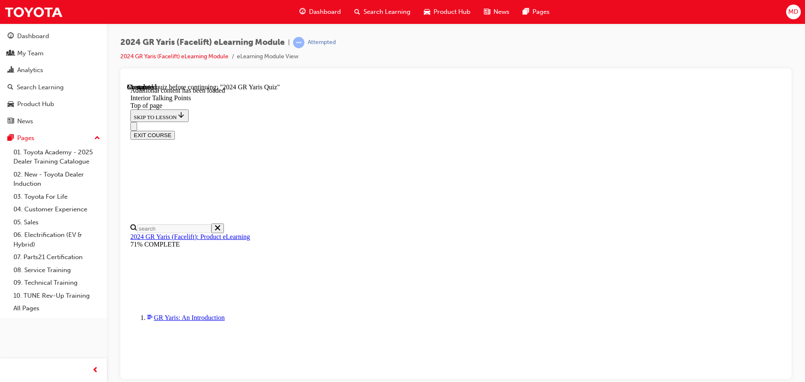
scroll to position [1676, 0]
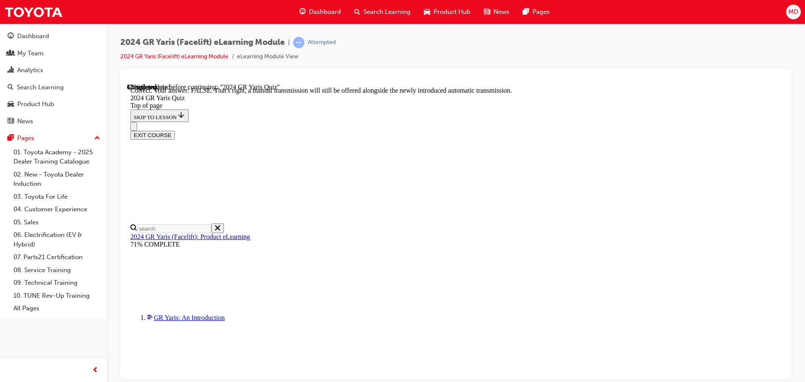
scroll to position [313, 0]
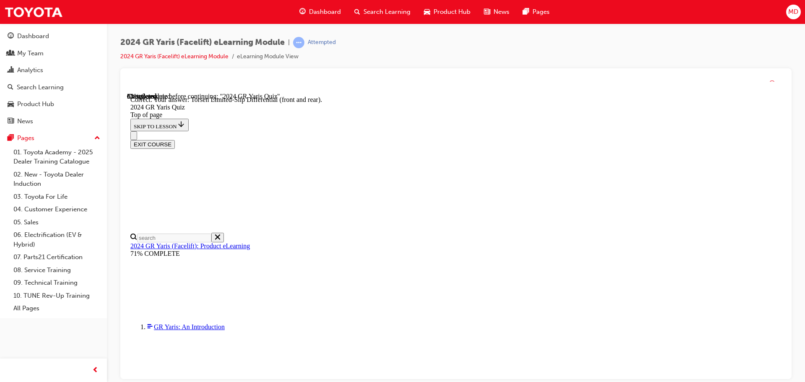
scroll to position [351, 0]
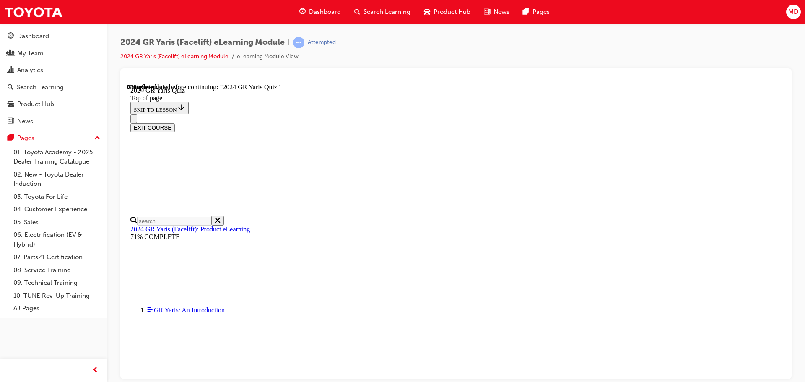
scroll to position [252, 0]
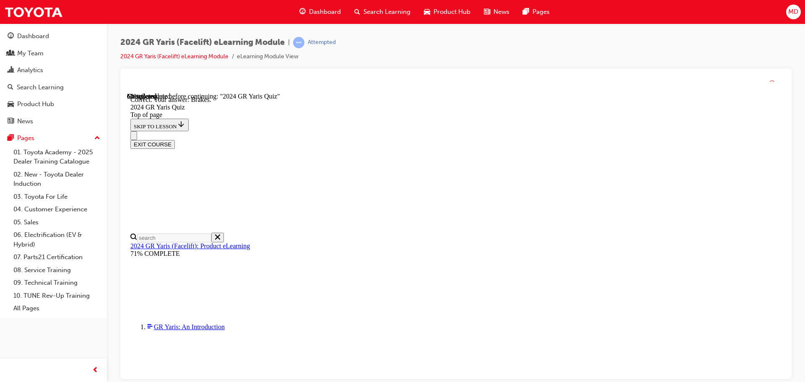
scroll to position [318, 0]
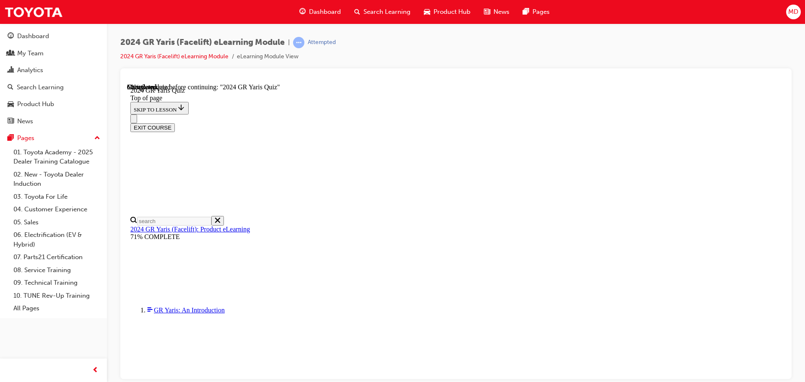
scroll to position [252, 0]
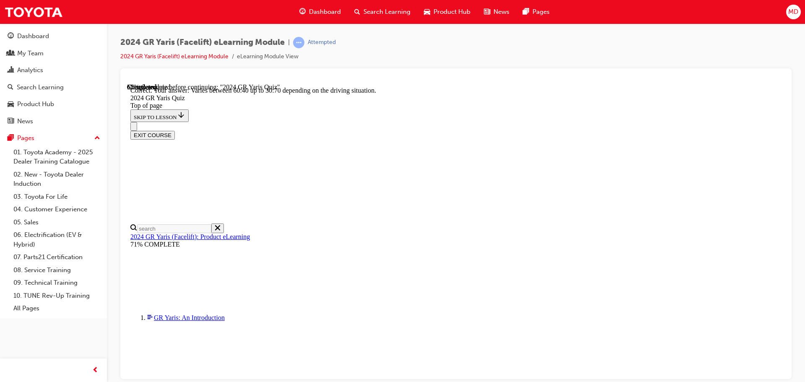
scroll to position [337, 0]
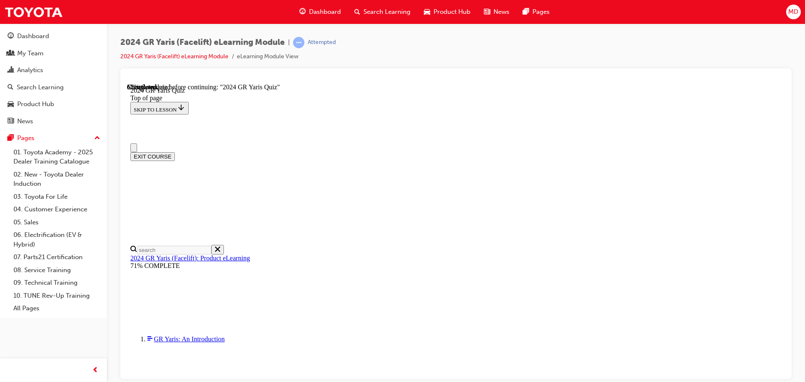
scroll to position [84, 0]
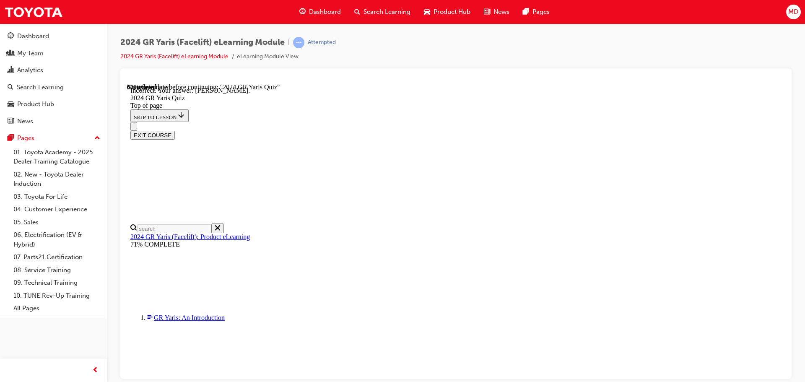
scroll to position [191, 0]
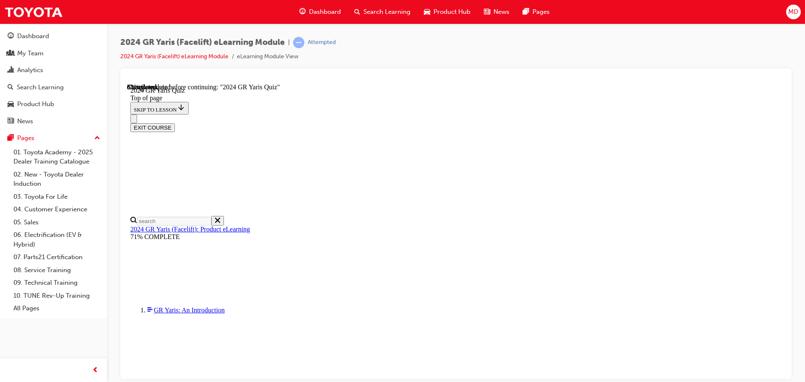
scroll to position [252, 0]
drag, startPoint x: 512, startPoint y: 363, endPoint x: 302, endPoint y: 165, distance: 289.3
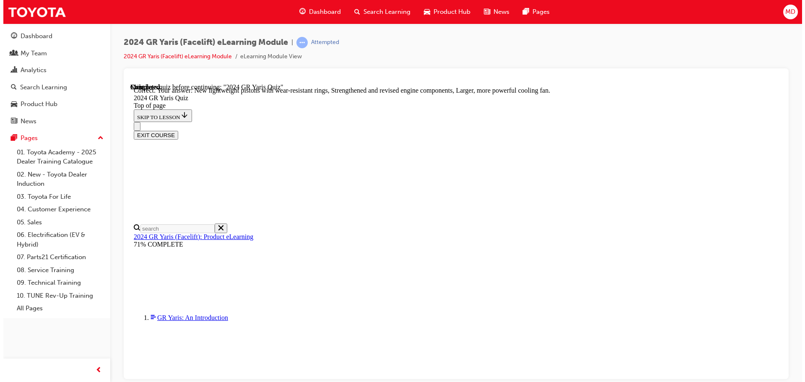
scroll to position [338, 0]
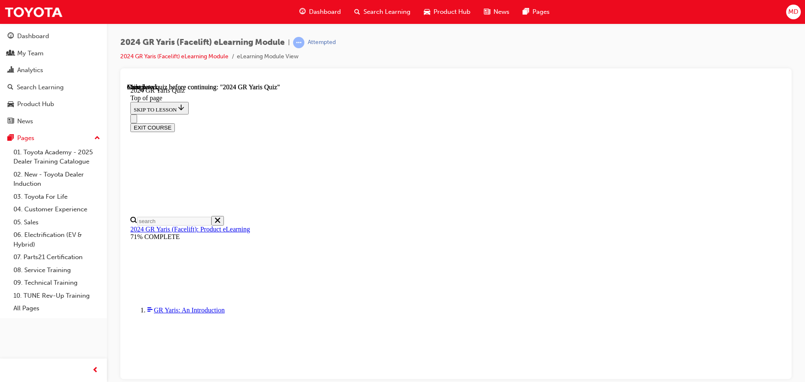
scroll to position [164, 0]
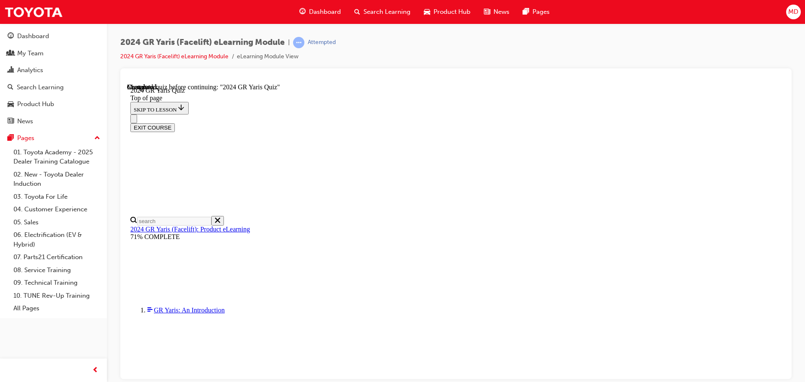
drag, startPoint x: 447, startPoint y: 267, endPoint x: 476, endPoint y: 260, distance: 30.3
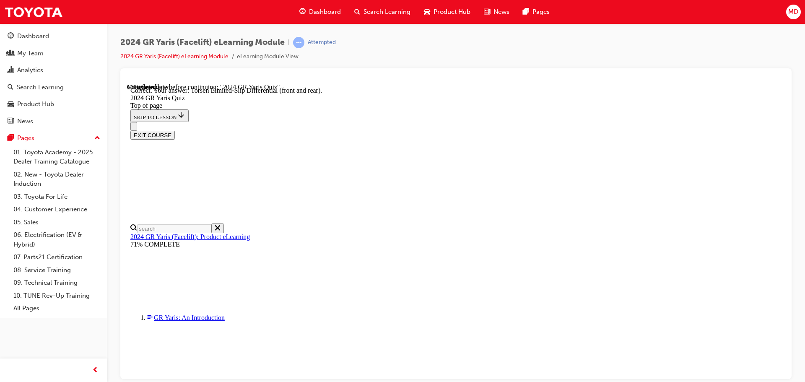
scroll to position [351, 0]
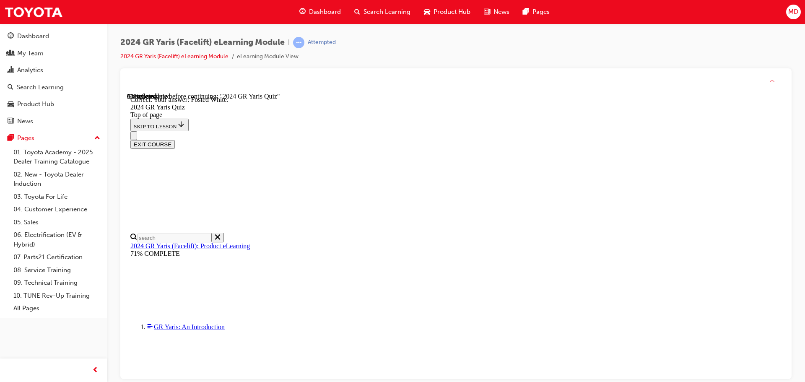
scroll to position [191, 0]
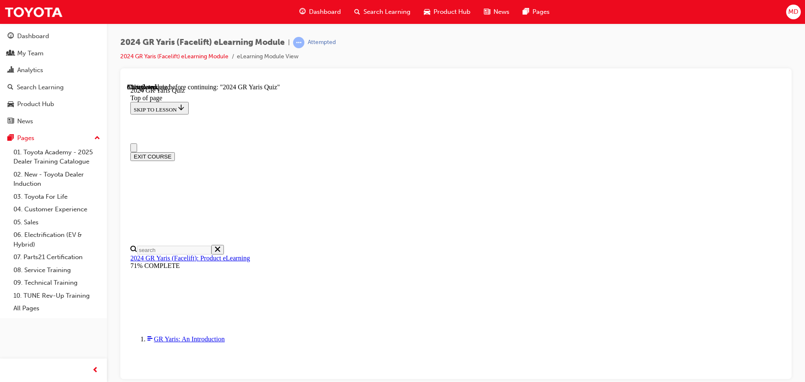
scroll to position [126, 0]
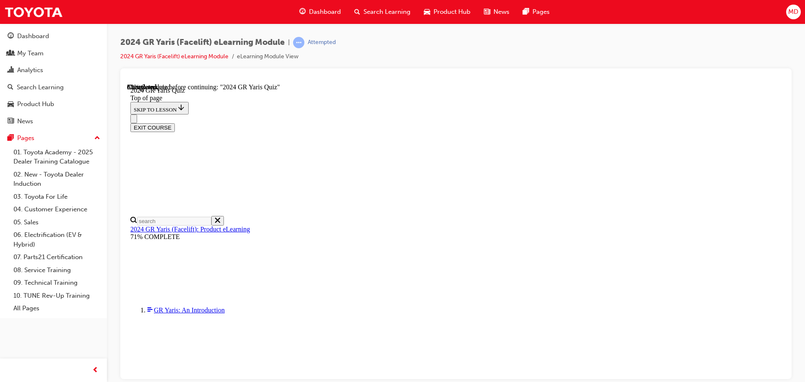
drag, startPoint x: 409, startPoint y: 348, endPoint x: 479, endPoint y: 344, distance: 69.3
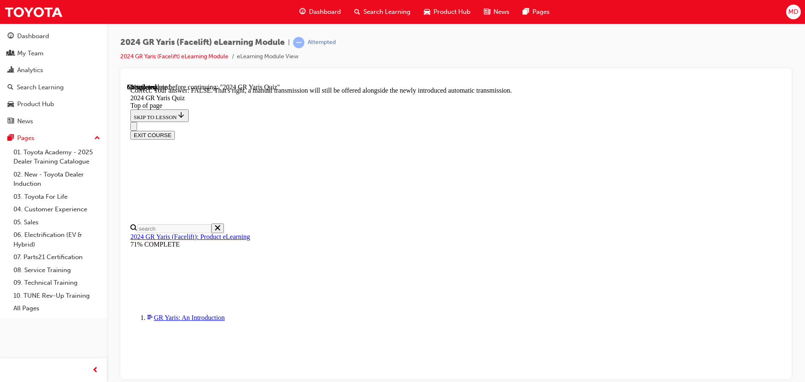
scroll to position [313, 0]
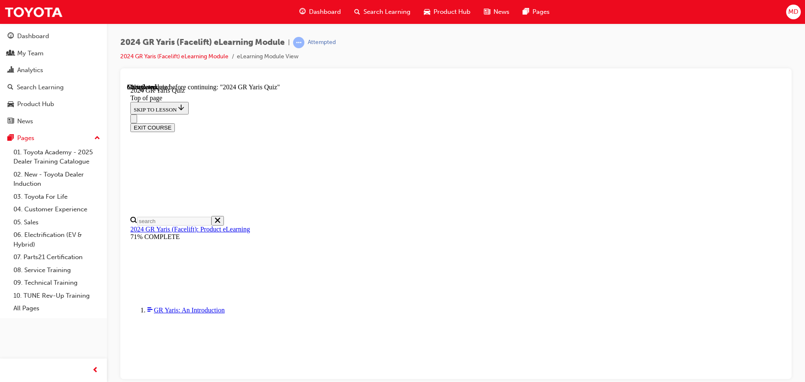
scroll to position [210, 0]
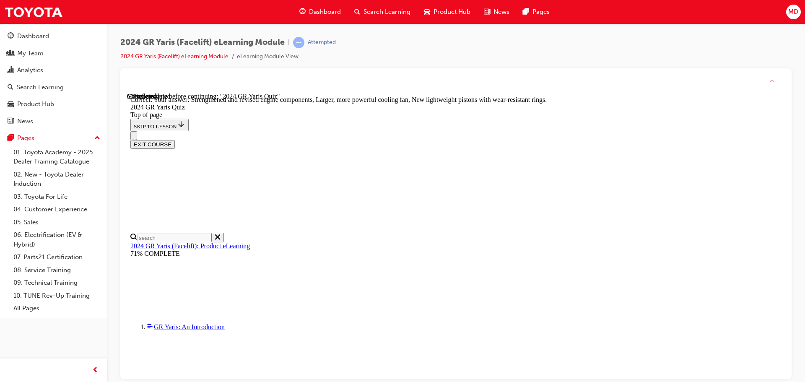
scroll to position [338, 0]
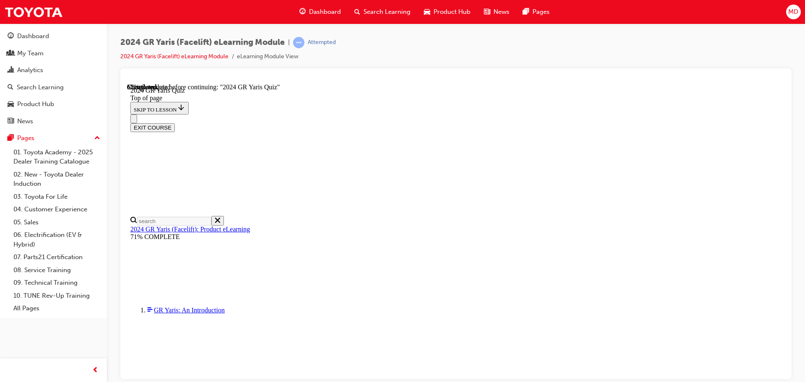
scroll to position [252, 0]
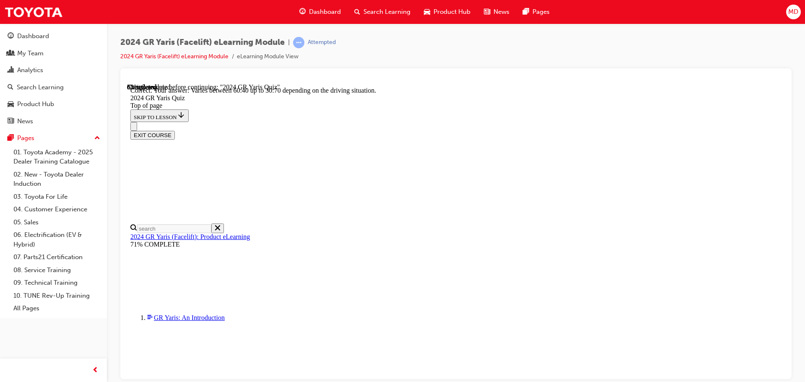
scroll to position [337, 0]
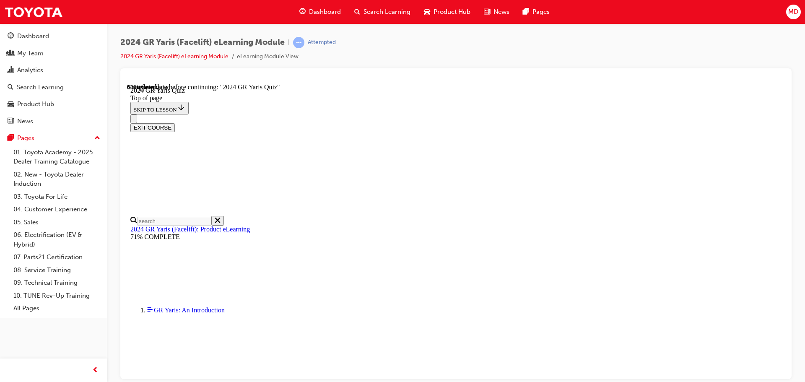
scroll to position [210, 0]
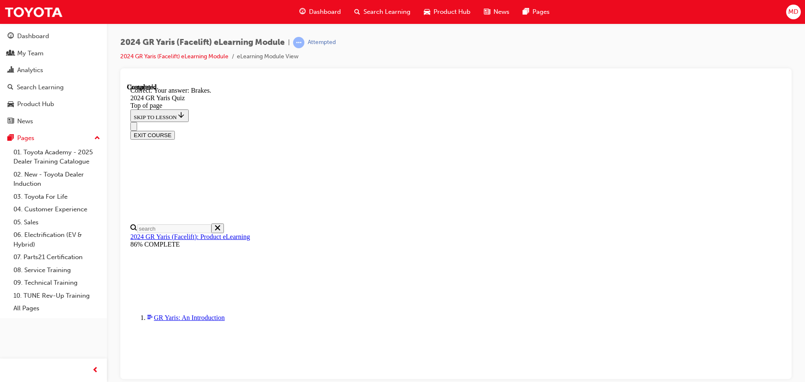
scroll to position [318, 0]
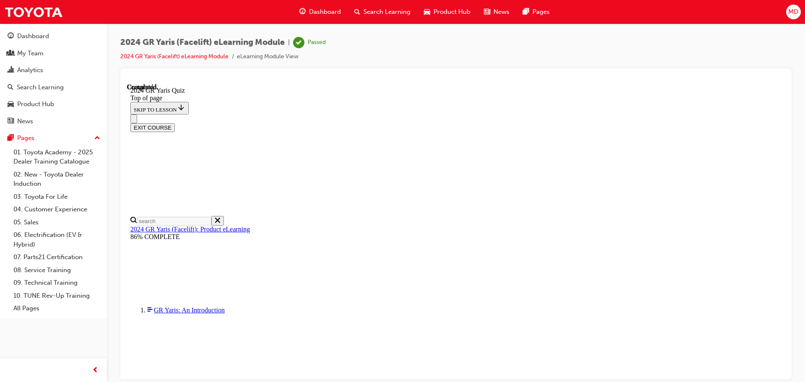
scroll to position [164, 0]
click at [175, 123] on button "EXIT COURSE" at bounding box center [152, 127] width 44 height 9
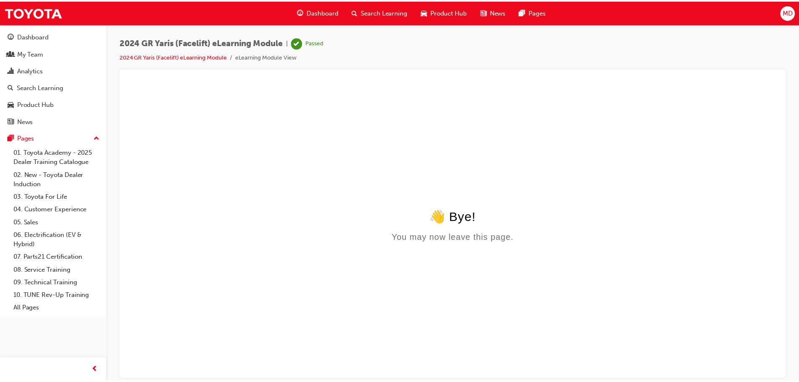
scroll to position [0, 0]
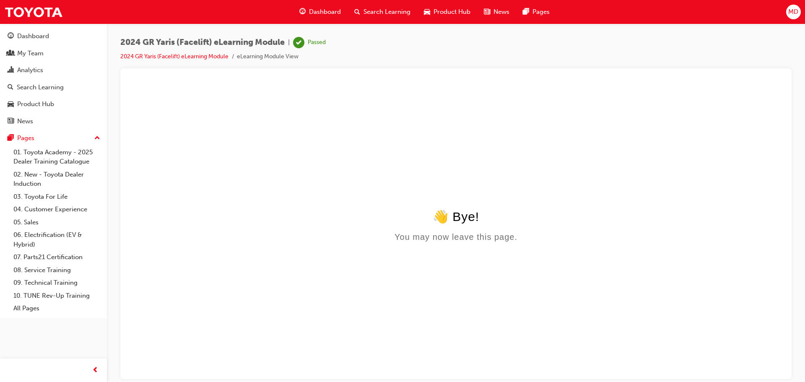
click at [382, 11] on span "Search Learning" at bounding box center [387, 12] width 47 height 10
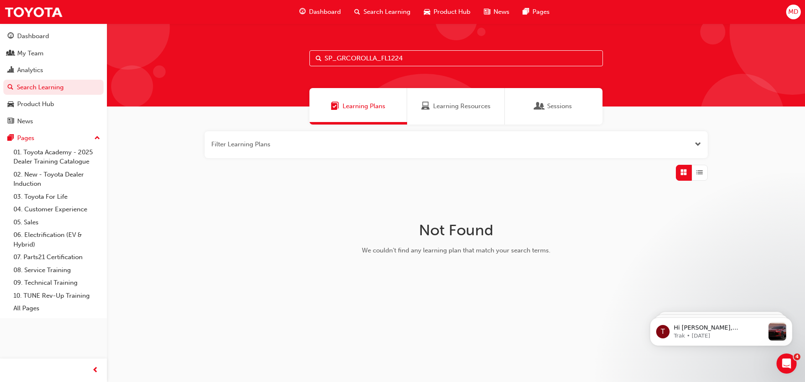
drag, startPoint x: 421, startPoint y: 59, endPoint x: 290, endPoint y: 66, distance: 131.9
click at [290, 66] on div "SP_GRCOROLLA_FL1224" at bounding box center [456, 64] width 698 height 83
paste input "HILUX_FL0124_EL"
type input "SP_HILUX_FL0124_EL"
click at [446, 108] on span "Learning Resources" at bounding box center [461, 106] width 57 height 10
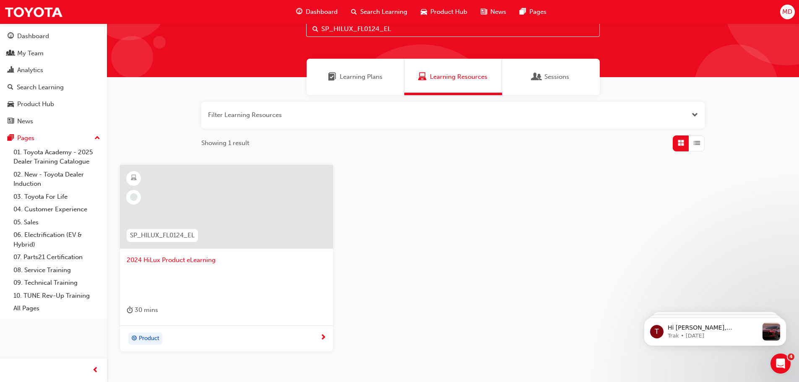
scroll to position [80, 0]
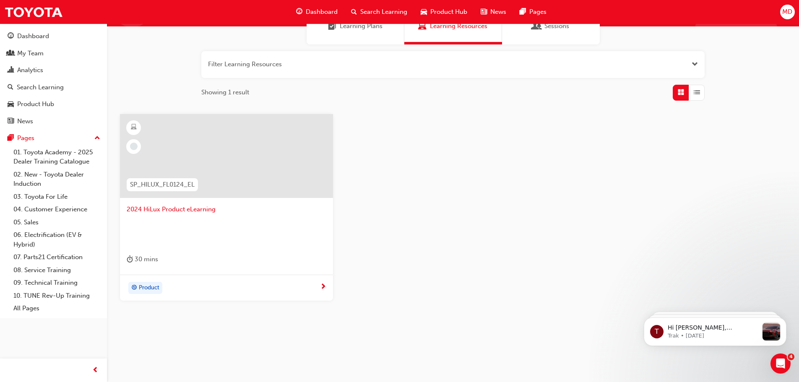
click at [194, 262] on div "30 mins" at bounding box center [227, 261] width 200 height 14
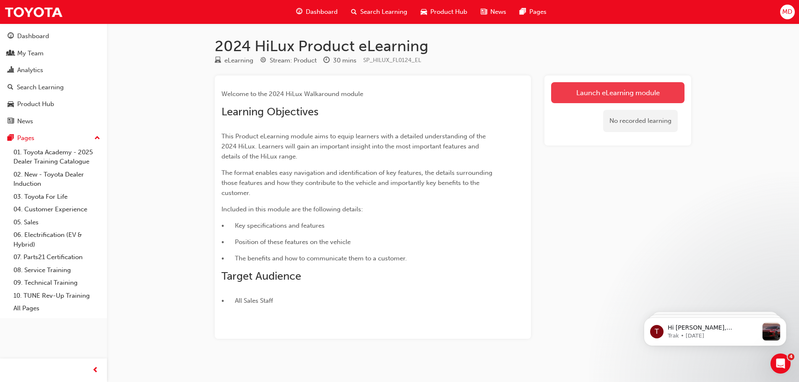
click at [597, 91] on link "Launch eLearning module" at bounding box center [617, 92] width 133 height 21
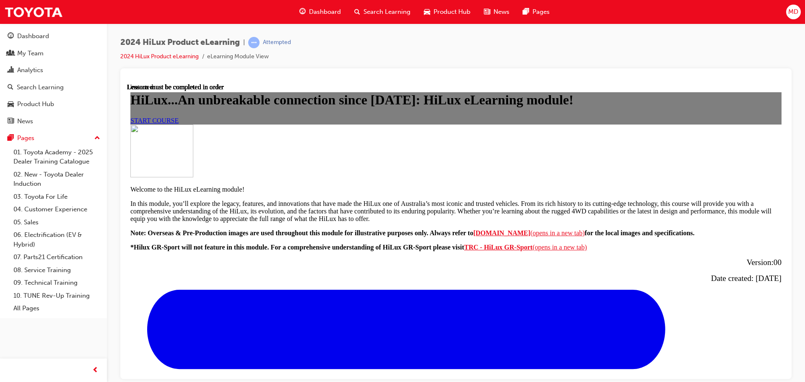
click at [324, 124] on div "START COURSE" at bounding box center [455, 121] width 651 height 8
click at [179, 124] on span "START COURSE" at bounding box center [154, 120] width 48 height 7
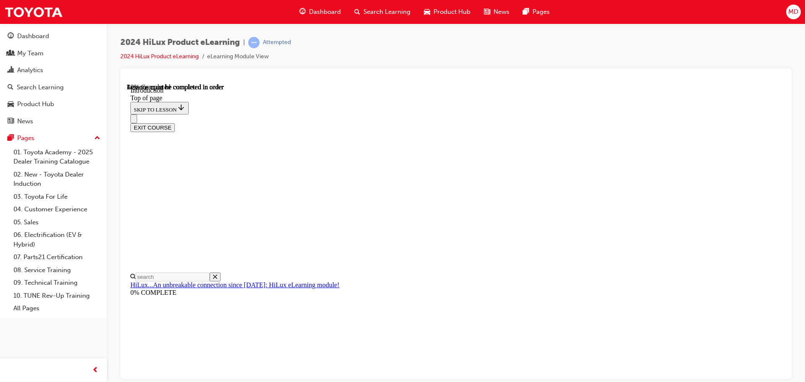
scroll to position [362, 0]
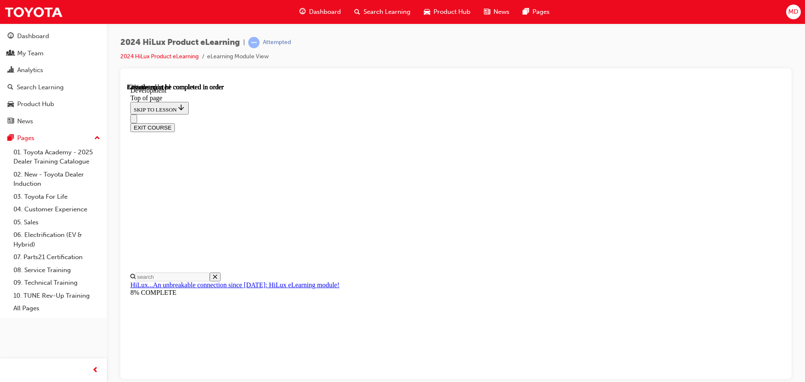
drag, startPoint x: 553, startPoint y: 139, endPoint x: 551, endPoint y: 135, distance: 4.7
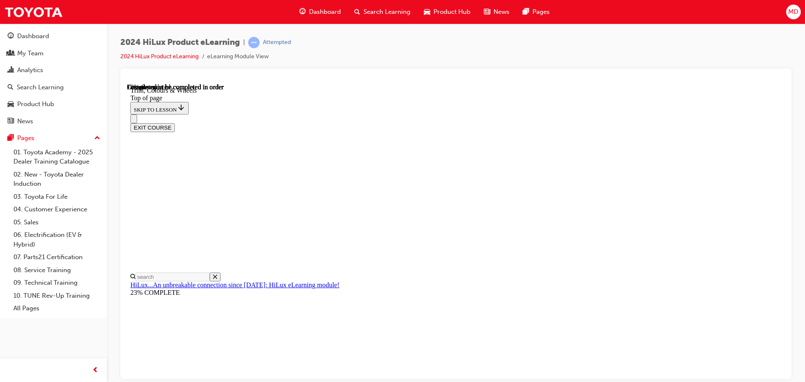
click at [599, 114] on div "EXIT COURSE" at bounding box center [452, 123] width 645 height 18
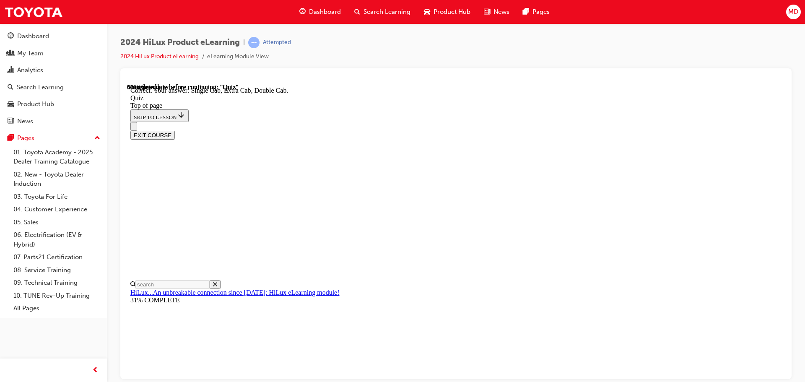
scroll to position [217, 0]
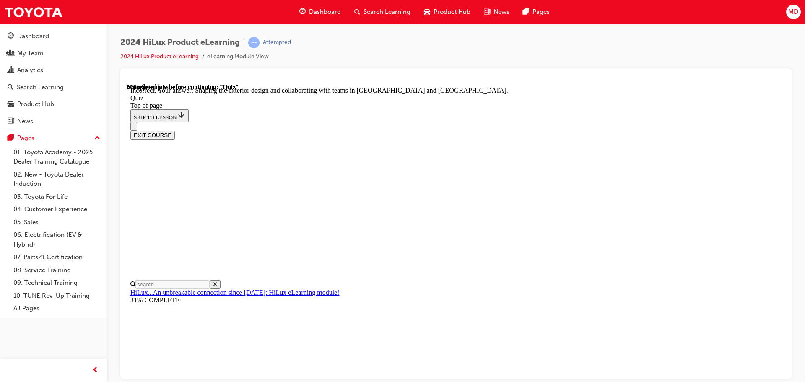
scroll to position [194, 0]
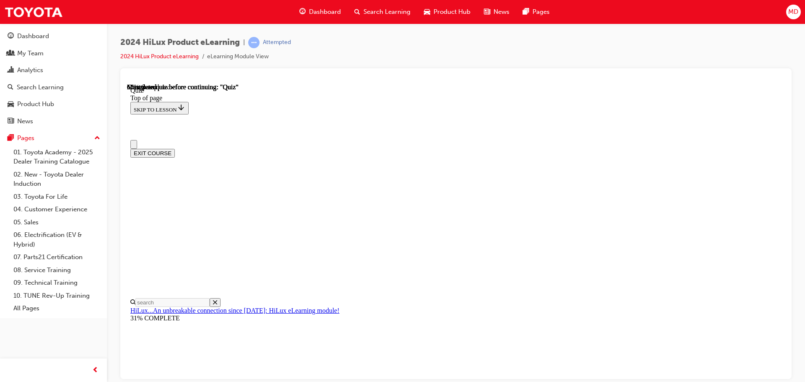
scroll to position [0, 0]
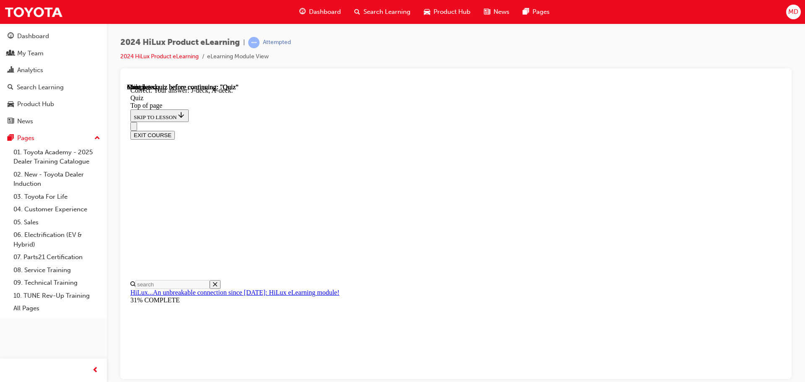
scroll to position [155, 0]
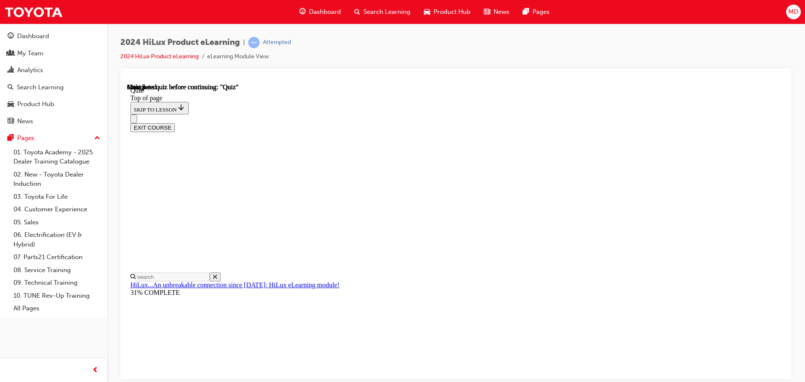
scroll to position [158, 0]
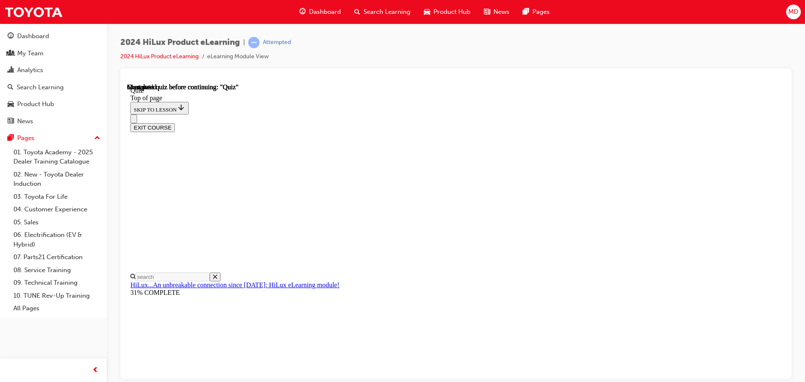
drag, startPoint x: 415, startPoint y: 209, endPoint x: 417, endPoint y: 182, distance: 26.9
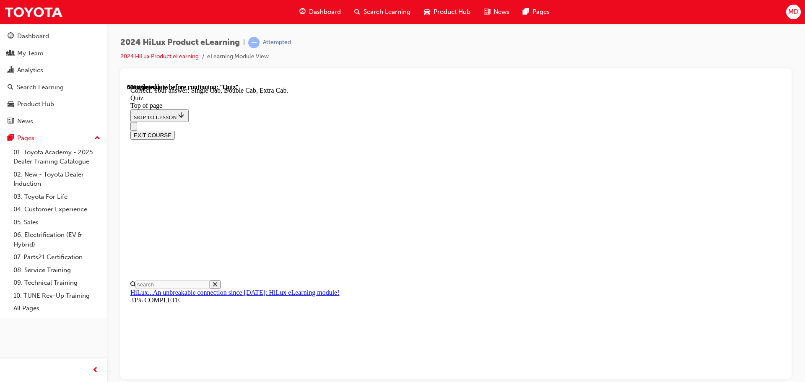
scroll to position [217, 0]
drag, startPoint x: 386, startPoint y: 282, endPoint x: 392, endPoint y: 280, distance: 6.2
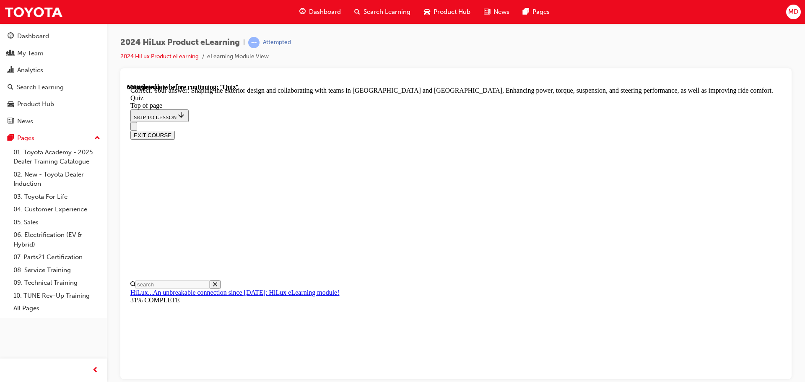
scroll to position [194, 0]
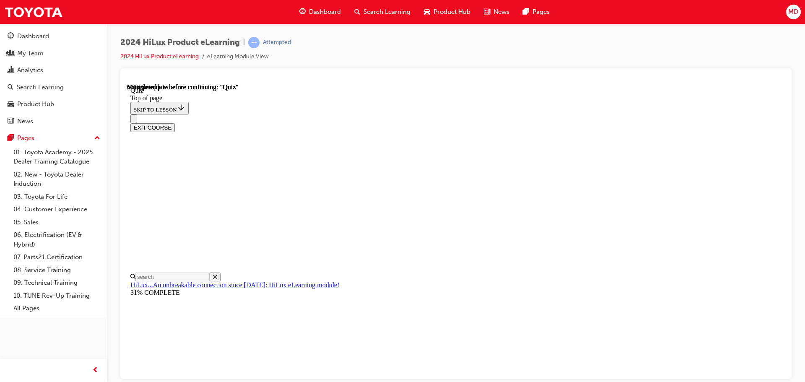
scroll to position [0, 0]
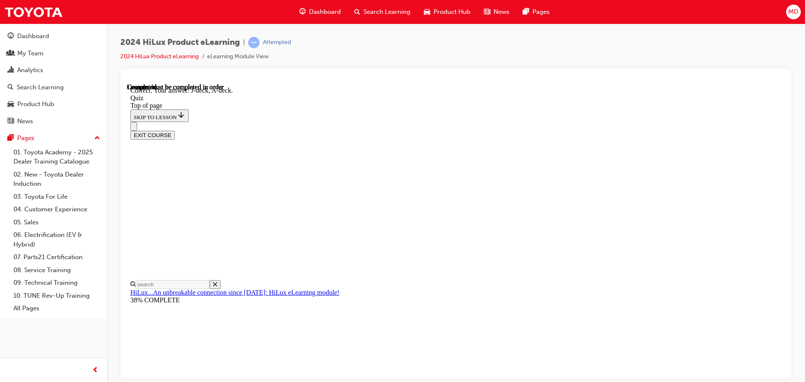
scroll to position [155, 0]
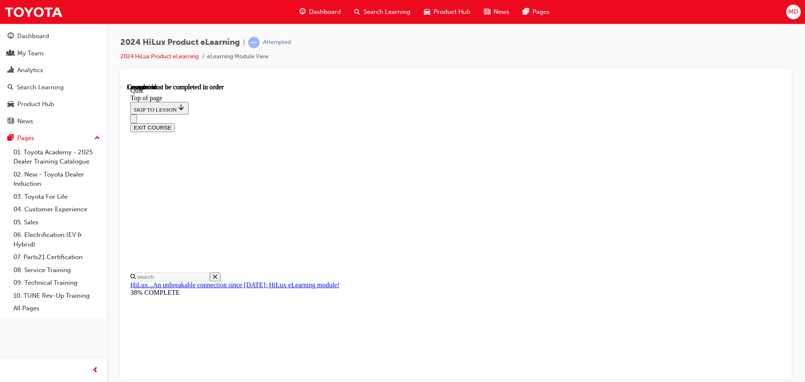
scroll to position [158, 0]
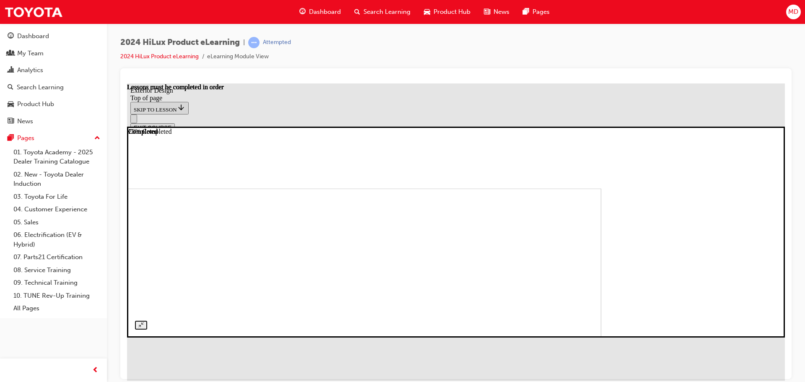
click at [586, 232] on img at bounding box center [272, 280] width 658 height 185
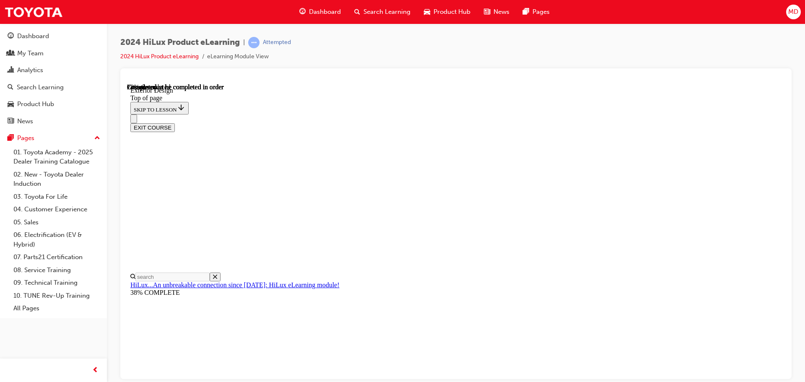
scroll to position [1029, 0]
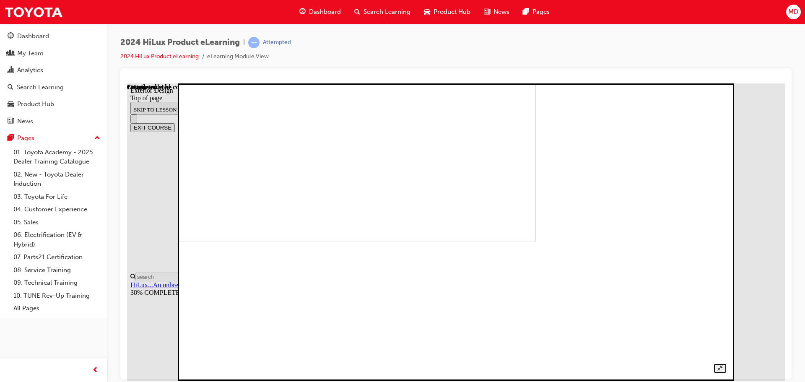
drag, startPoint x: 583, startPoint y: 255, endPoint x: 578, endPoint y: 254, distance: 4.4
click at [536, 241] on img at bounding box center [272, 92] width 528 height 297
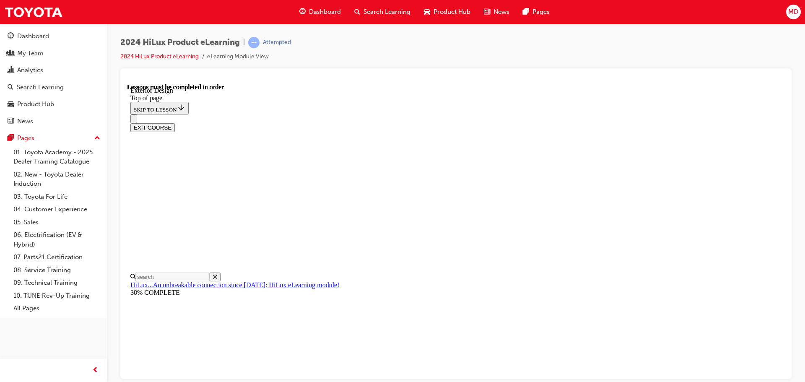
click at [450, 114] on div "EXIT COURSE" at bounding box center [452, 123] width 645 height 18
drag, startPoint x: 604, startPoint y: 107, endPoint x: 592, endPoint y: 109, distance: 12.0
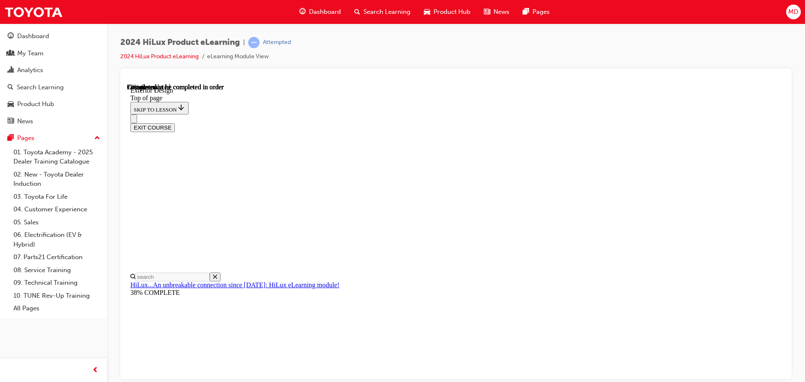
click at [630, 114] on div "EXIT COURSE" at bounding box center [452, 123] width 645 height 18
drag, startPoint x: 631, startPoint y: 101, endPoint x: 644, endPoint y: 117, distance: 20.2
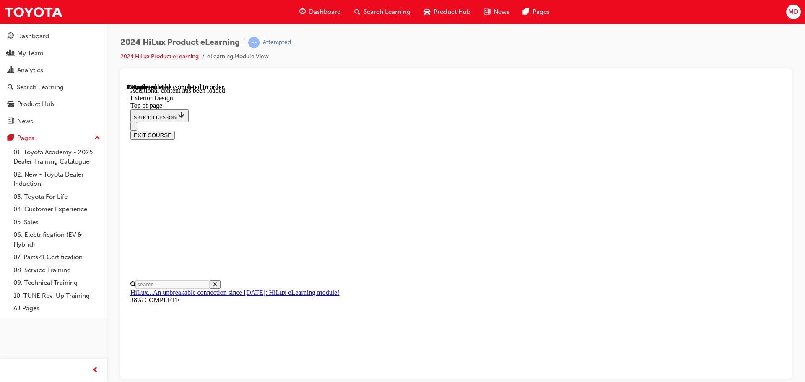
scroll to position [1549, 0]
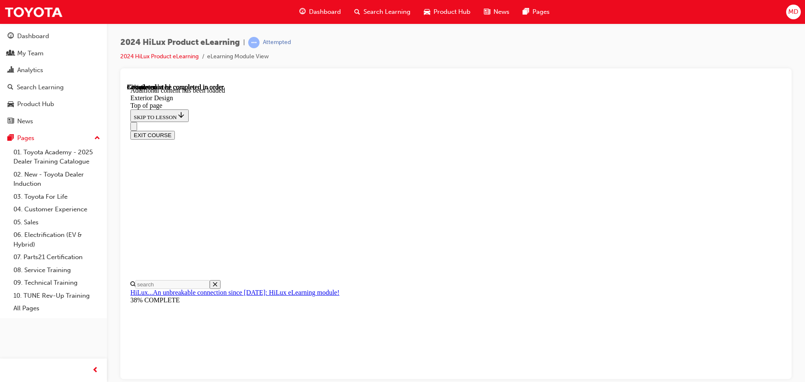
scroll to position [3004, 0]
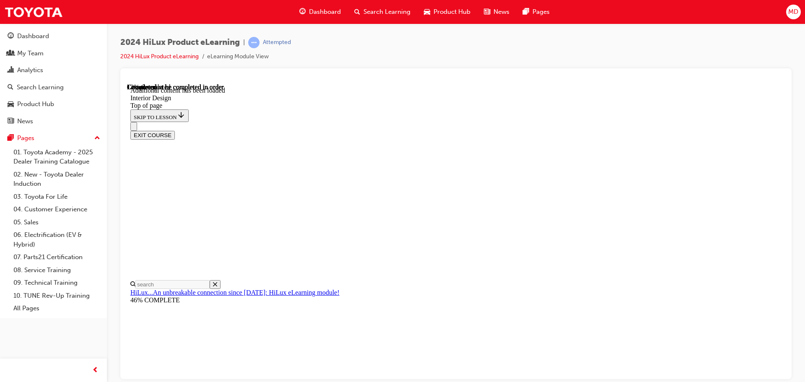
scroll to position [181, 0]
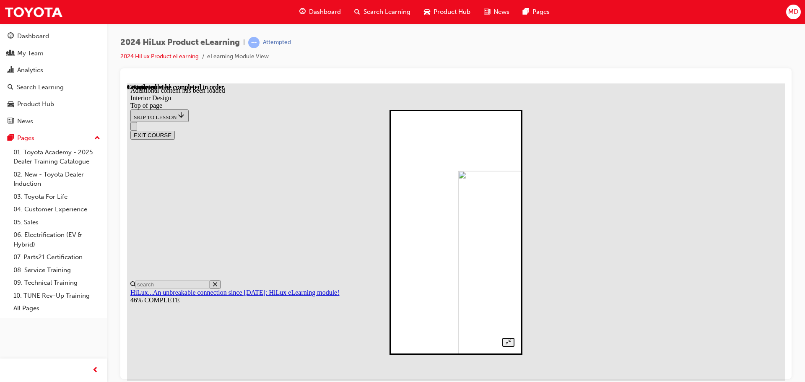
click at [515, 220] on div at bounding box center [456, 231] width 117 height 229
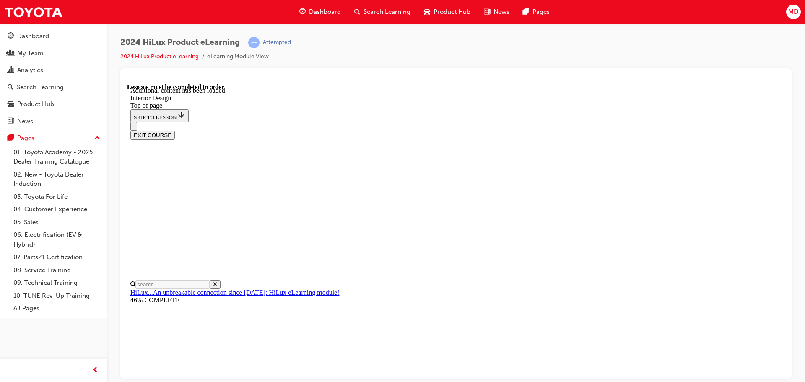
scroll to position [1092, 0]
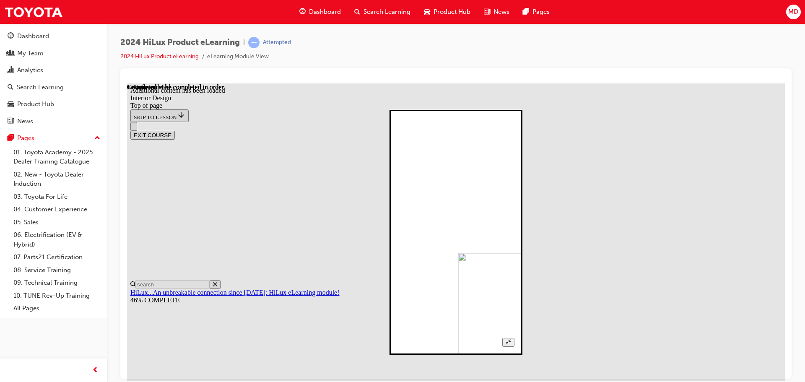
click at [458, 252] on img at bounding box center [510, 365] width 105 height 226
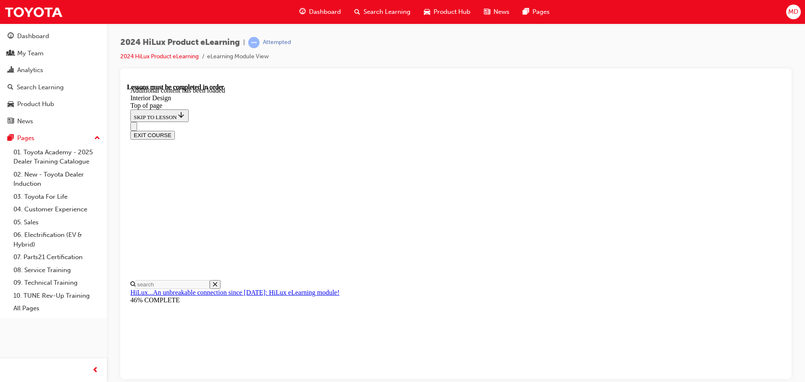
scroll to position [1090, 0]
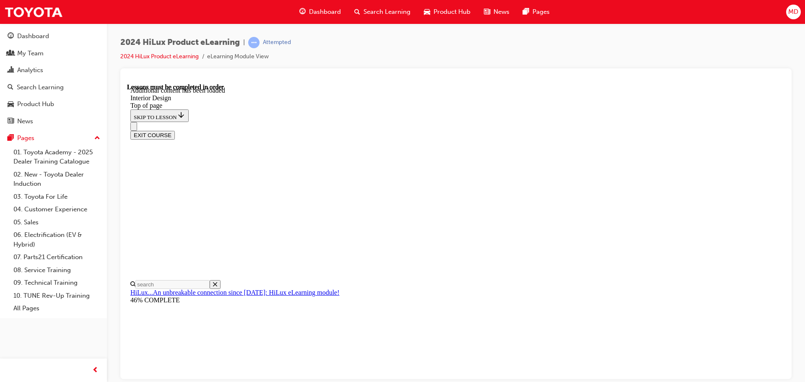
drag, startPoint x: 380, startPoint y: 227, endPoint x: 402, endPoint y: 239, distance: 25.2
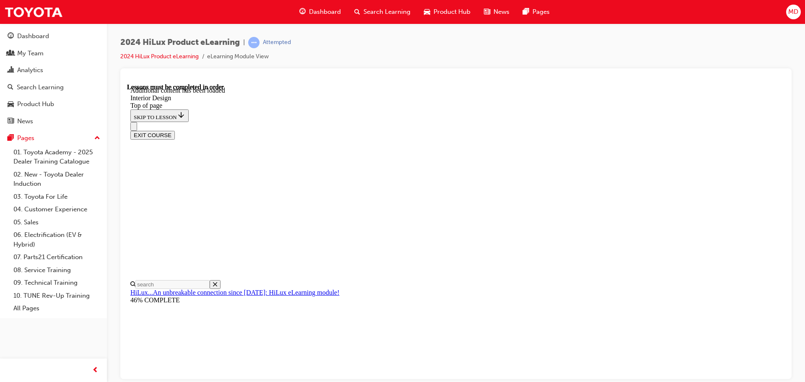
drag, startPoint x: 406, startPoint y: 354, endPoint x: 411, endPoint y: 354, distance: 4.2
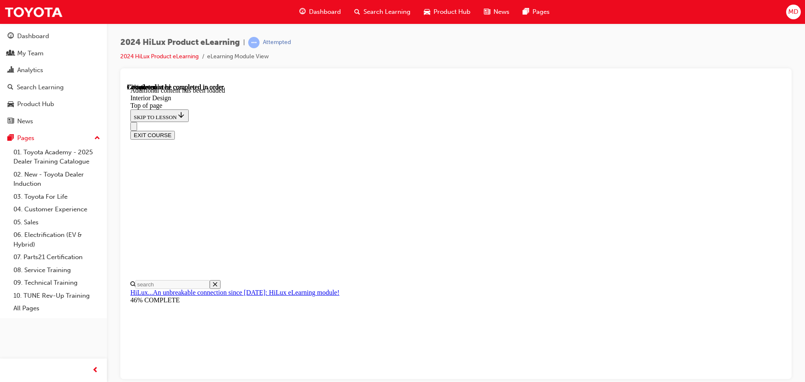
drag, startPoint x: 409, startPoint y: 231, endPoint x: 414, endPoint y: 230, distance: 4.8
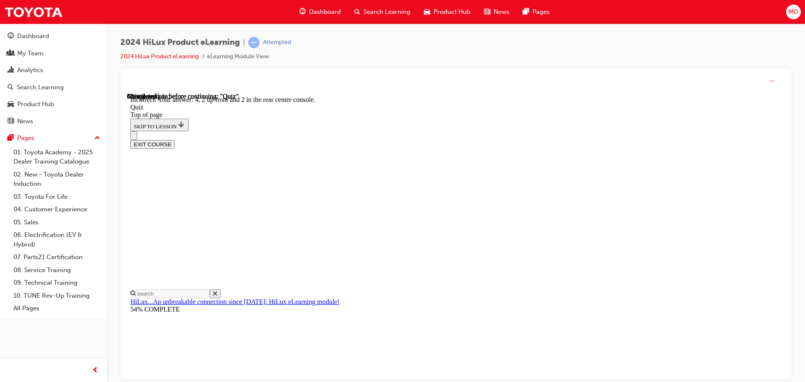
scroll to position [135, 0]
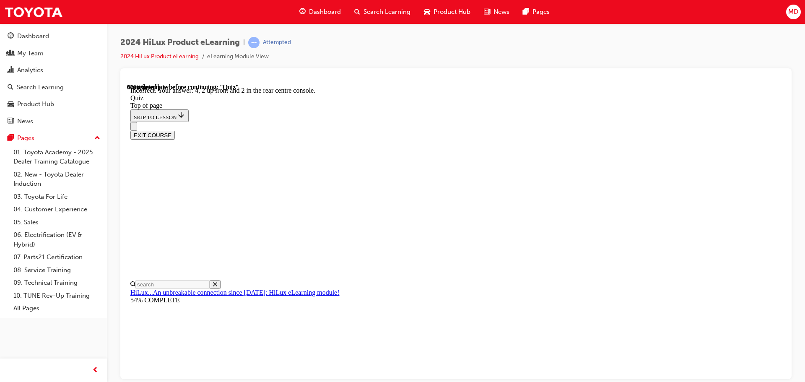
drag, startPoint x: 445, startPoint y: 281, endPoint x: 463, endPoint y: 283, distance: 18.5
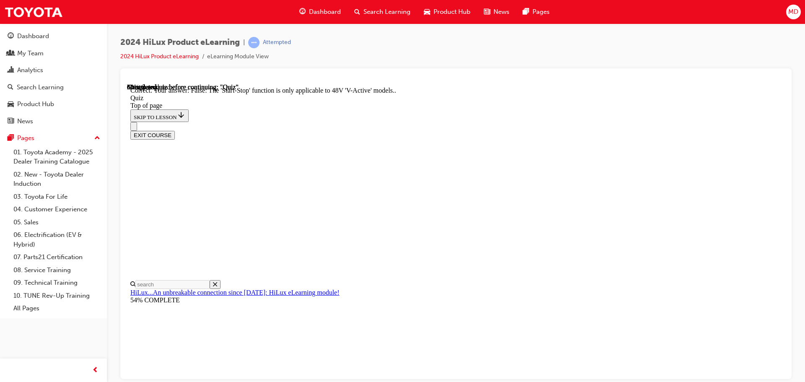
drag, startPoint x: 513, startPoint y: 346, endPoint x: 518, endPoint y: 344, distance: 5.1
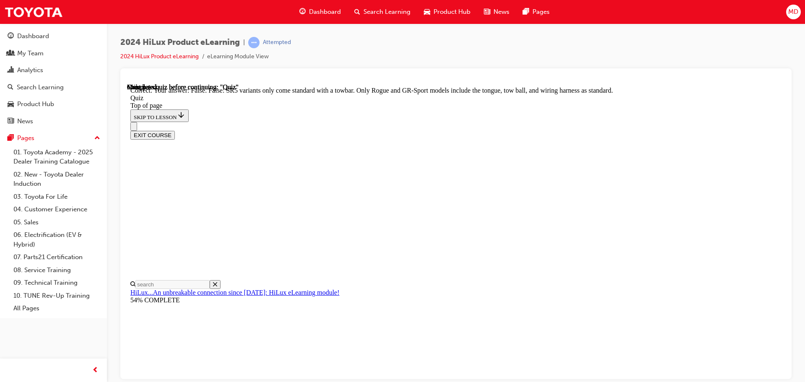
scroll to position [153, 0]
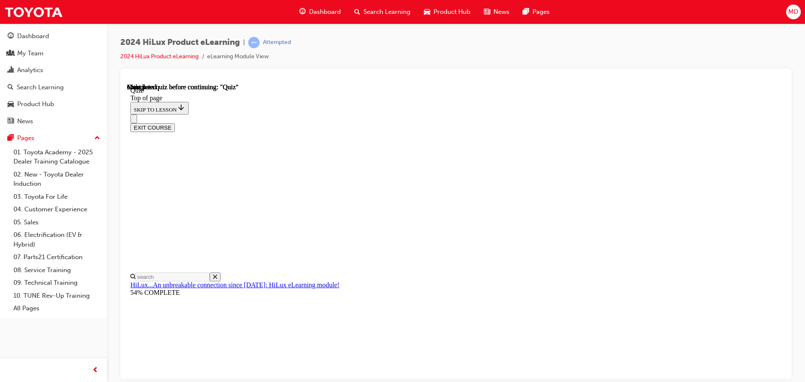
scroll to position [158, 0]
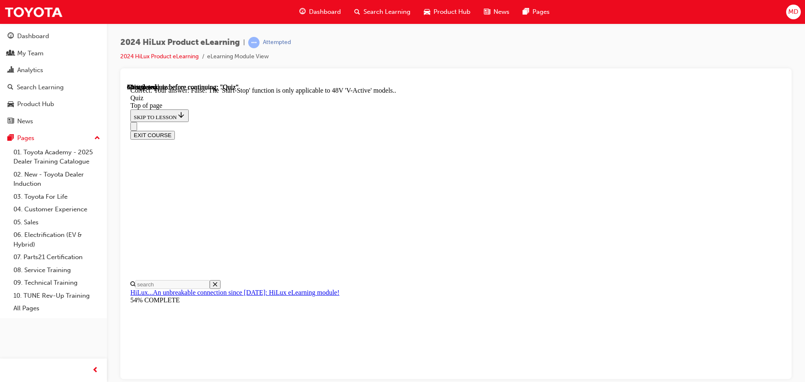
scroll to position [104, 0]
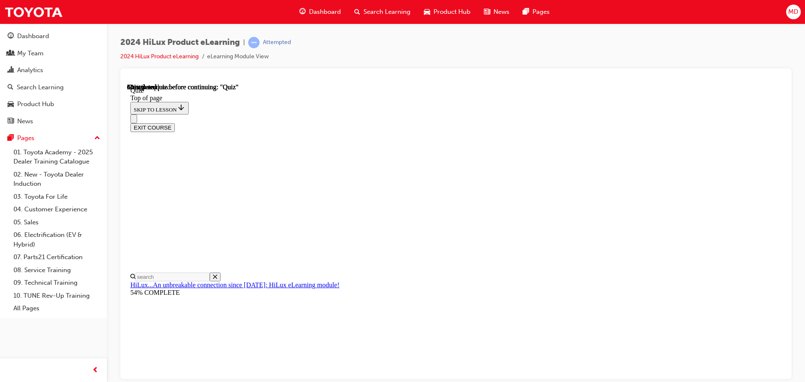
scroll to position [81, 0]
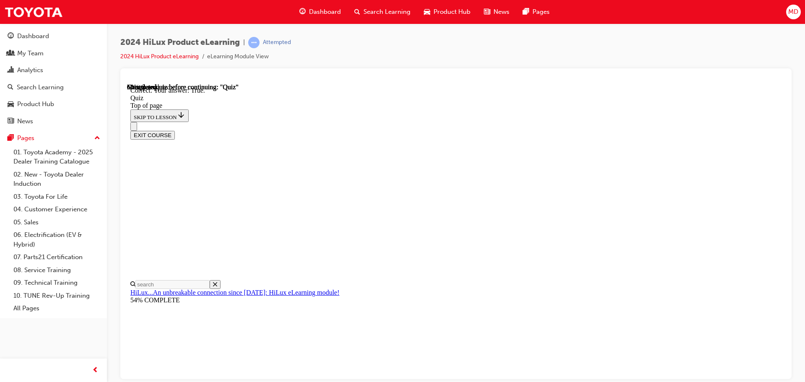
scroll to position [116, 0]
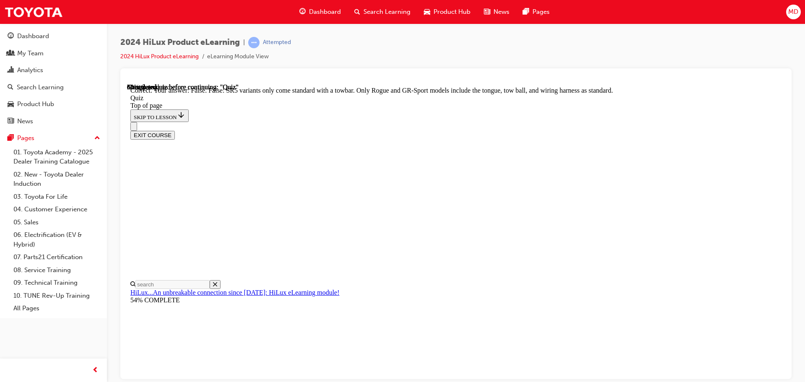
scroll to position [153, 0]
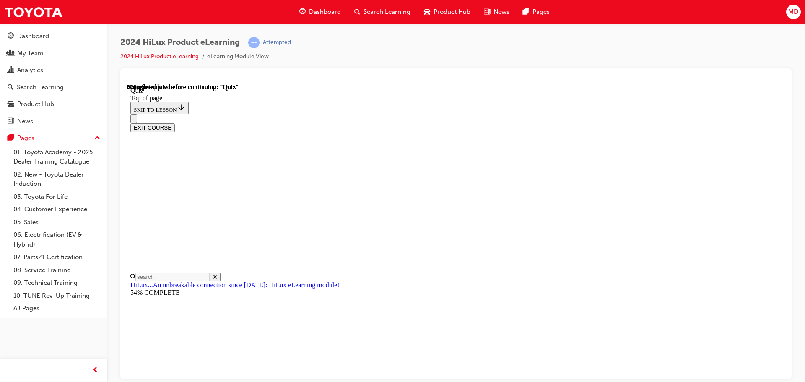
scroll to position [84, 0]
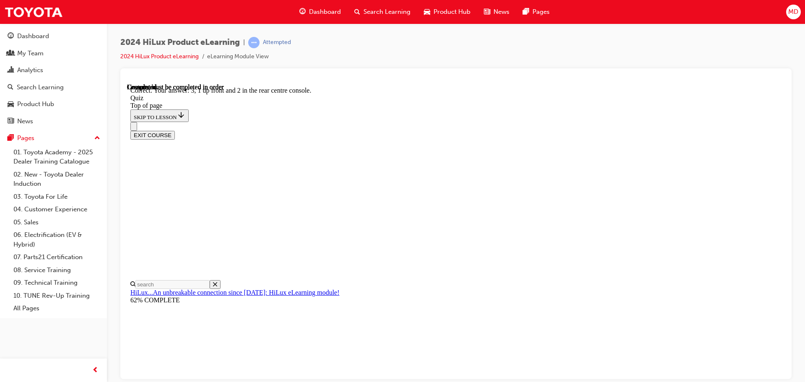
scroll to position [135, 0]
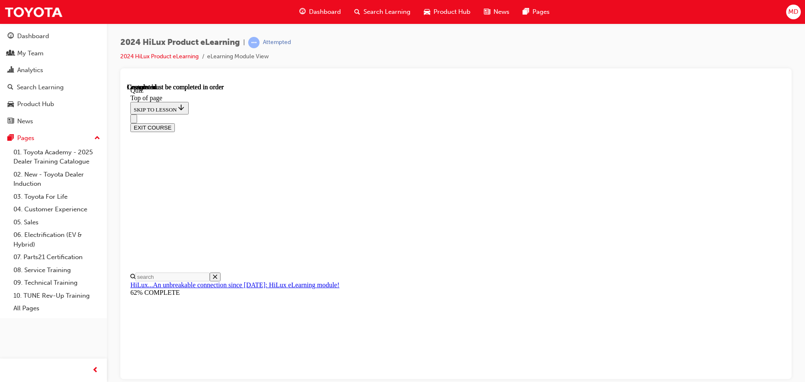
scroll to position [158, 0]
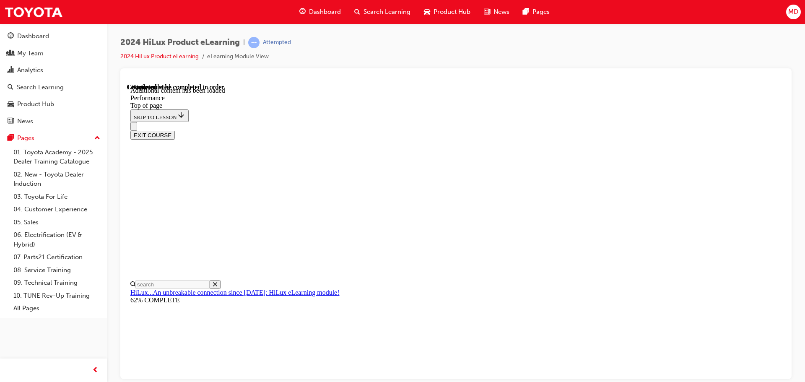
scroll to position [673, 0]
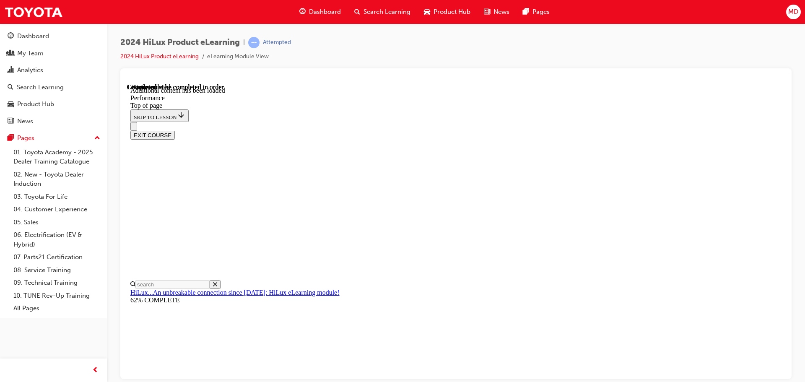
drag, startPoint x: 507, startPoint y: 198, endPoint x: 596, endPoint y: 188, distance: 89.9
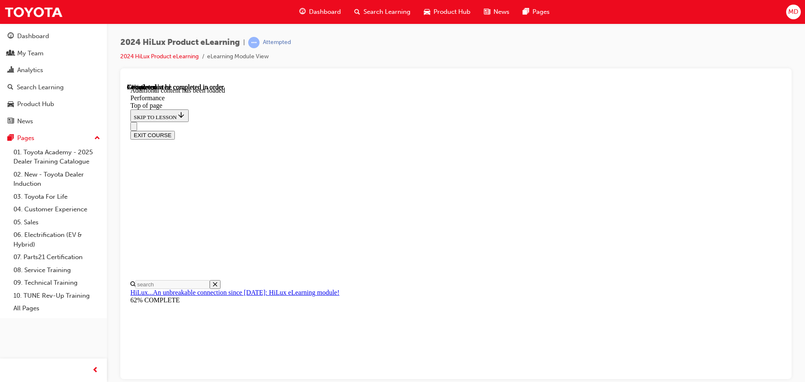
scroll to position [3671, 0]
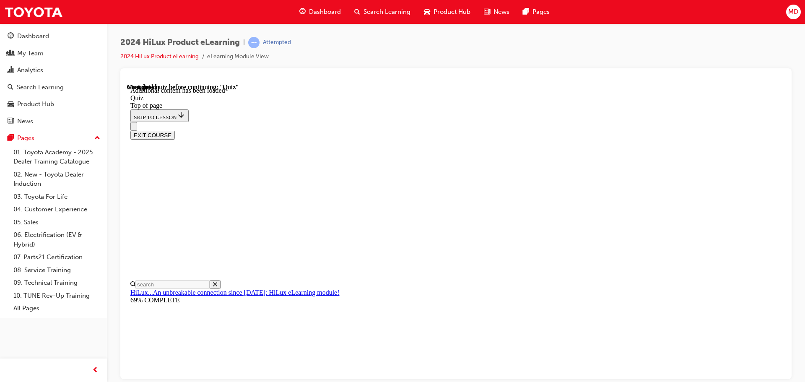
scroll to position [194, 0]
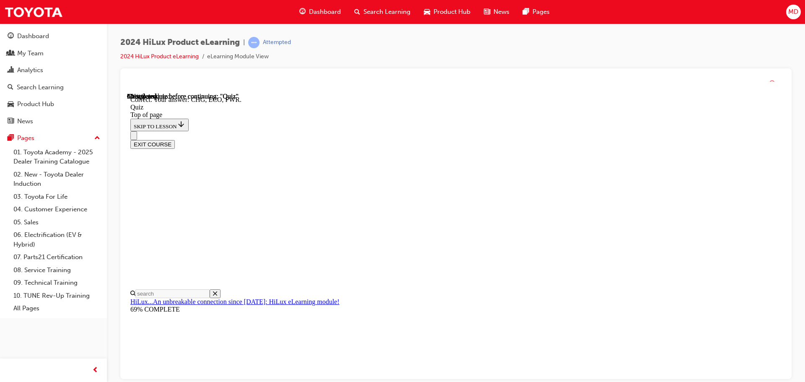
scroll to position [276, 0]
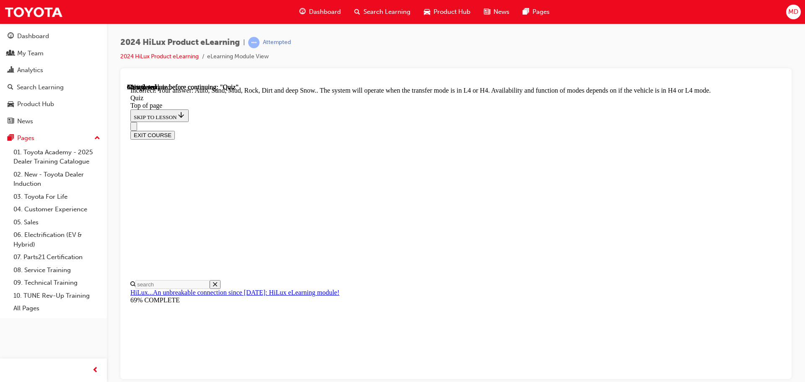
scroll to position [230, 0]
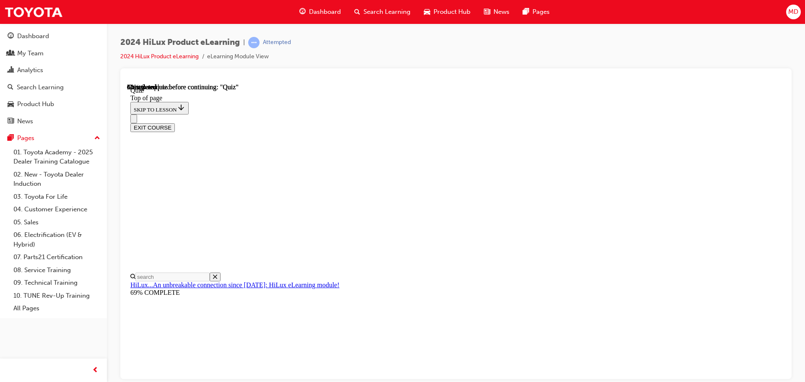
scroll to position [126, 0]
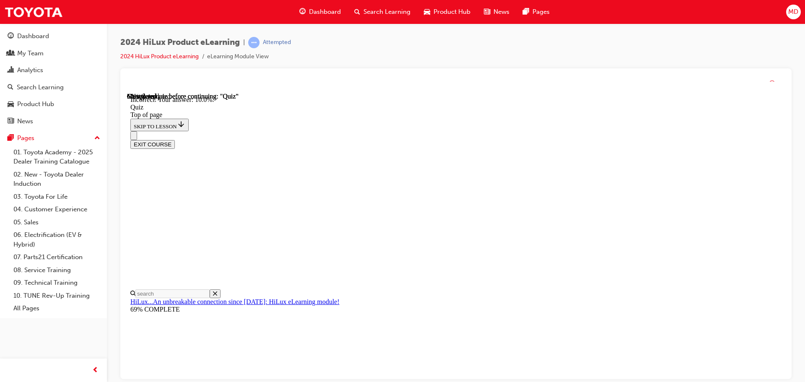
scroll to position [198, 0]
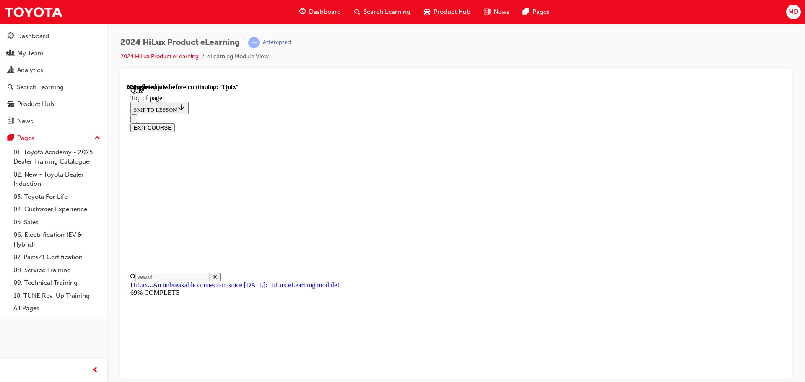
scroll to position [75, 0]
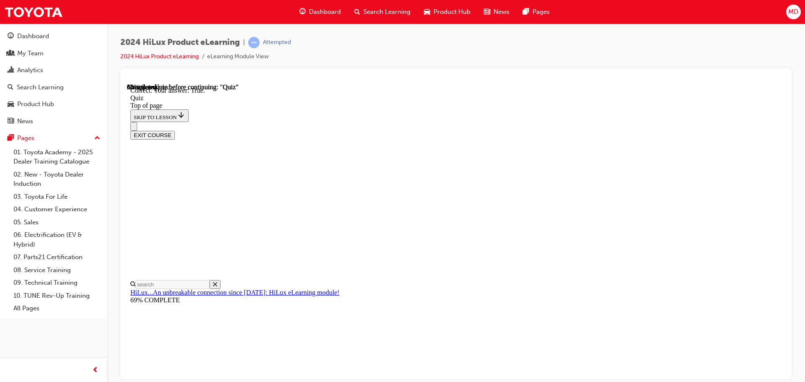
scroll to position [102, 0]
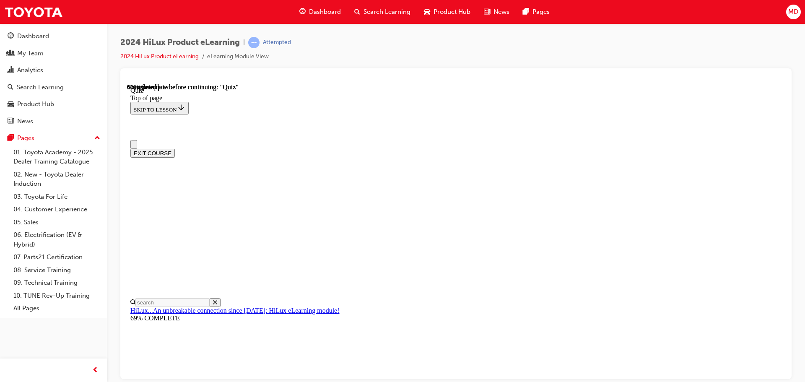
drag, startPoint x: 403, startPoint y: 349, endPoint x: 407, endPoint y: 349, distance: 4.6
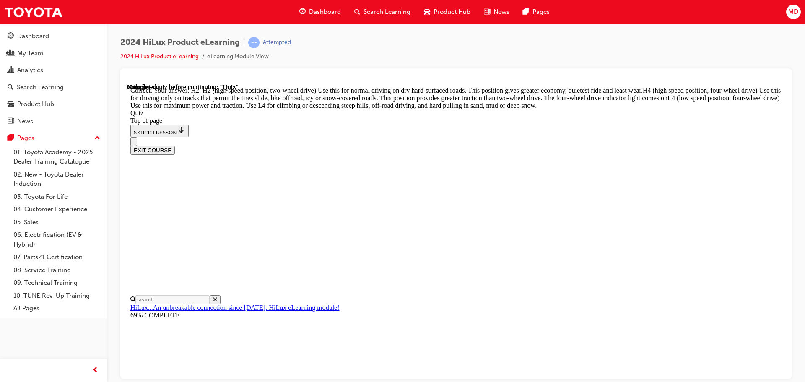
scroll to position [300, 0]
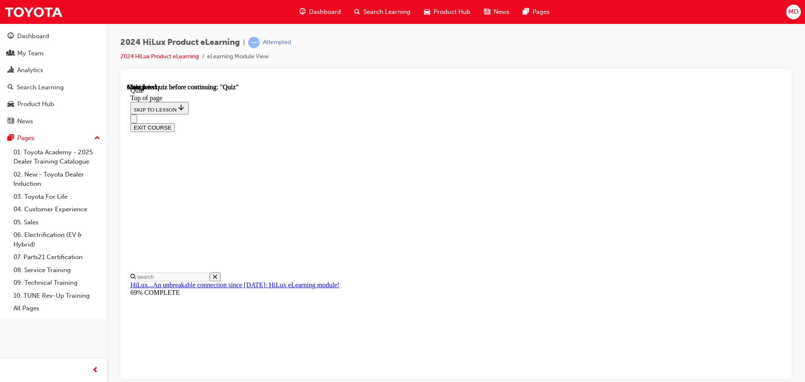
scroll to position [158, 0]
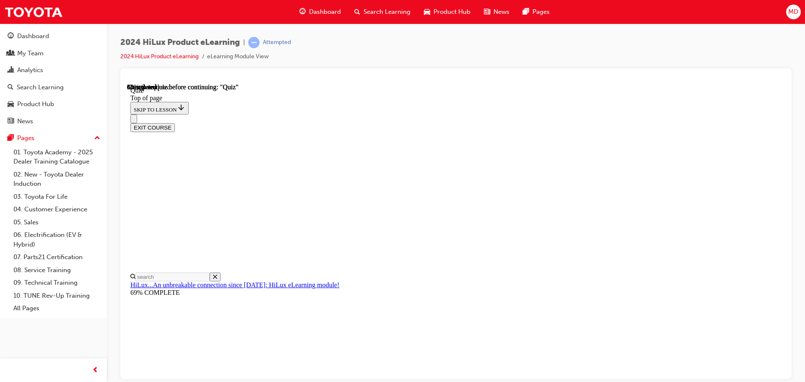
scroll to position [119, 0]
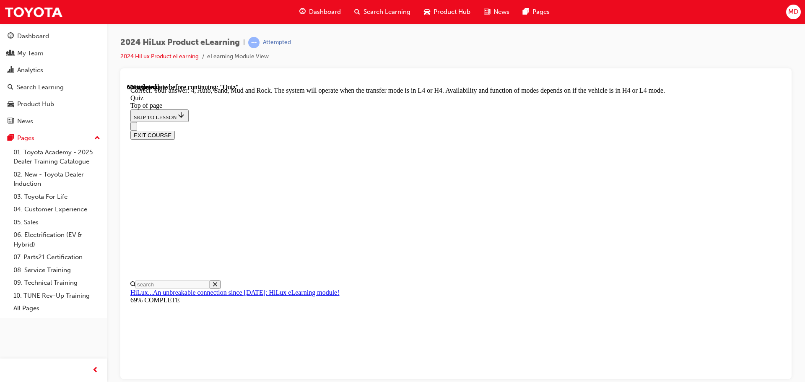
scroll to position [230, 0]
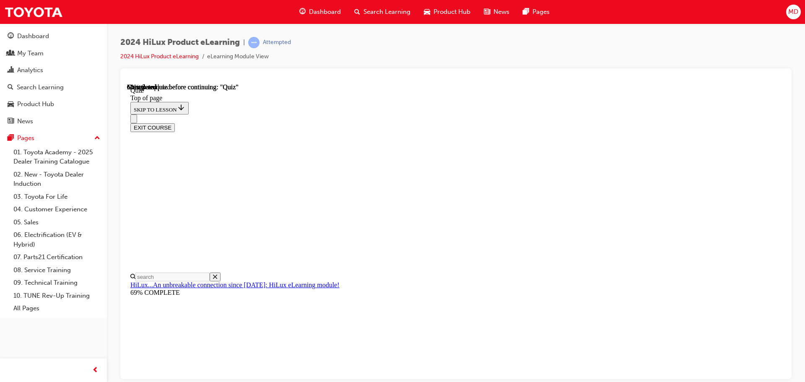
scroll to position [182, 0]
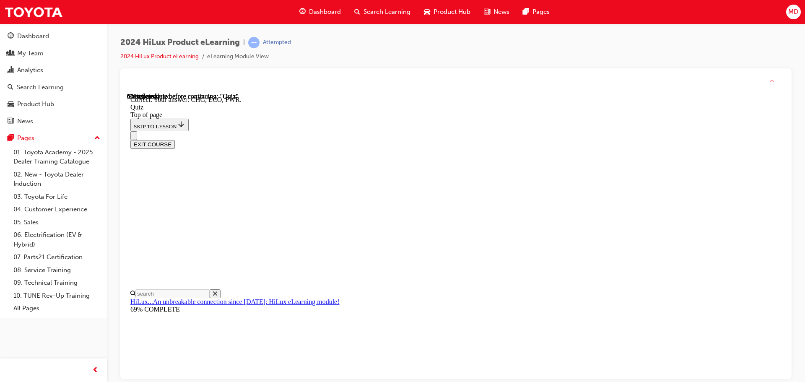
scroll to position [276, 0]
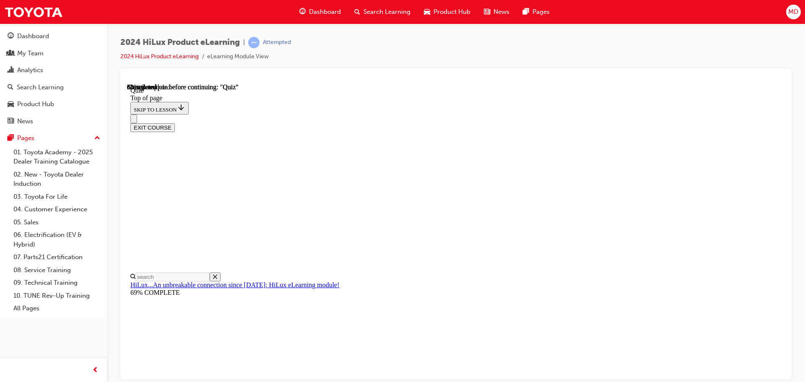
scroll to position [84, 0]
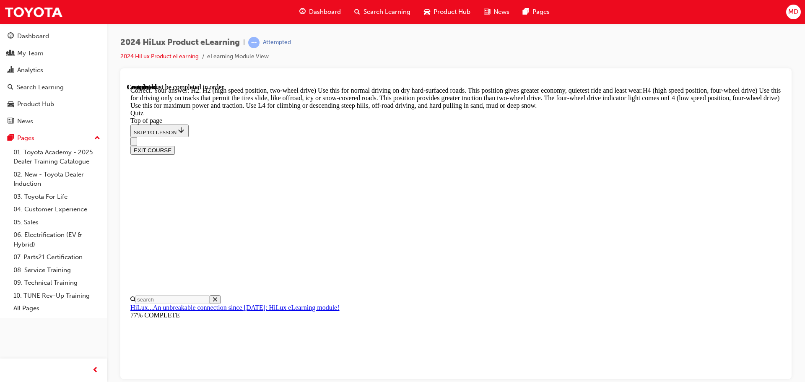
scroll to position [300, 0]
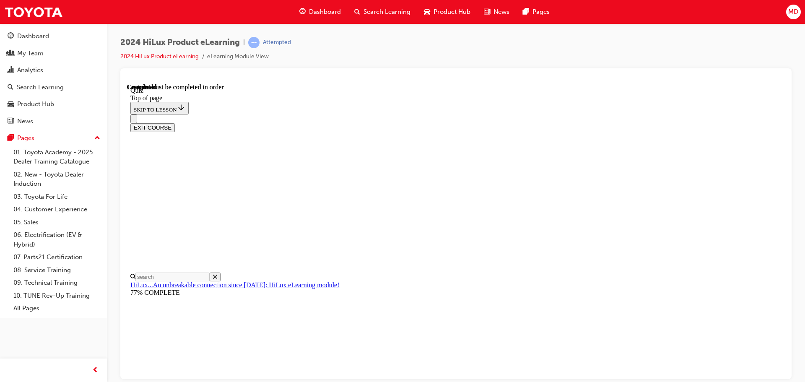
scroll to position [158, 0]
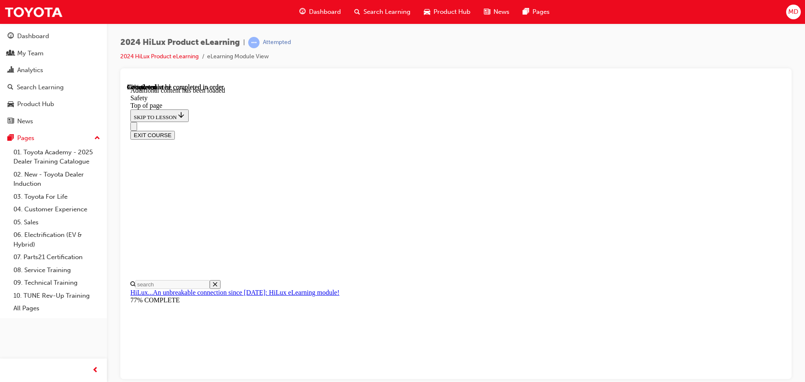
scroll to position [446, 0]
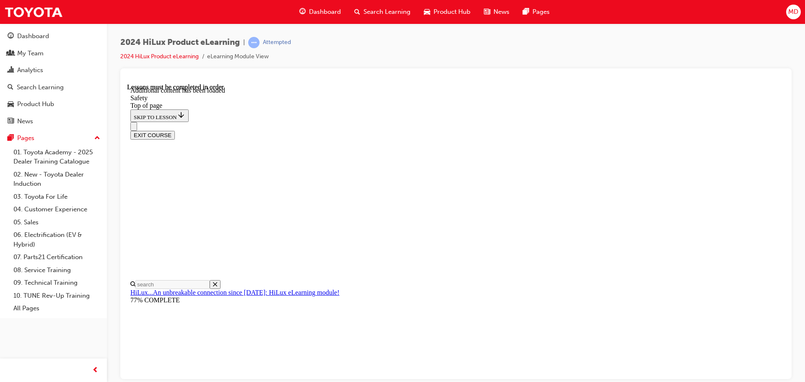
scroll to position [1817, 0]
drag, startPoint x: 380, startPoint y: 296, endPoint x: 384, endPoint y: 285, distance: 11.5
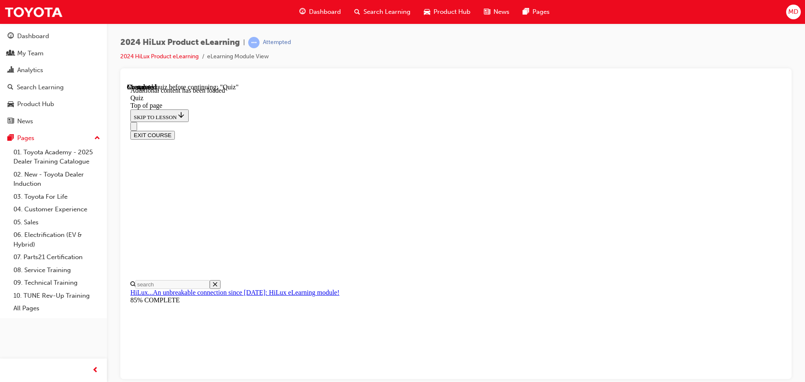
drag, startPoint x: 509, startPoint y: 342, endPoint x: 514, endPoint y: 341, distance: 5.3
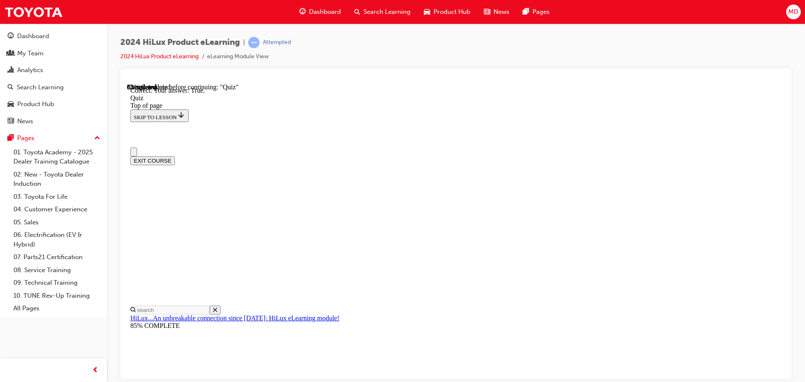
scroll to position [0, 0]
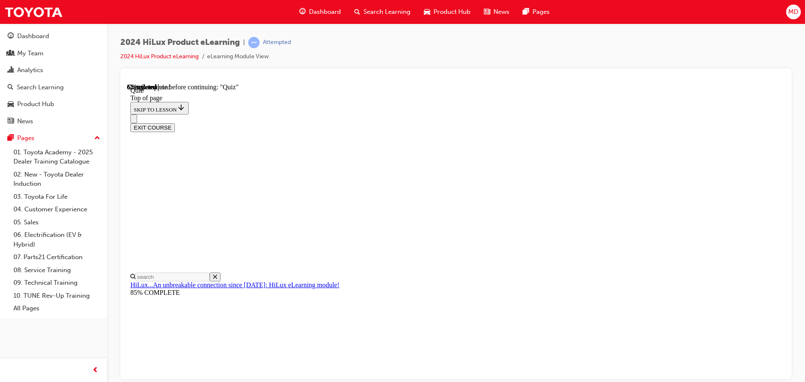
scroll to position [84, 0]
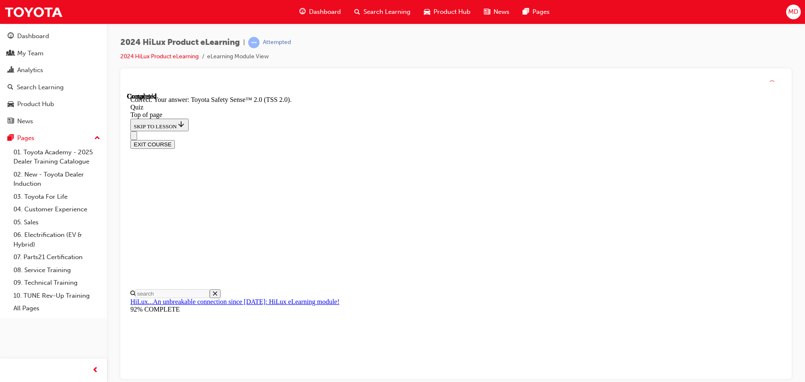
scroll to position [137, 0]
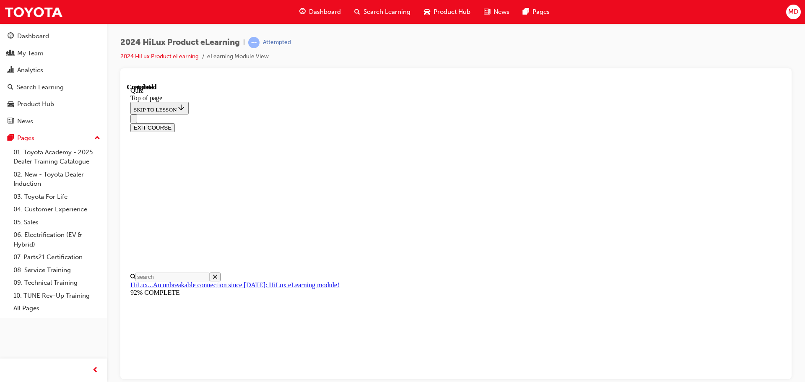
scroll to position [158, 0]
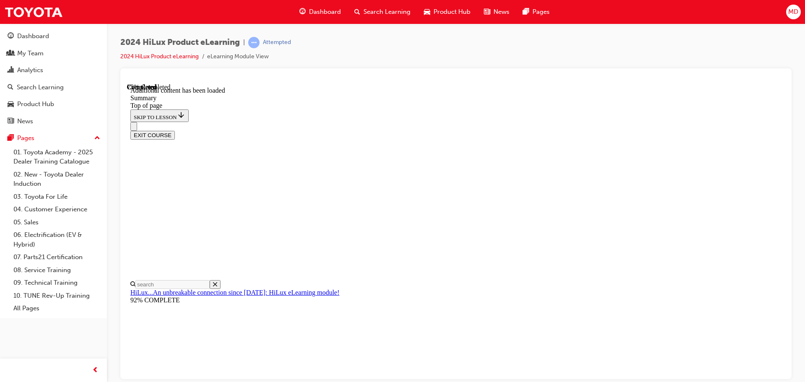
scroll to position [837, 0]
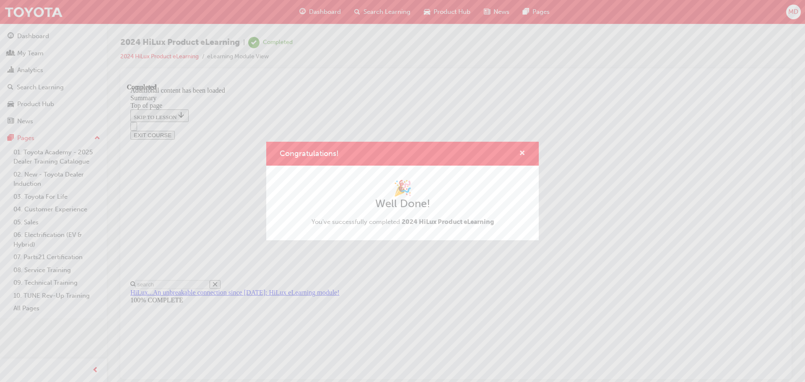
click at [524, 155] on span "cross-icon" at bounding box center [522, 154] width 6 height 8
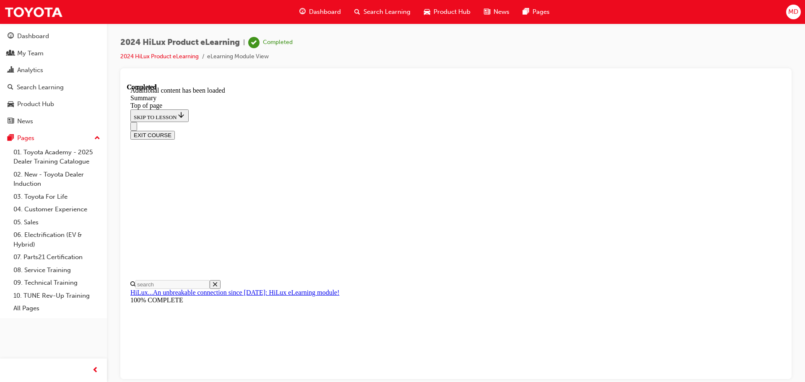
click at [175, 130] on button "EXIT COURSE" at bounding box center [152, 134] width 44 height 9
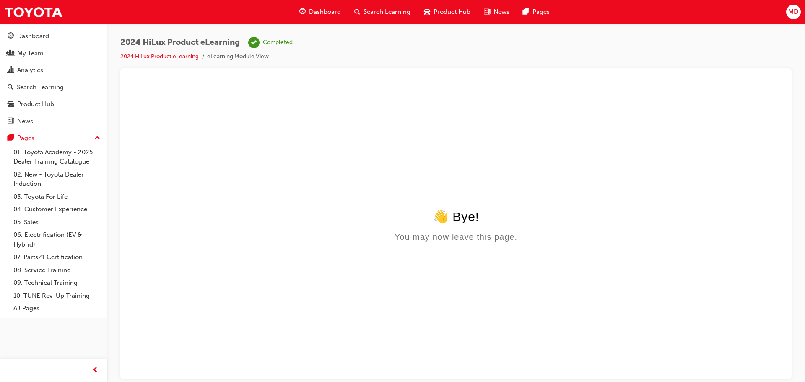
scroll to position [0, 0]
